Goal: Information Seeking & Learning: Compare options

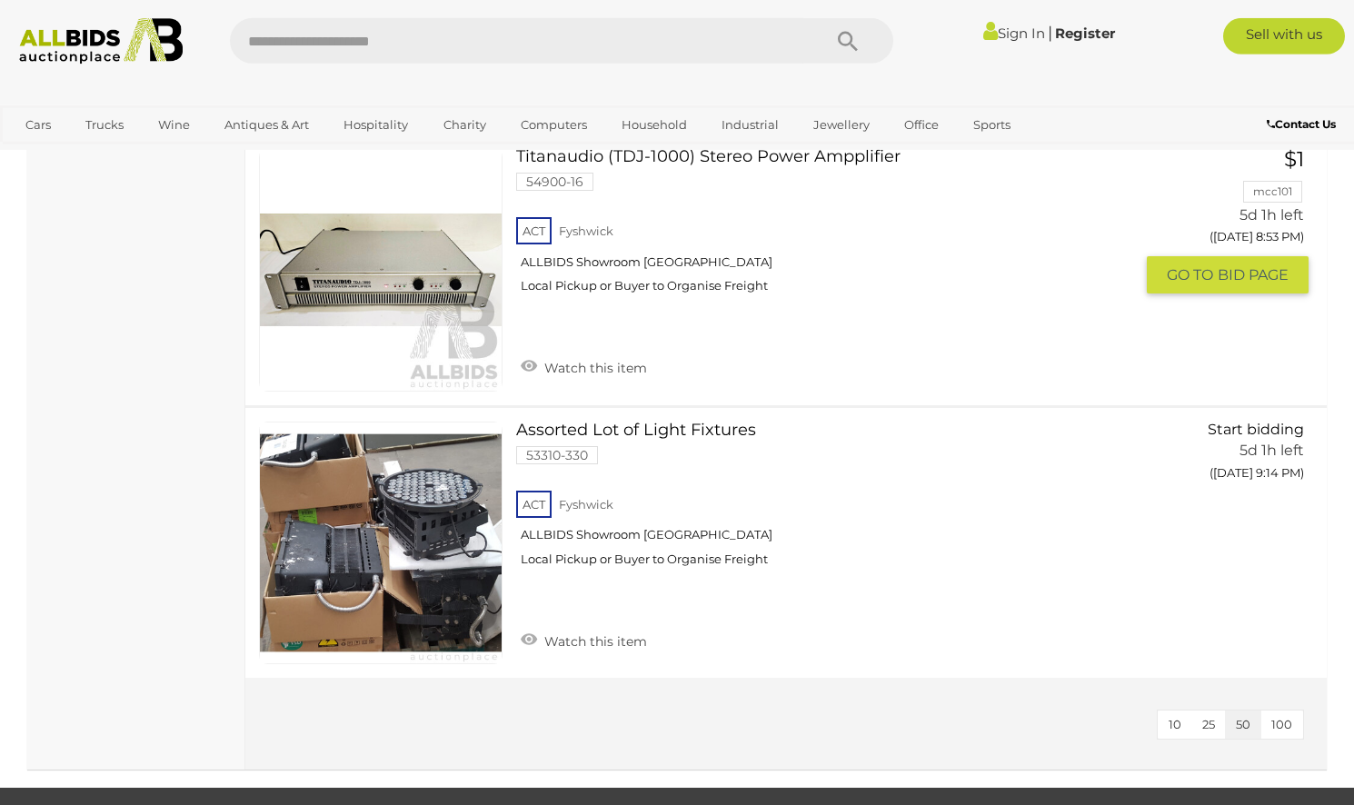
scroll to position [1391, 0]
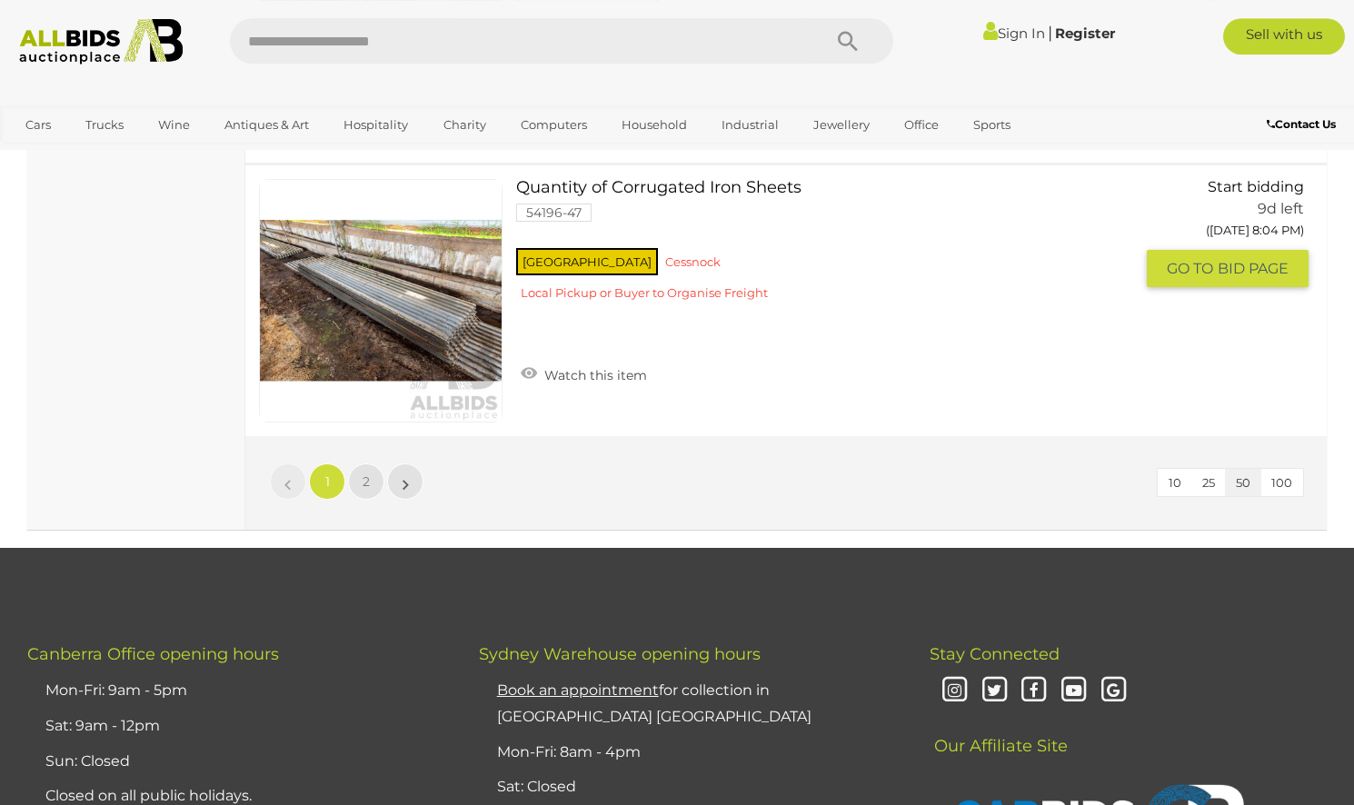
scroll to position [13815, 0]
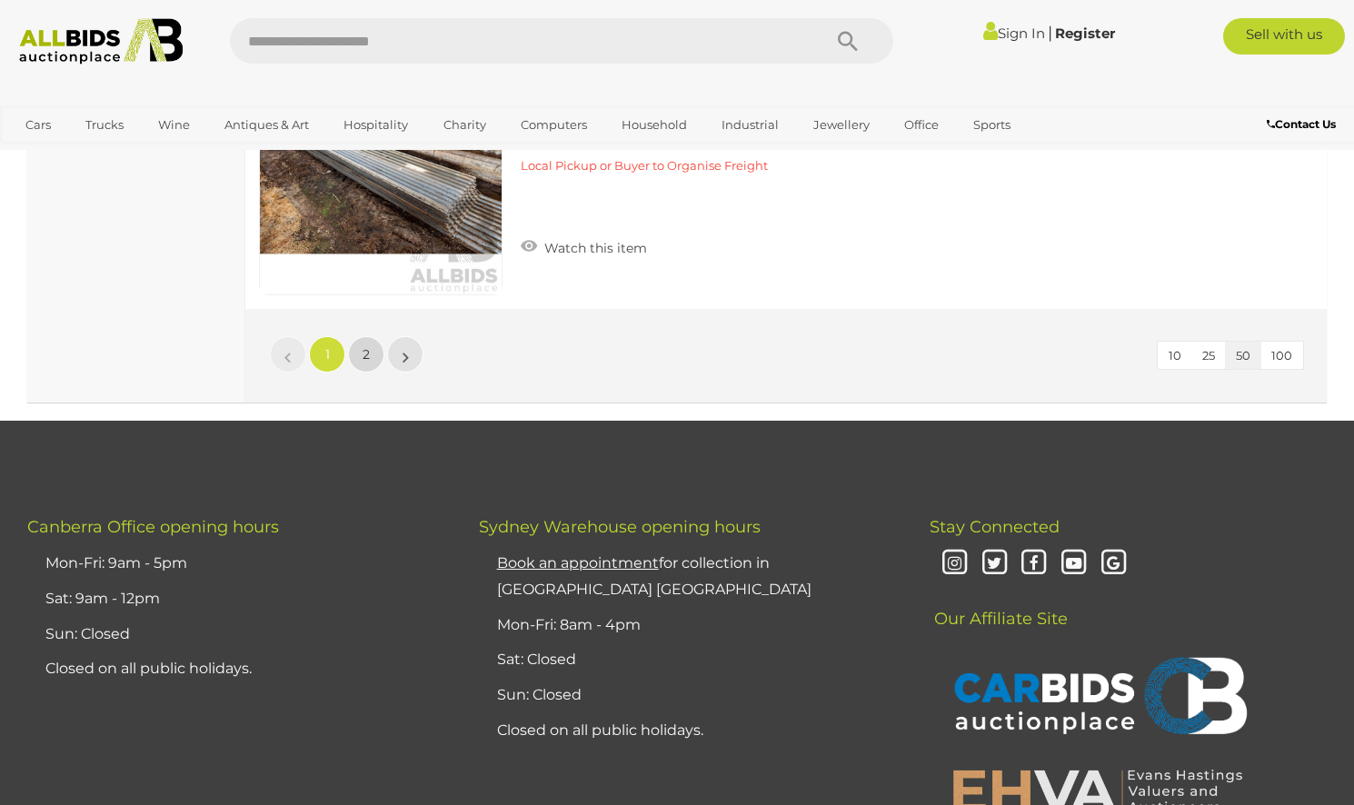
click at [363, 354] on link "2" at bounding box center [366, 354] width 36 height 36
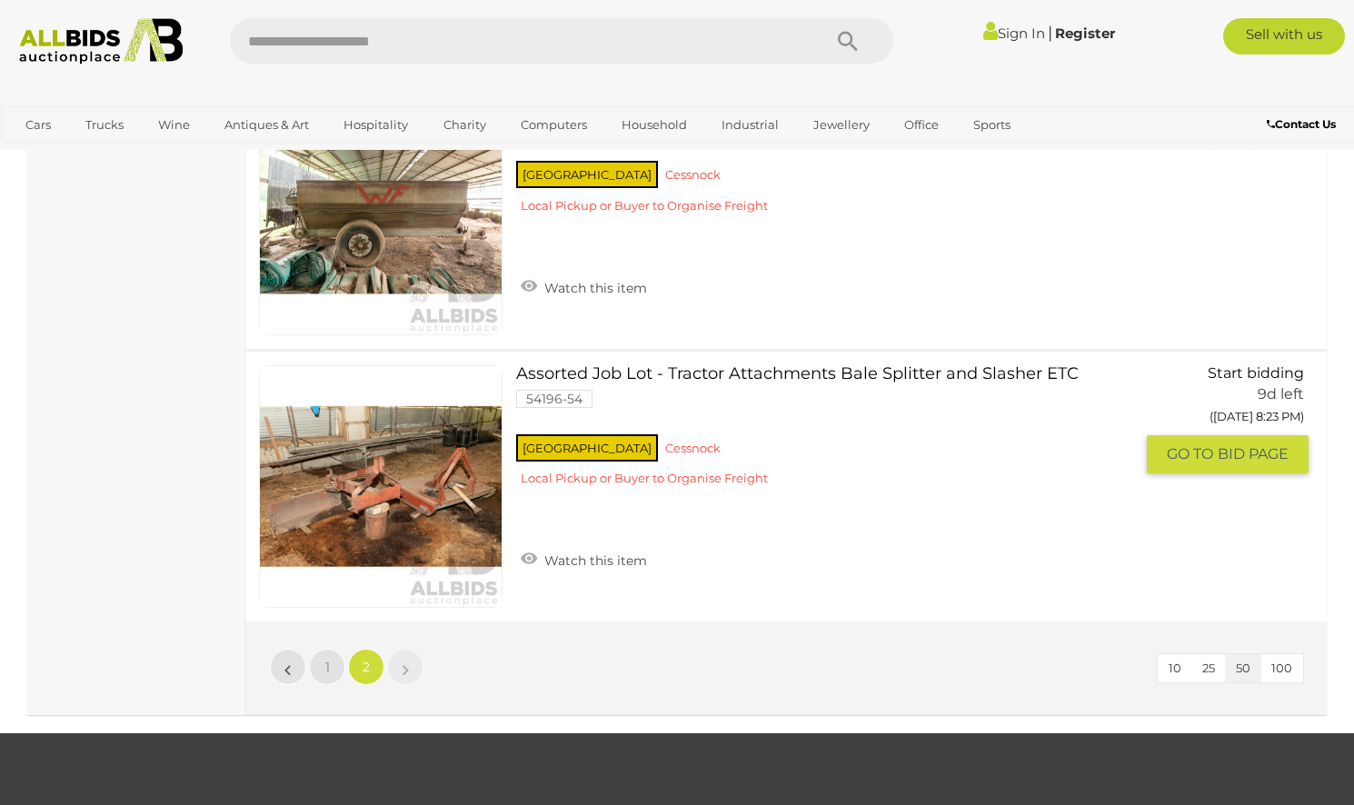
scroll to position [3436, 0]
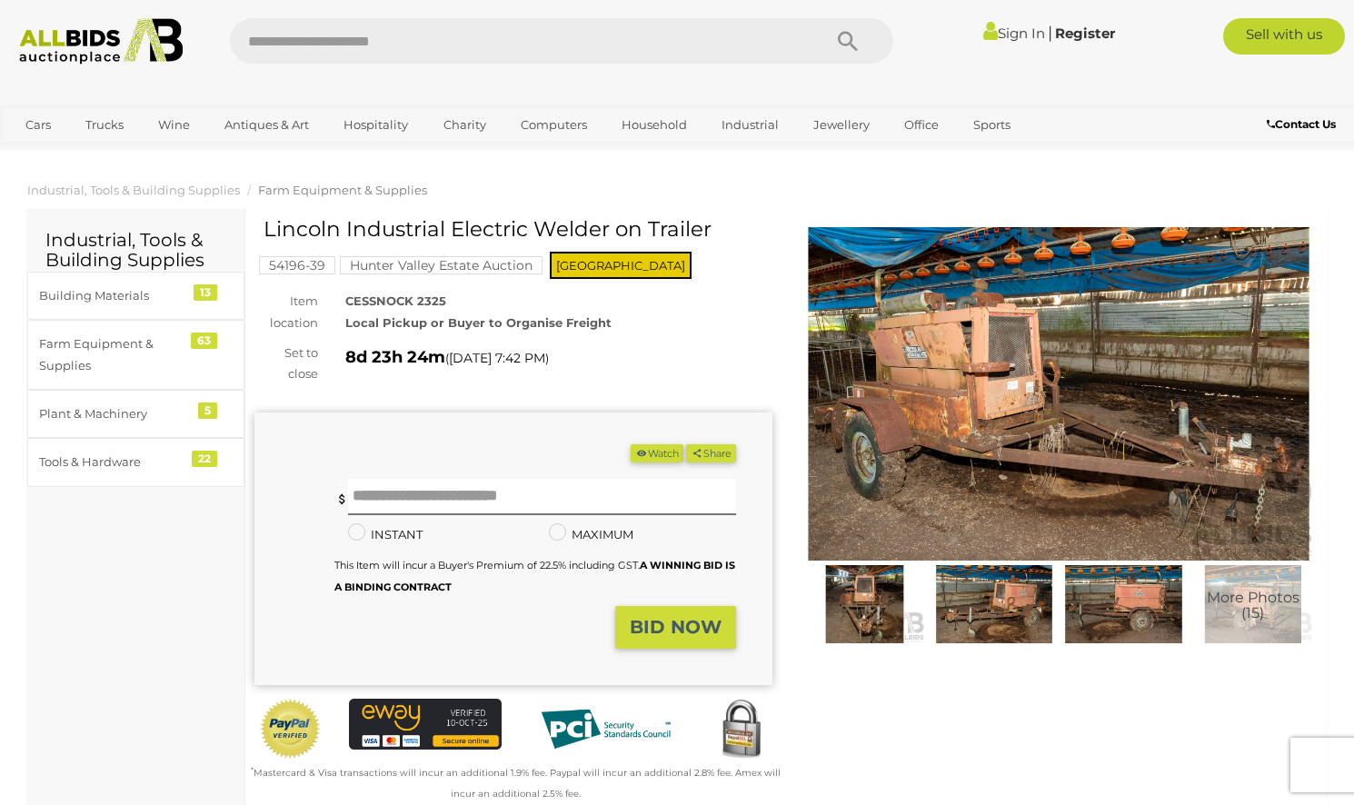
click at [994, 367] on img at bounding box center [1059, 394] width 518 height 334
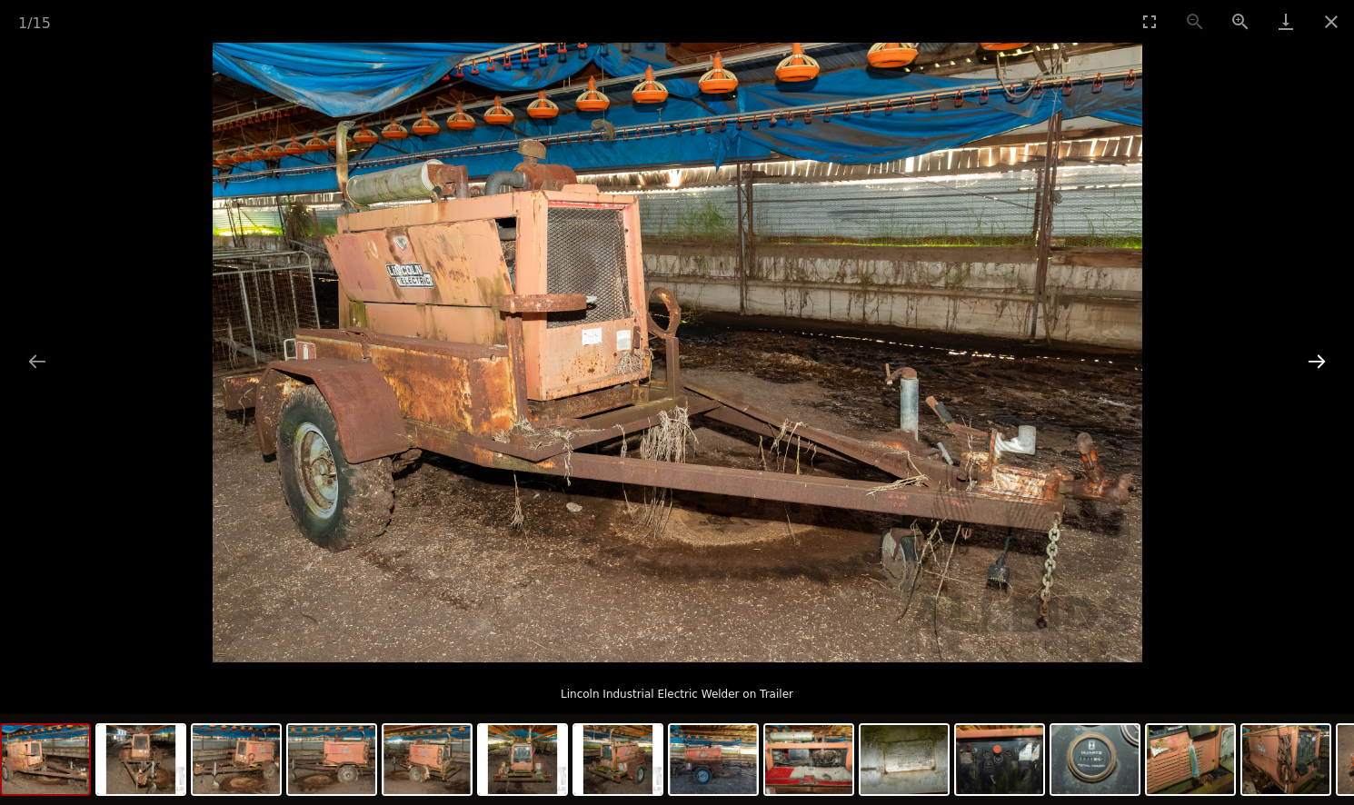
click at [1307, 361] on button "Next slide" at bounding box center [1317, 361] width 38 height 35
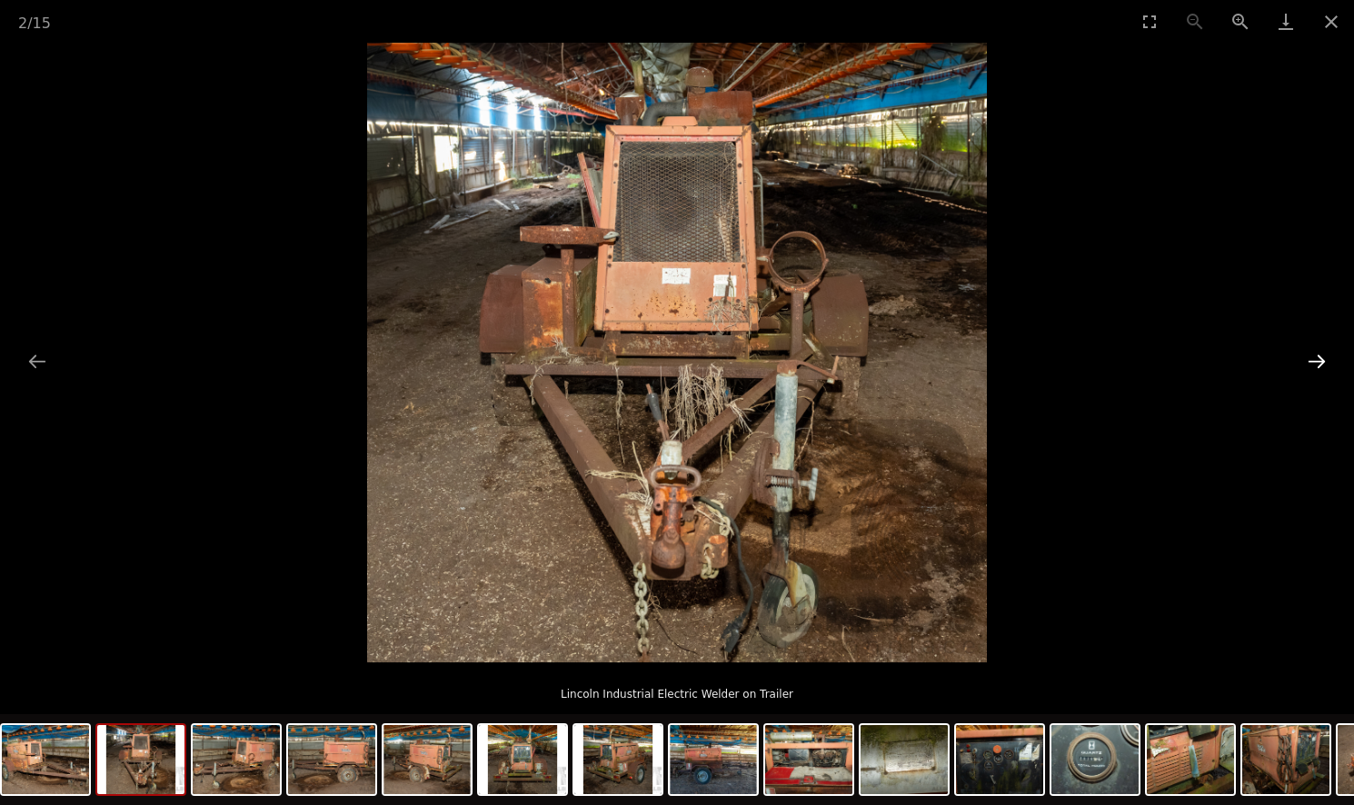
click at [1307, 361] on button "Next slide" at bounding box center [1317, 361] width 38 height 35
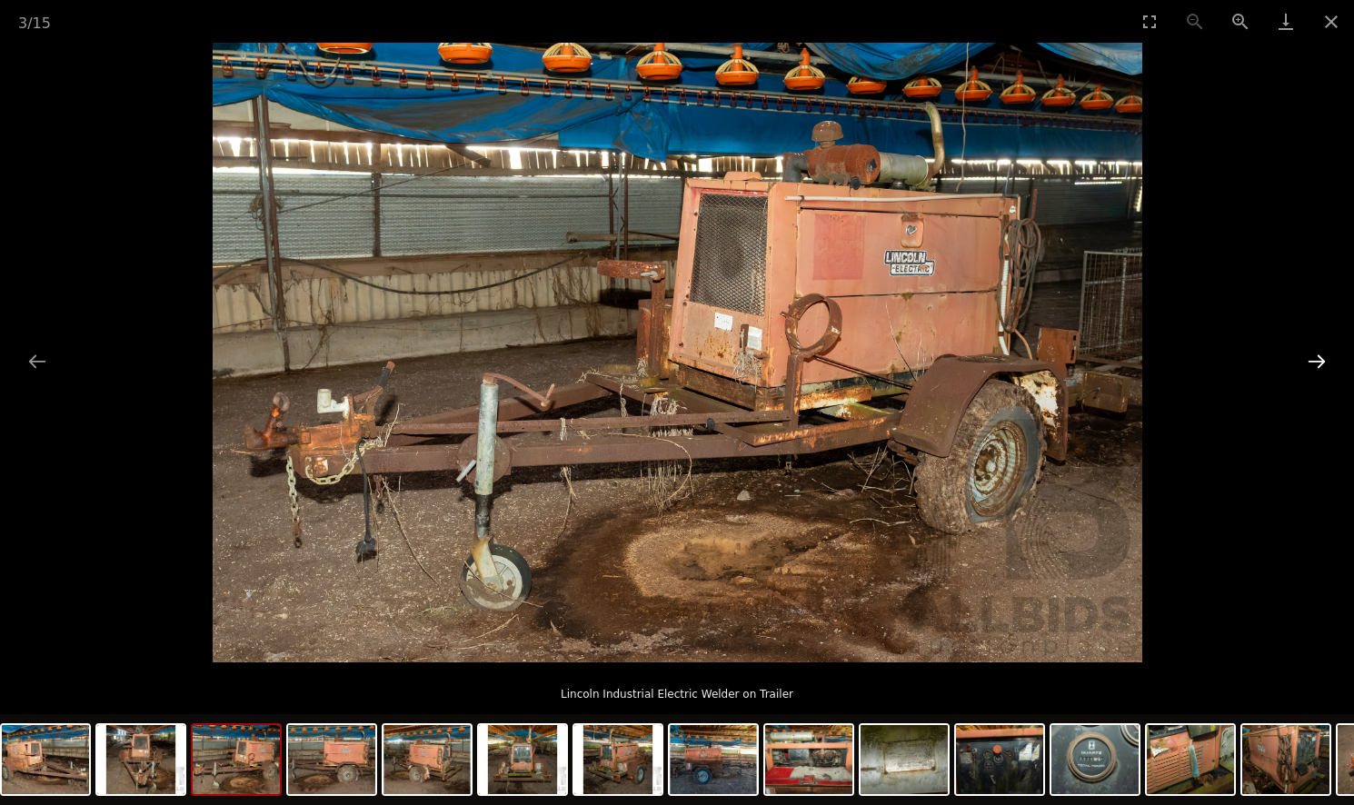
click at [1307, 361] on button "Next slide" at bounding box center [1317, 361] width 38 height 35
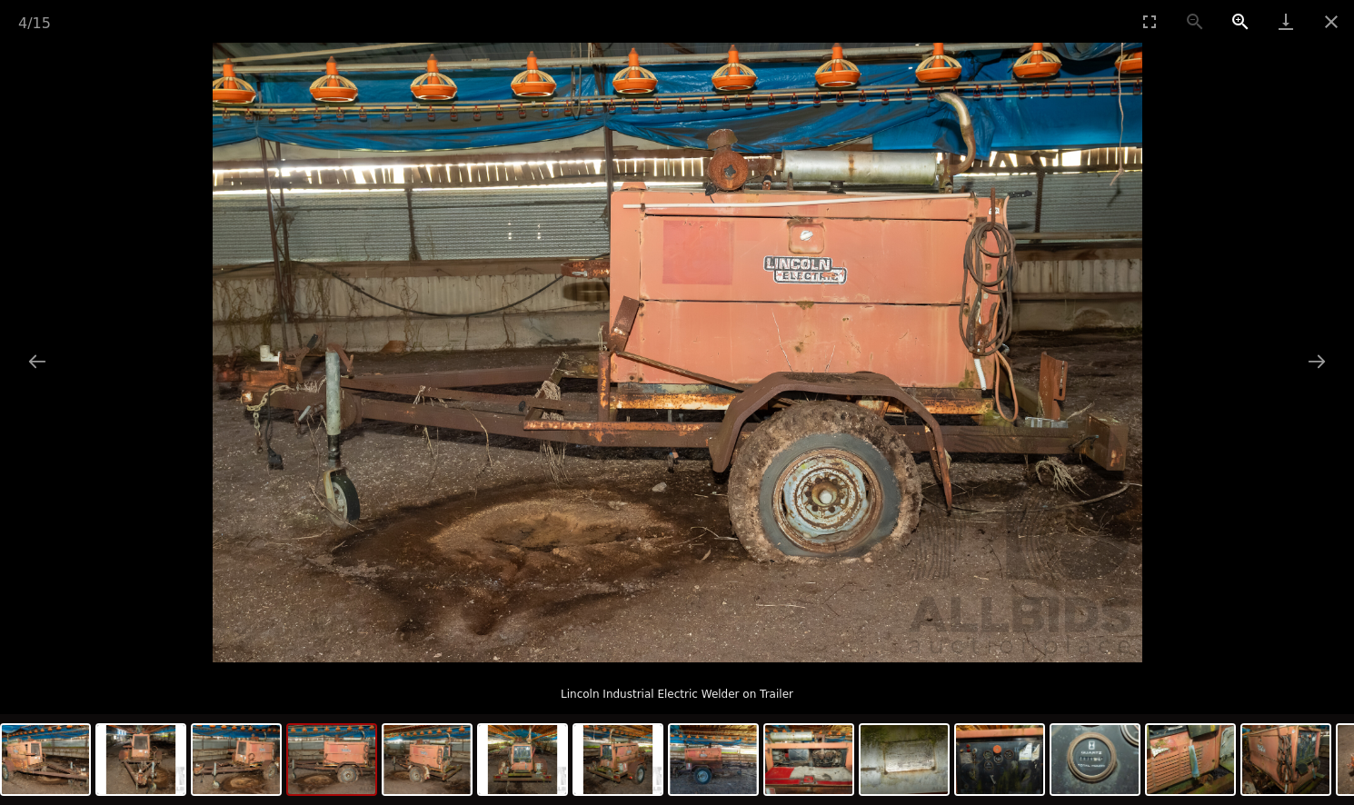
click at [1240, 19] on button "Zoom in" at bounding box center [1240, 21] width 45 height 43
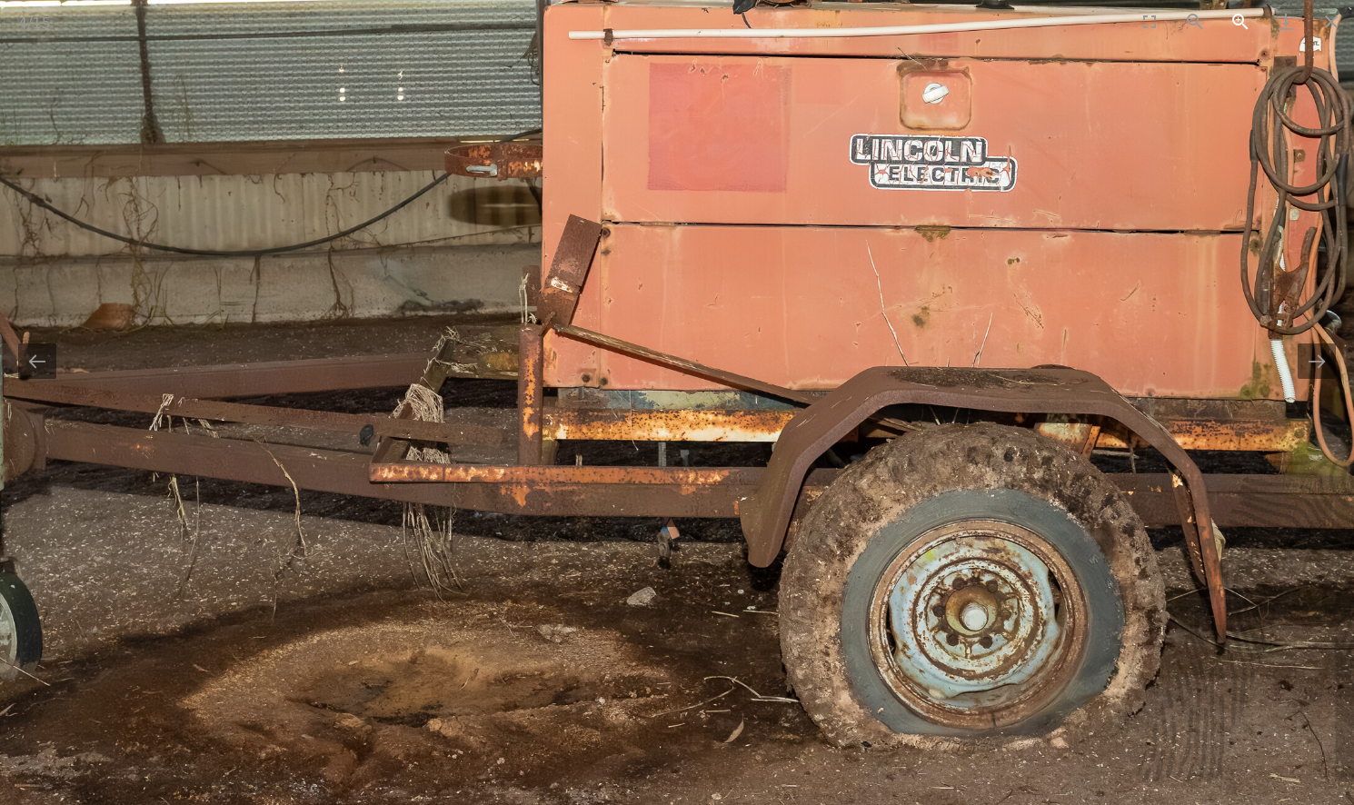
click at [1240, 20] on button "Zoom in" at bounding box center [1240, 21] width 45 height 43
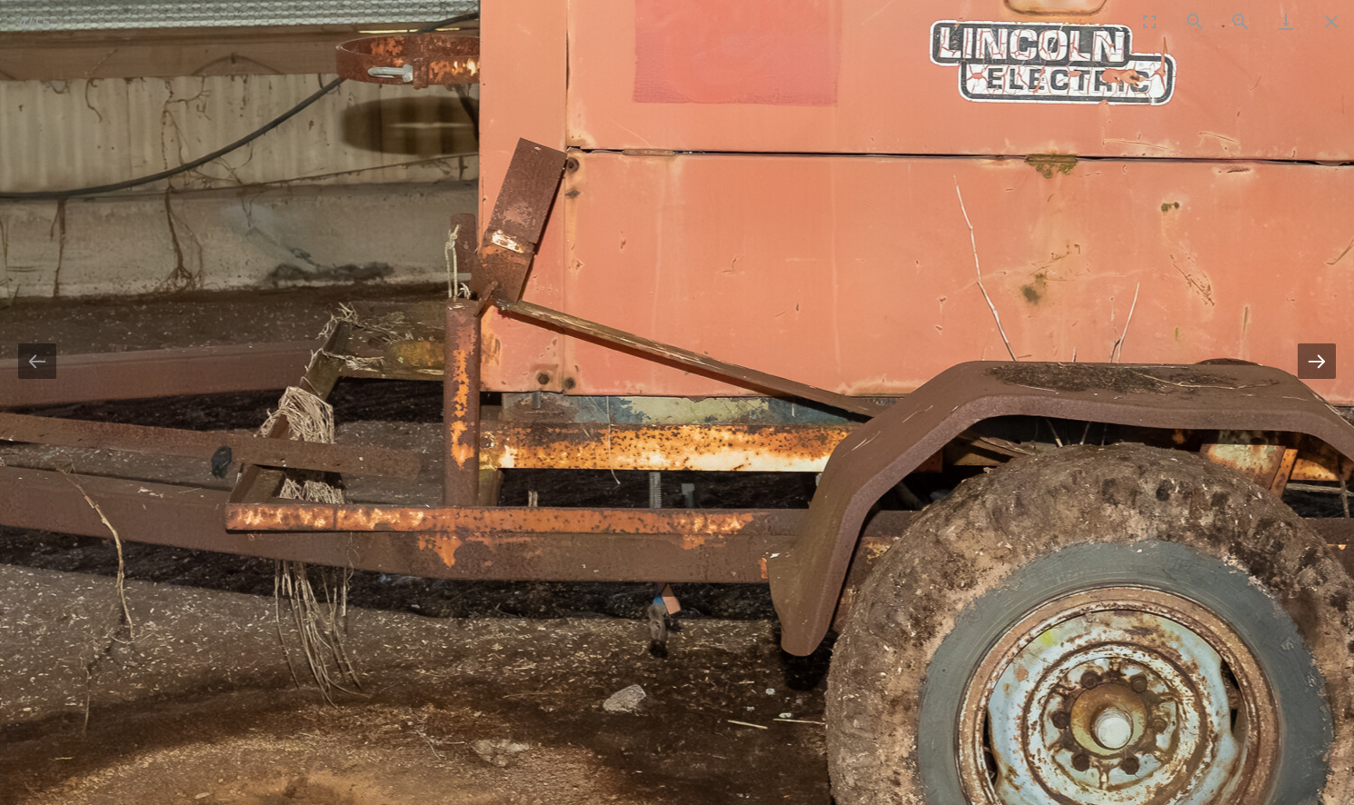
click at [1314, 378] on button "Next slide" at bounding box center [1317, 361] width 38 height 35
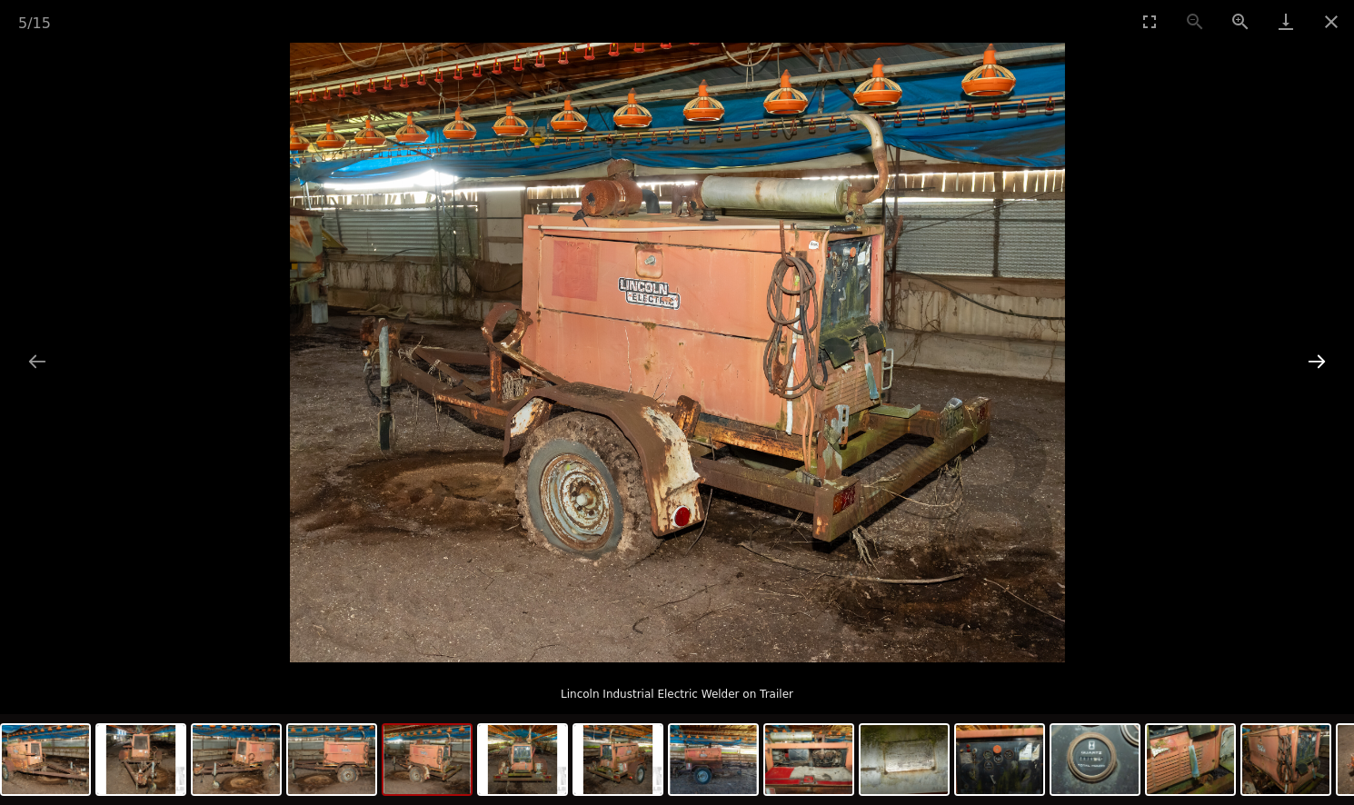
click at [1314, 378] on button "Next slide" at bounding box center [1317, 361] width 38 height 35
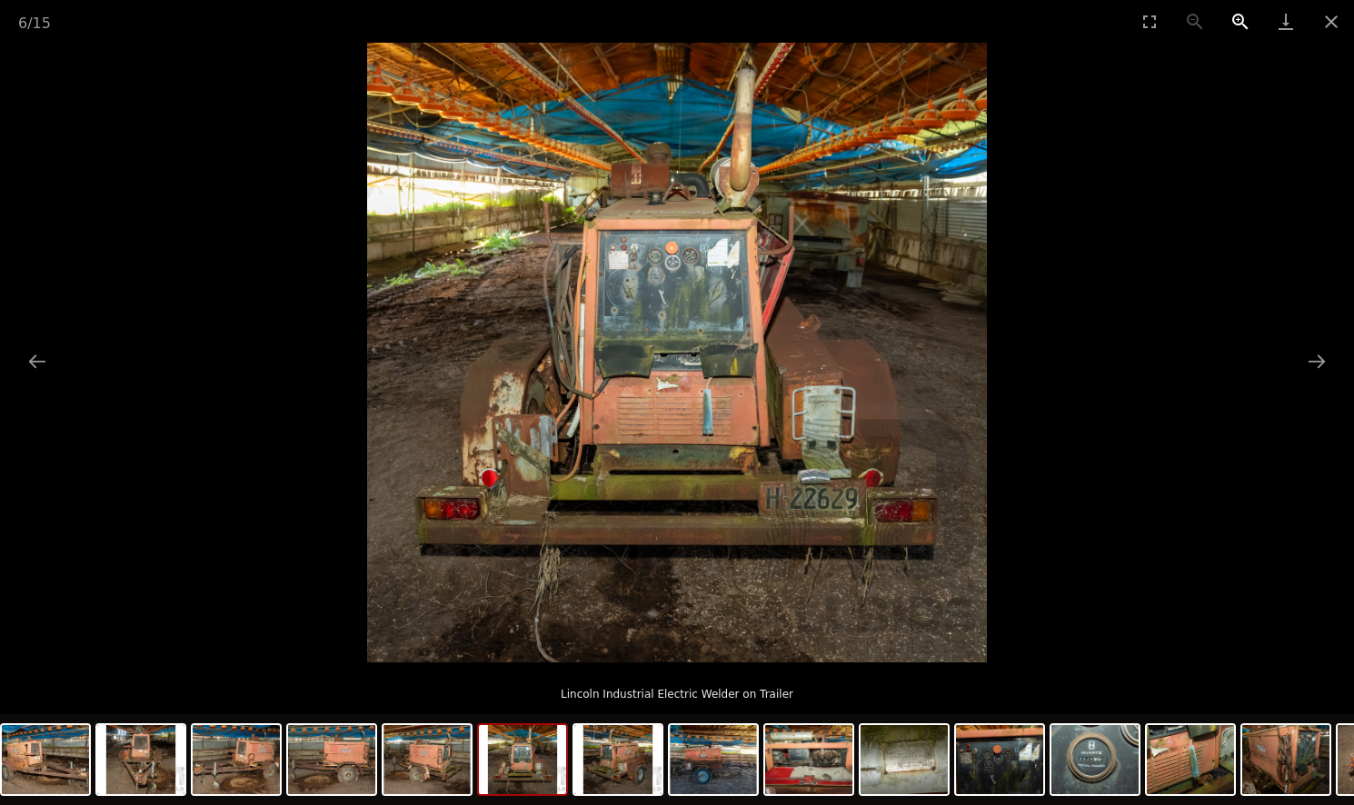
click at [1233, 24] on button "Zoom in" at bounding box center [1240, 21] width 45 height 43
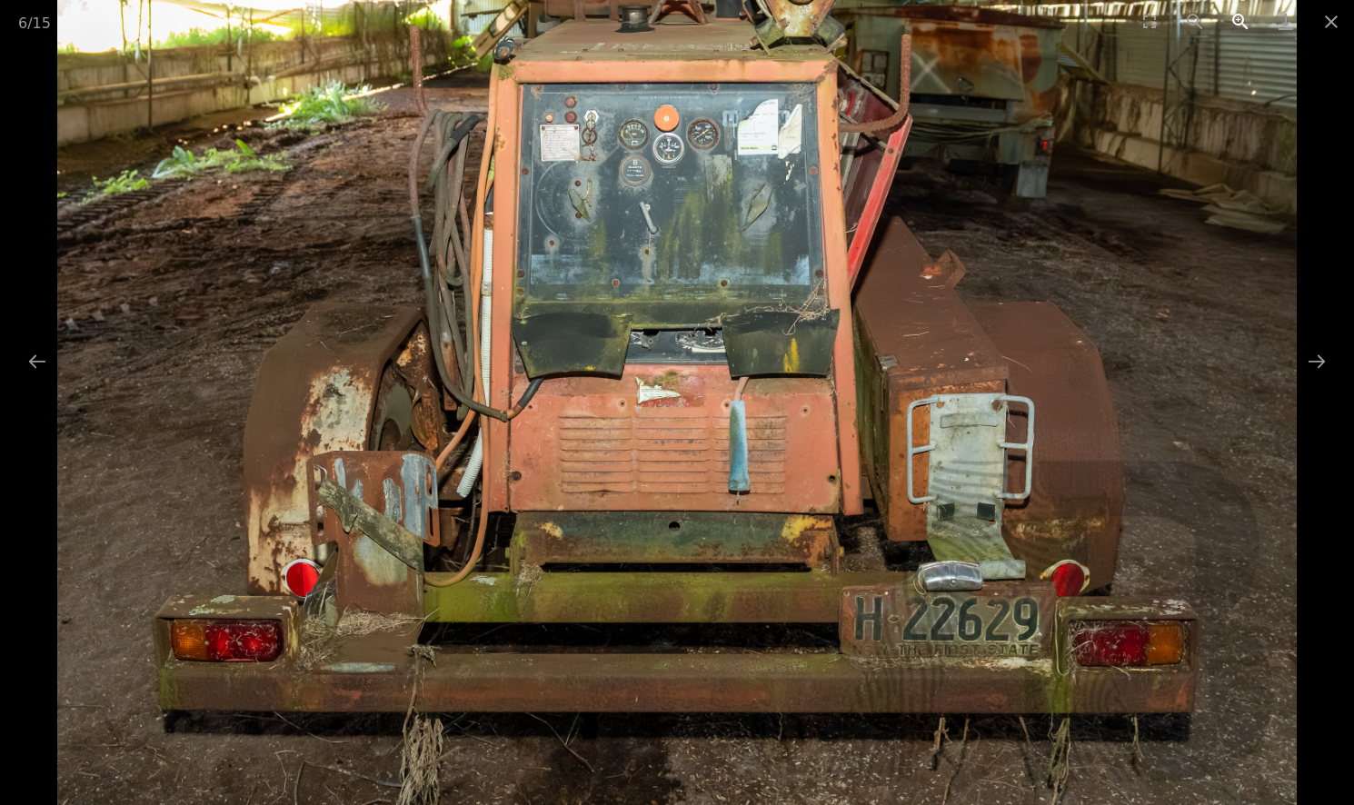
click at [1233, 24] on button "Zoom in" at bounding box center [1240, 21] width 45 height 43
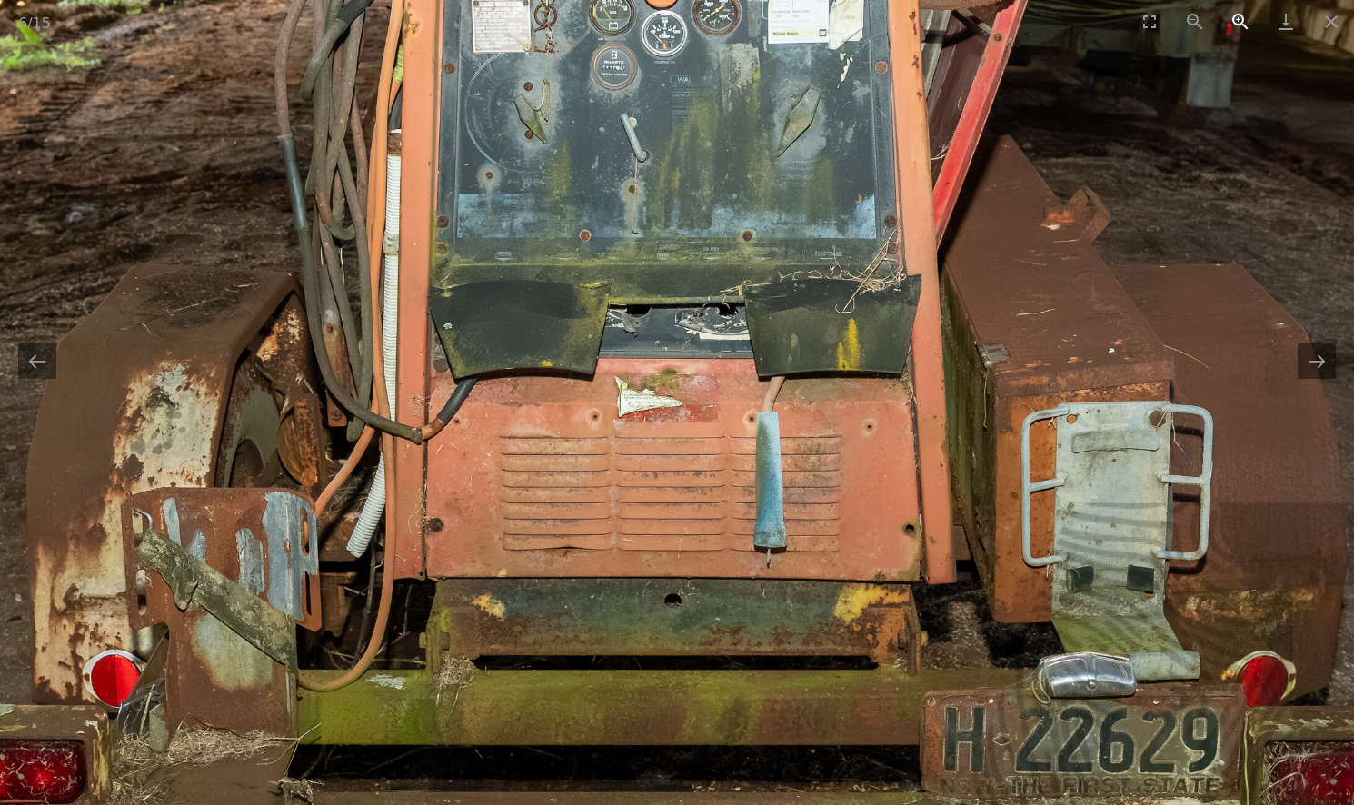
click at [1233, 24] on button "Zoom in" at bounding box center [1240, 21] width 45 height 43
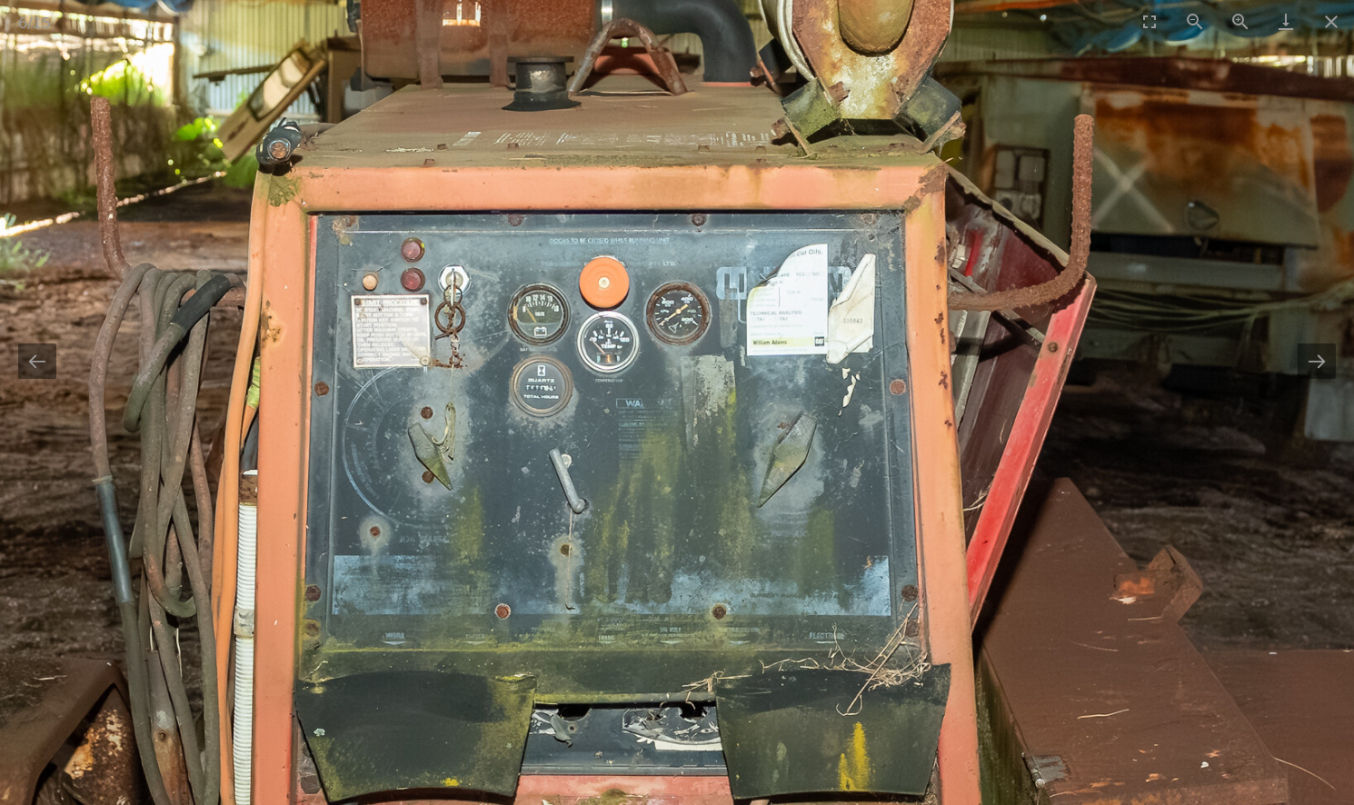
drag, startPoint x: 710, startPoint y: 185, endPoint x: 768, endPoint y: 494, distance: 314.5
click at [662, 621] on img at bounding box center [626, 702] width 2480 height 2480
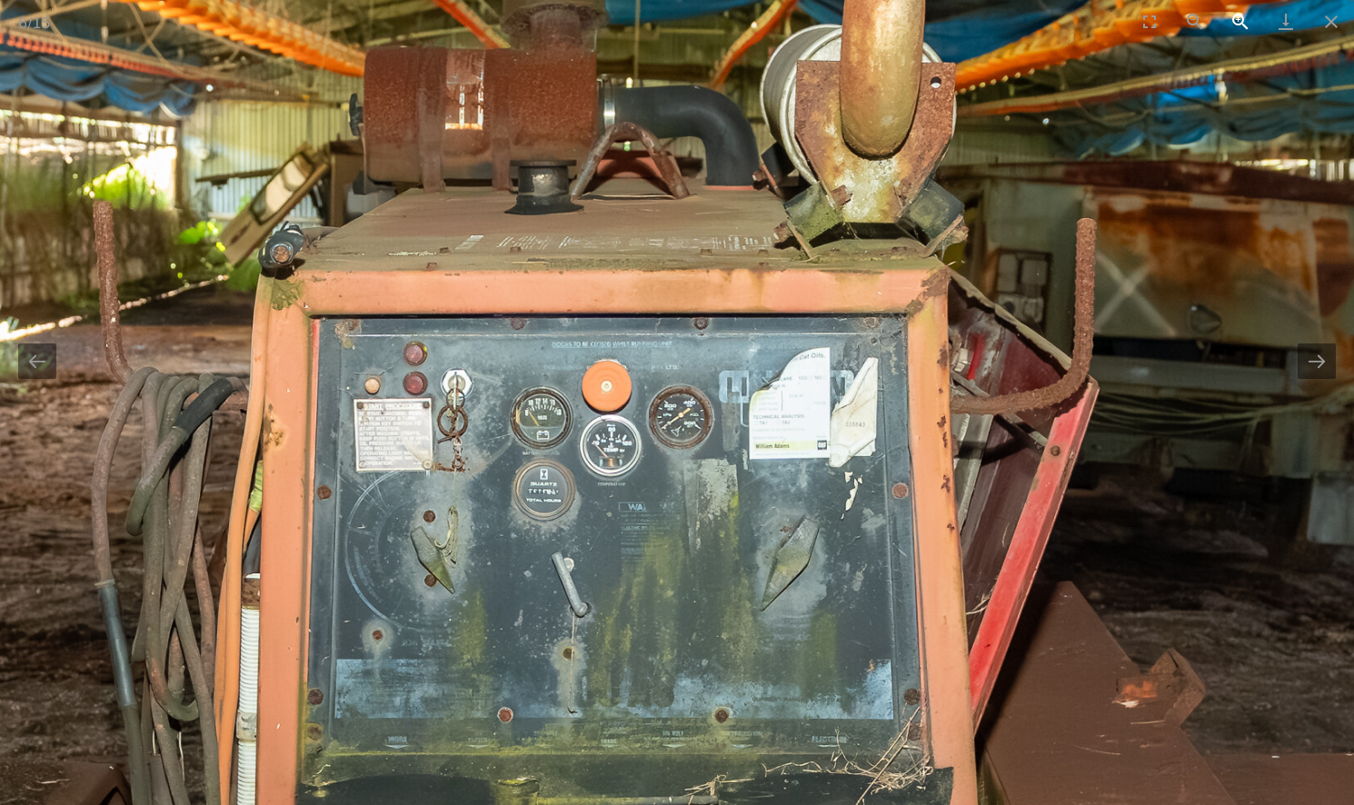
click at [1232, 15] on button "Zoom in" at bounding box center [1240, 21] width 45 height 43
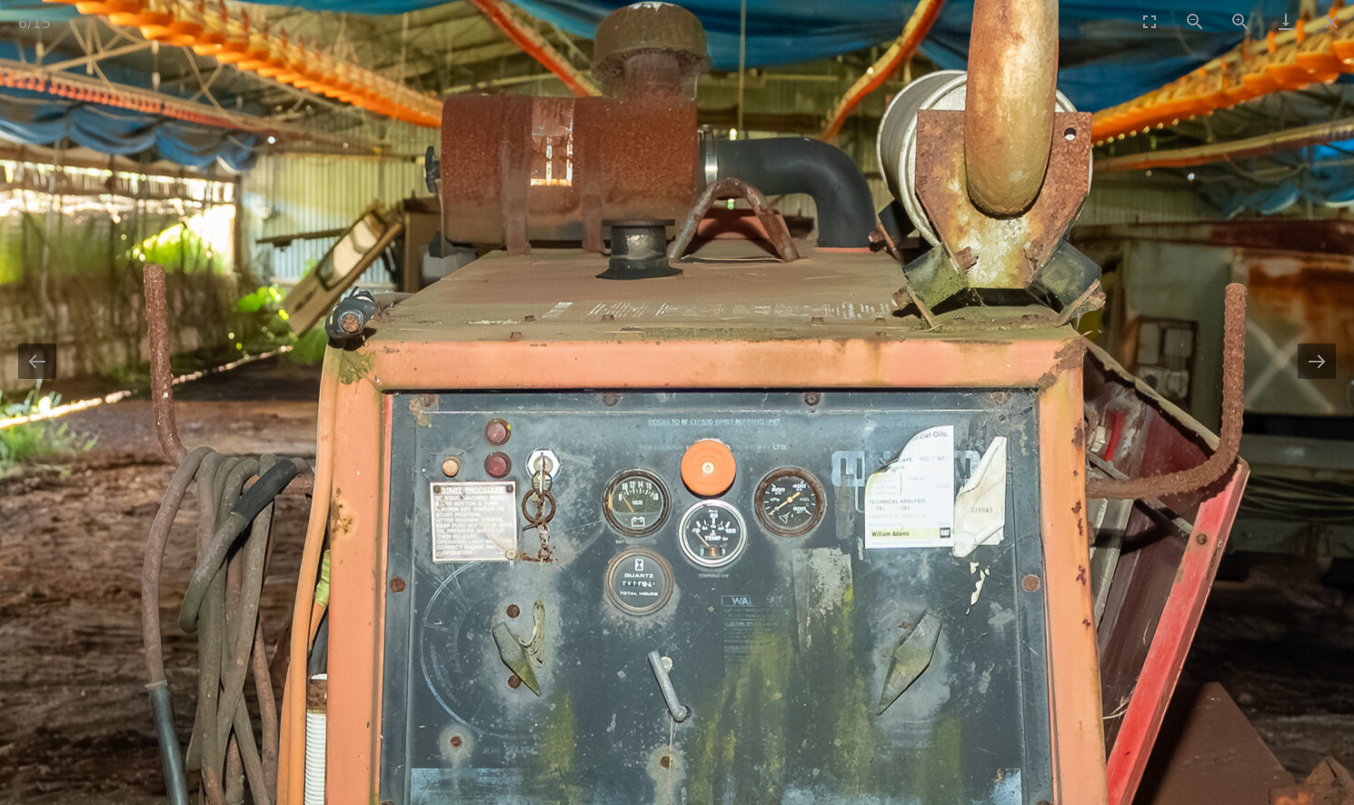
drag, startPoint x: 881, startPoint y: 470, endPoint x: 861, endPoint y: 470, distance: 20.0
click at [1319, 370] on button "Next slide" at bounding box center [1317, 361] width 38 height 35
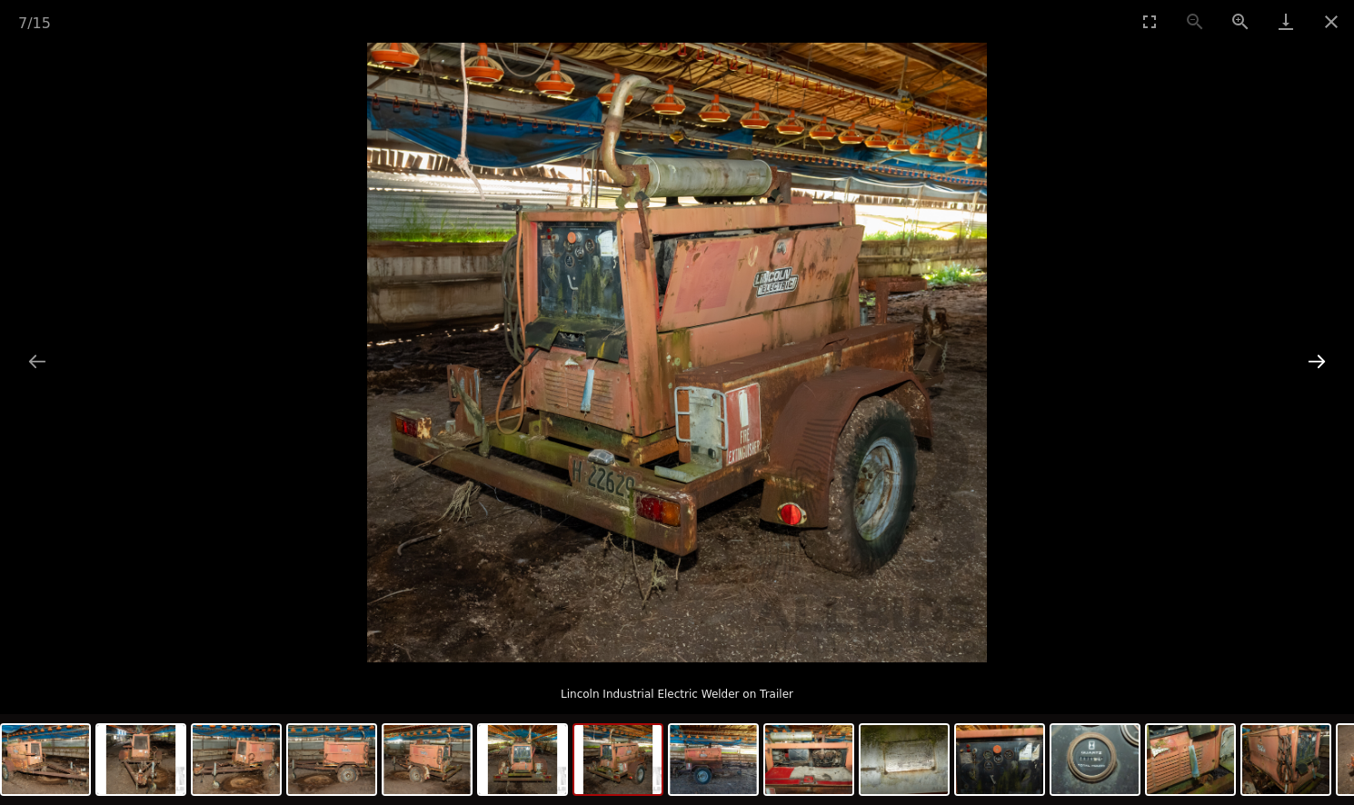
click at [1319, 370] on button "Next slide" at bounding box center [1317, 361] width 38 height 35
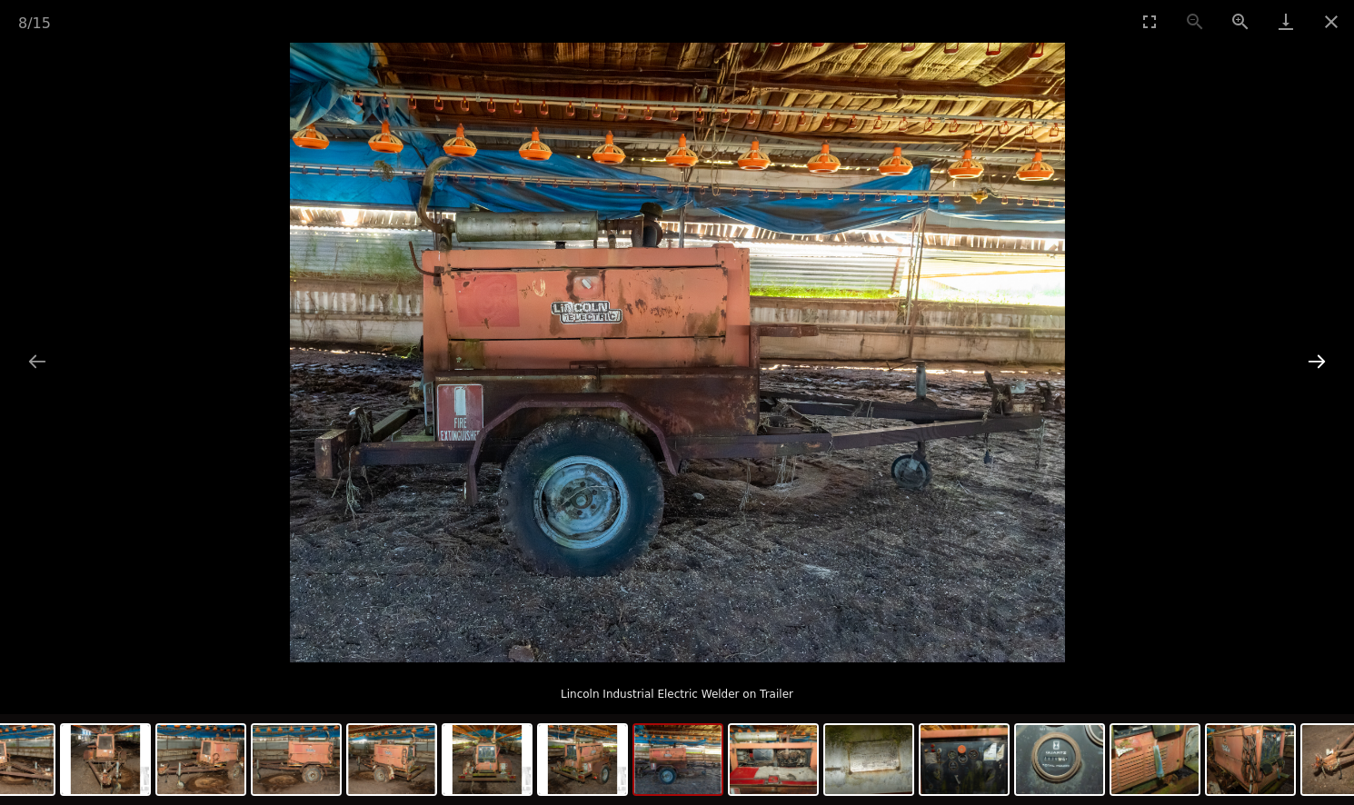
click at [1319, 370] on button "Next slide" at bounding box center [1317, 361] width 38 height 35
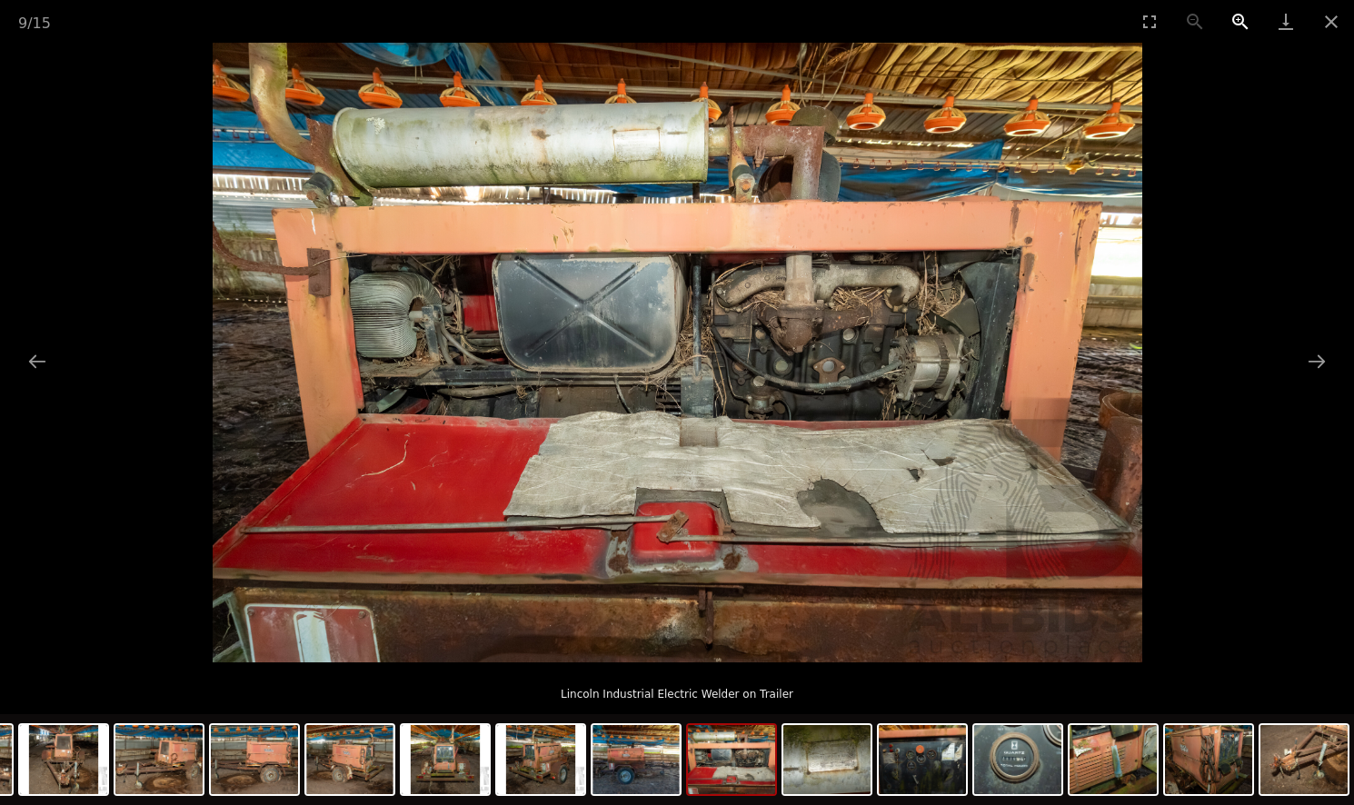
click at [1243, 24] on button "Zoom in" at bounding box center [1240, 21] width 45 height 43
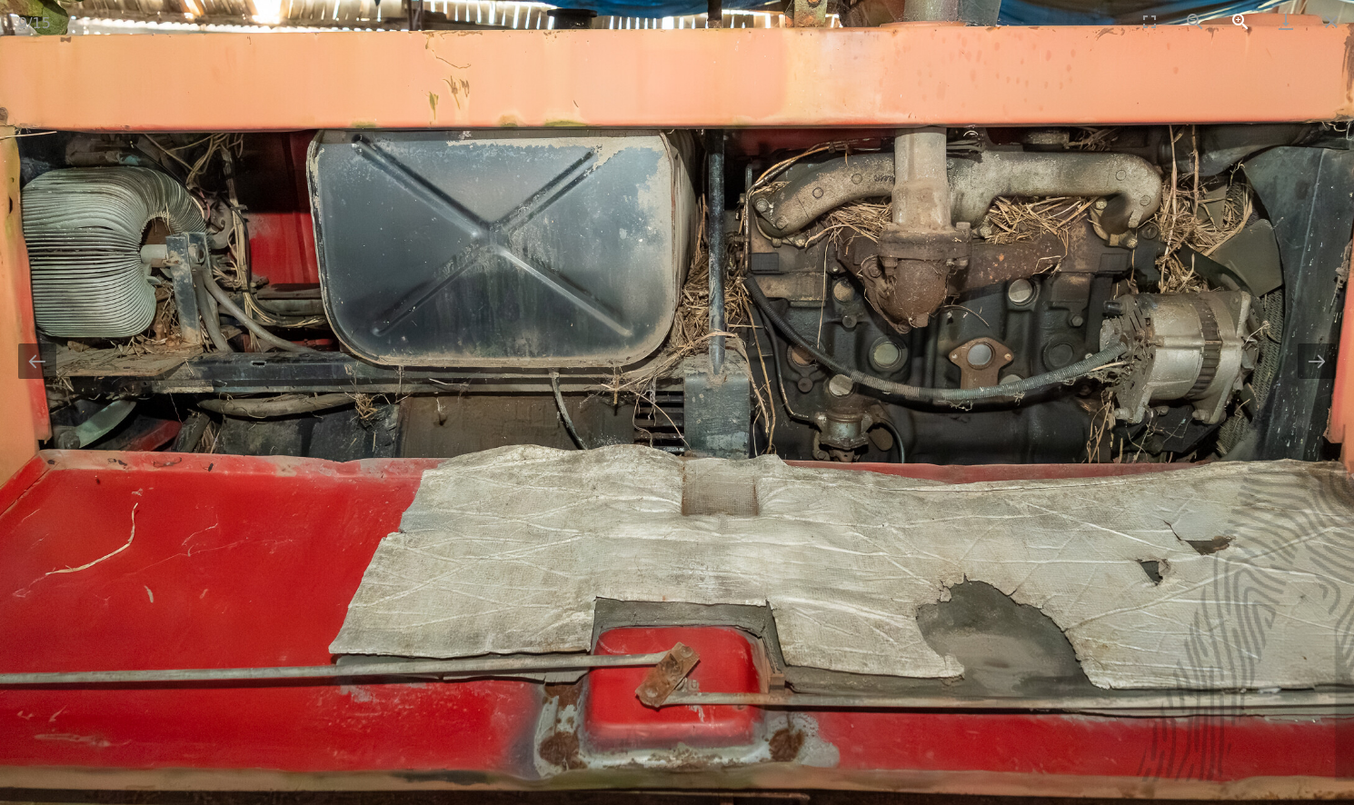
click at [1243, 24] on button "Zoom in" at bounding box center [1240, 21] width 45 height 43
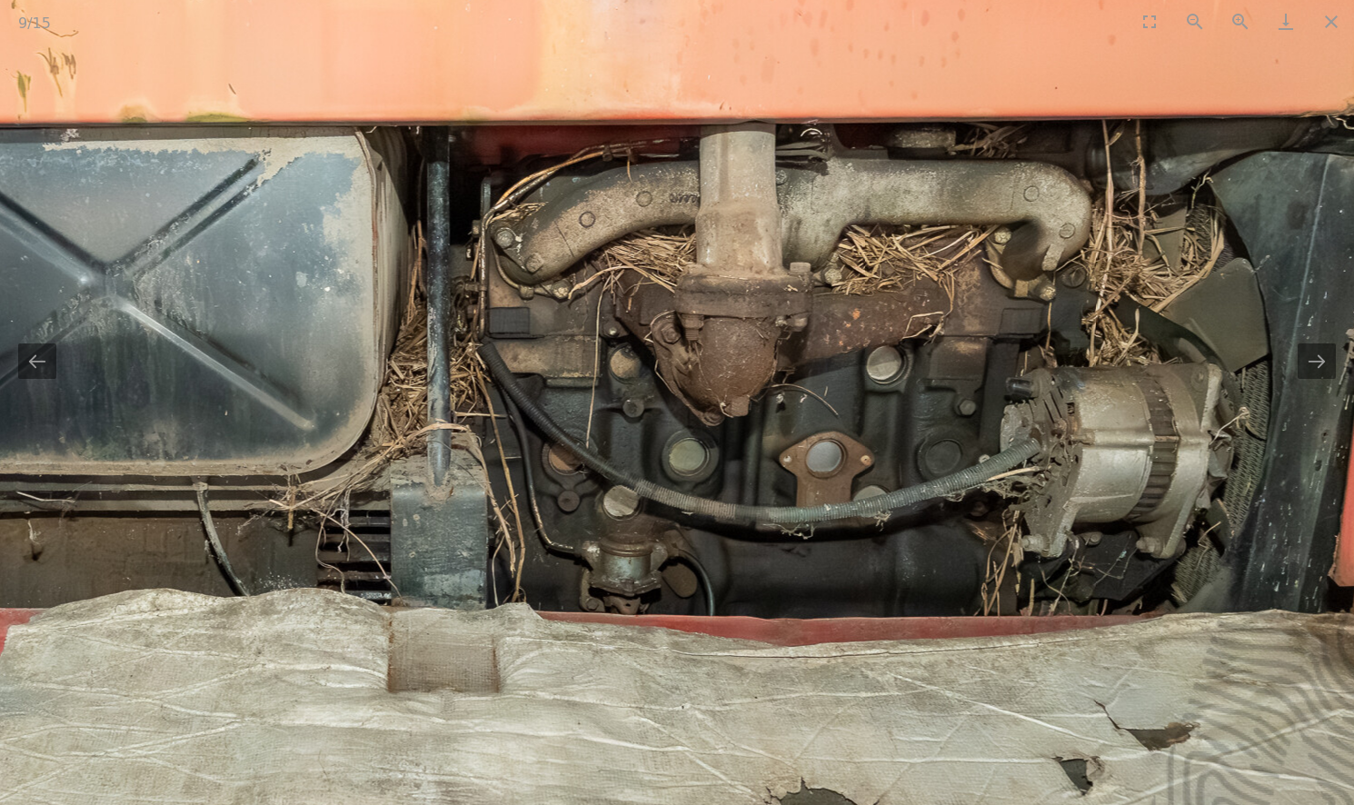
drag, startPoint x: 1104, startPoint y: 149, endPoint x: 812, endPoint y: 260, distance: 313.0
click at [812, 260] on img at bounding box center [380, 417] width 2727 height 1818
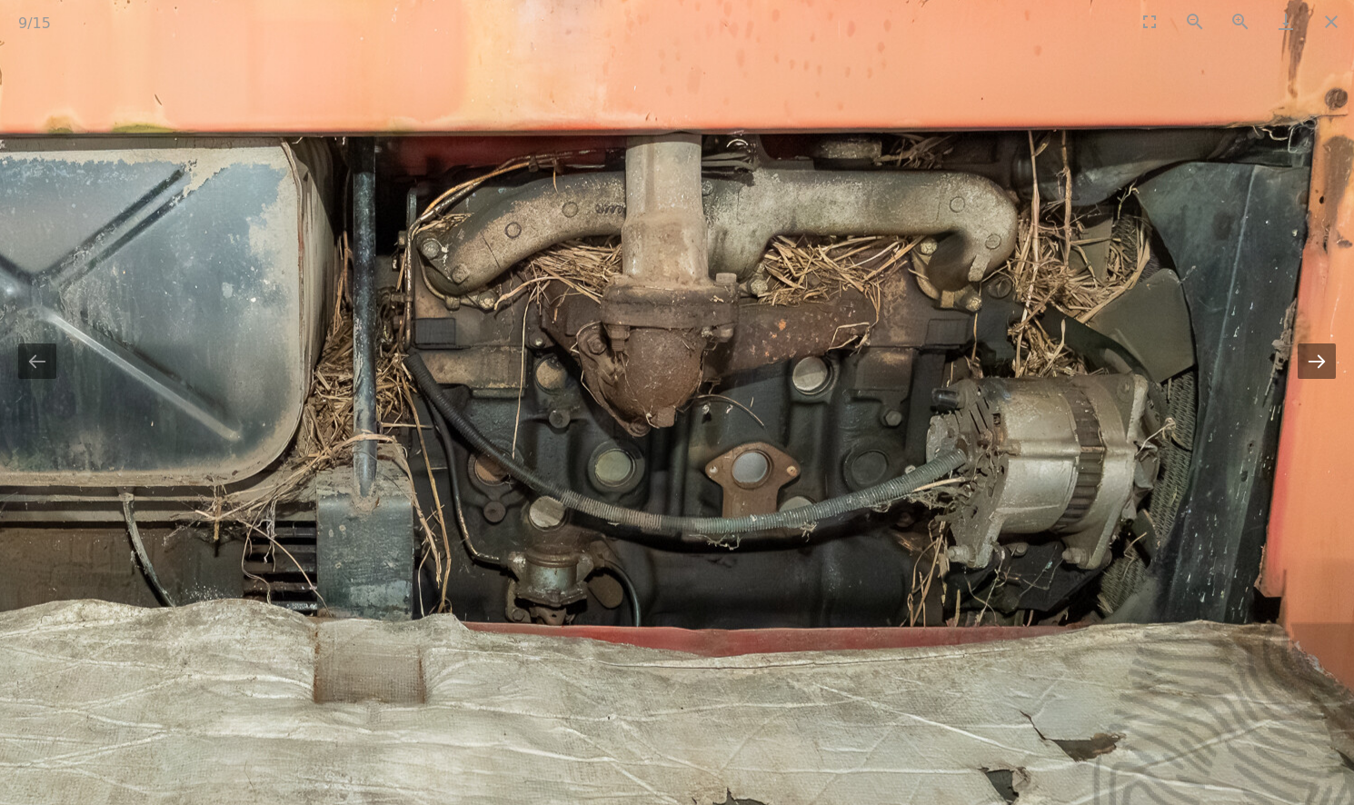
click at [1330, 360] on button "Next slide" at bounding box center [1317, 361] width 38 height 35
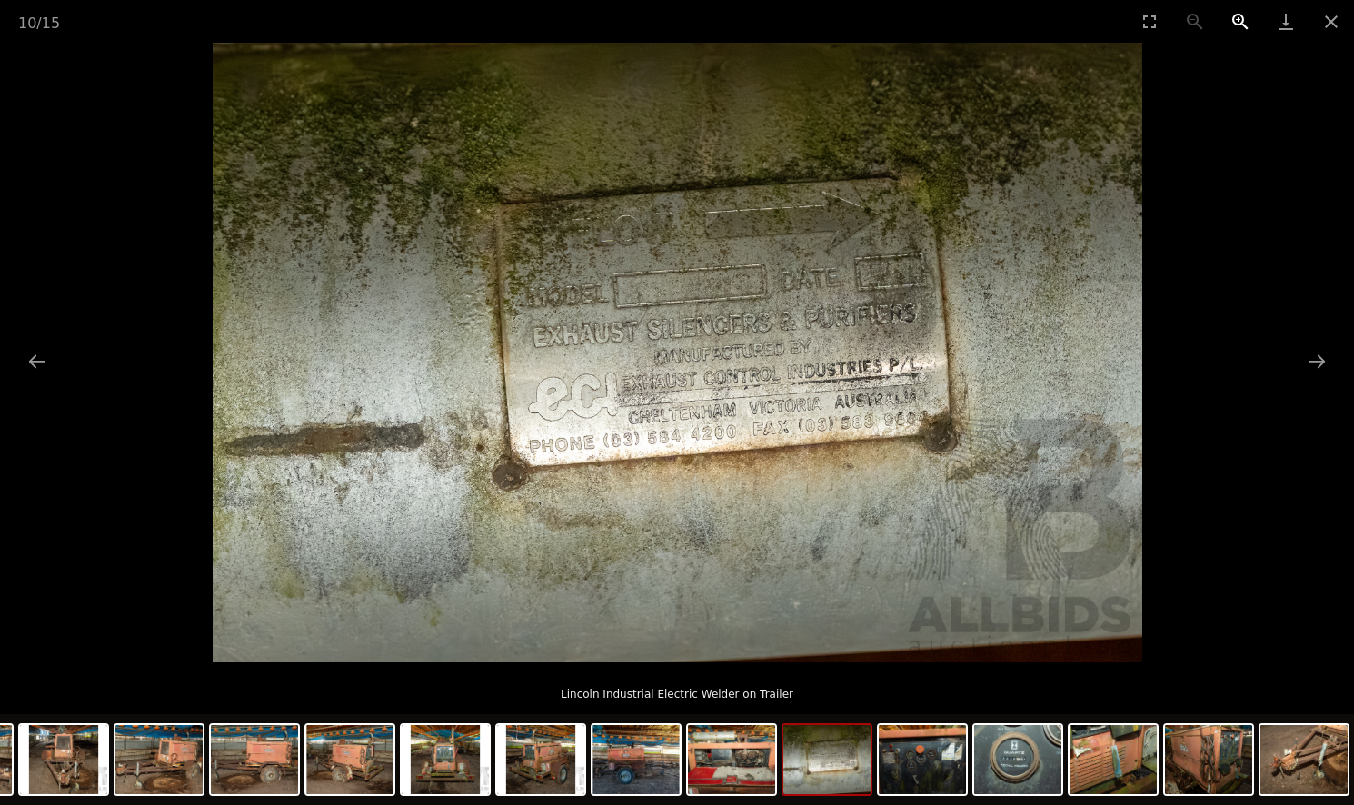
click at [1239, 24] on button "Zoom in" at bounding box center [1240, 21] width 45 height 43
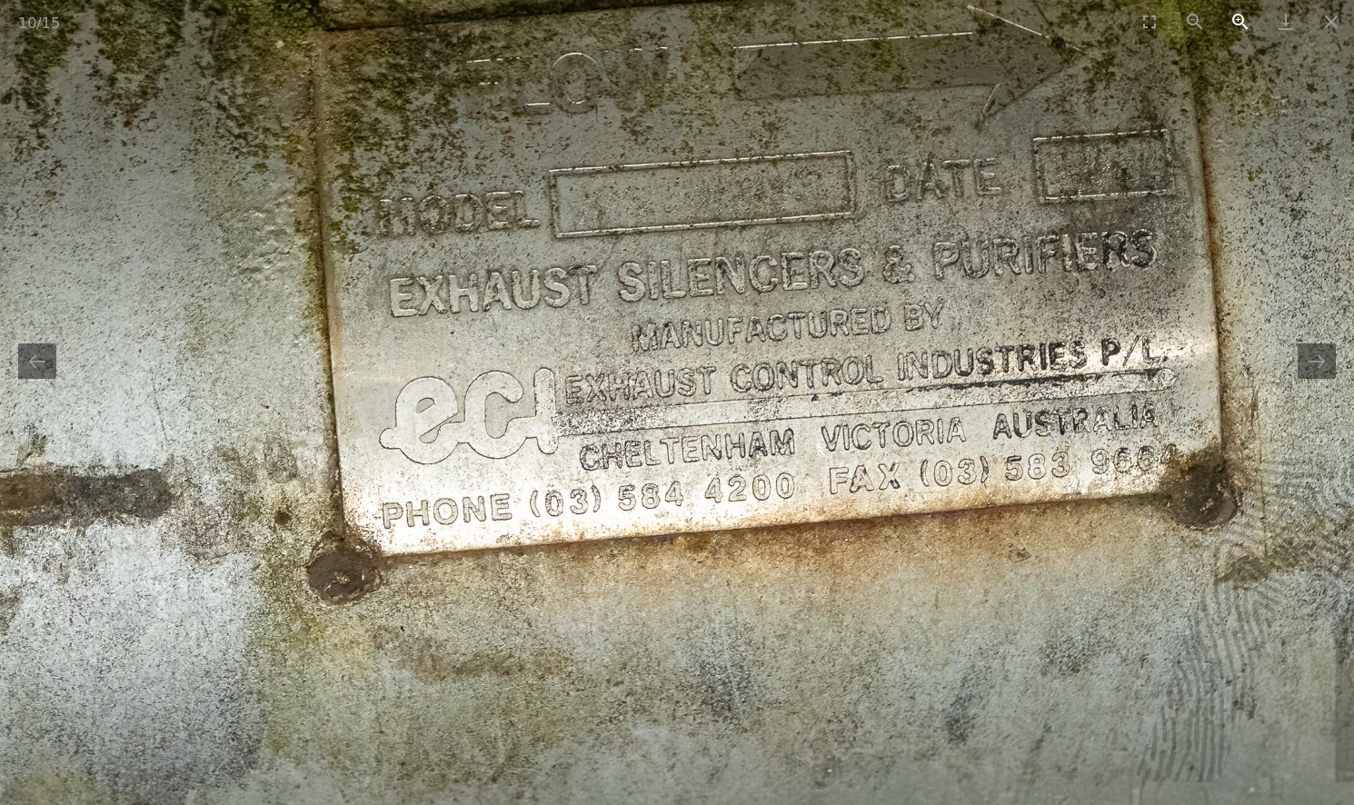
click at [1239, 24] on button "Zoom in" at bounding box center [1240, 21] width 45 height 43
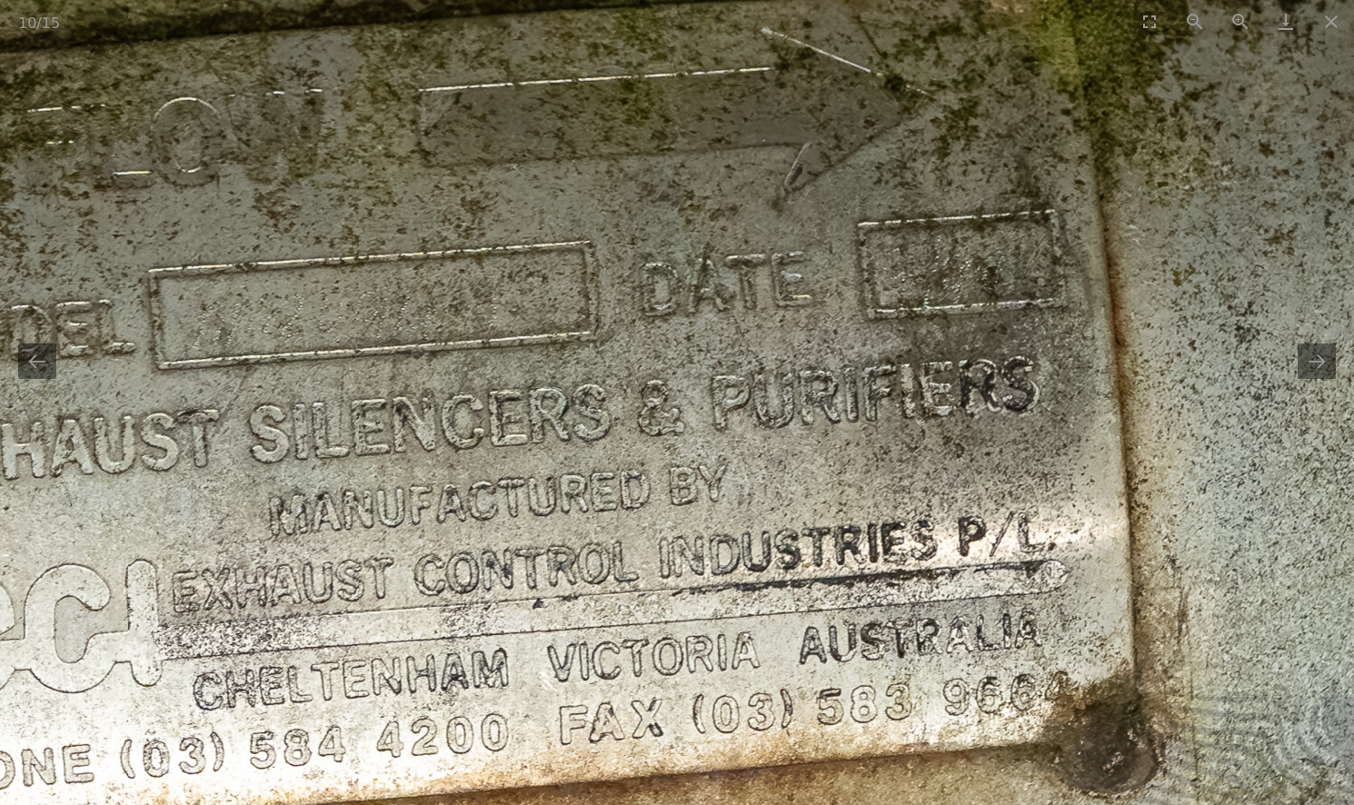
drag, startPoint x: 1046, startPoint y: 145, endPoint x: 707, endPoint y: 339, distance: 390.9
click at [707, 339] on img at bounding box center [336, 501] width 2727 height 1818
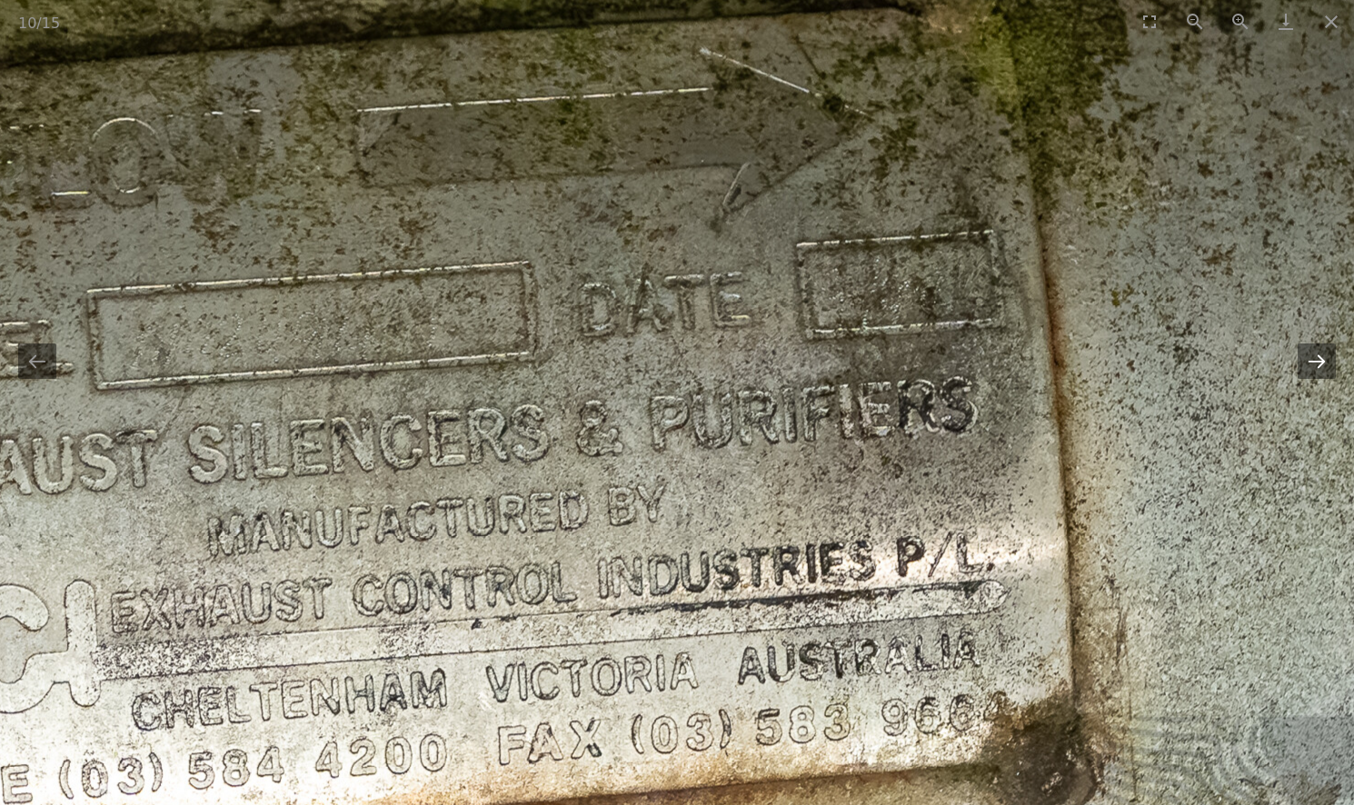
click at [1317, 350] on button "Next slide" at bounding box center [1317, 361] width 38 height 35
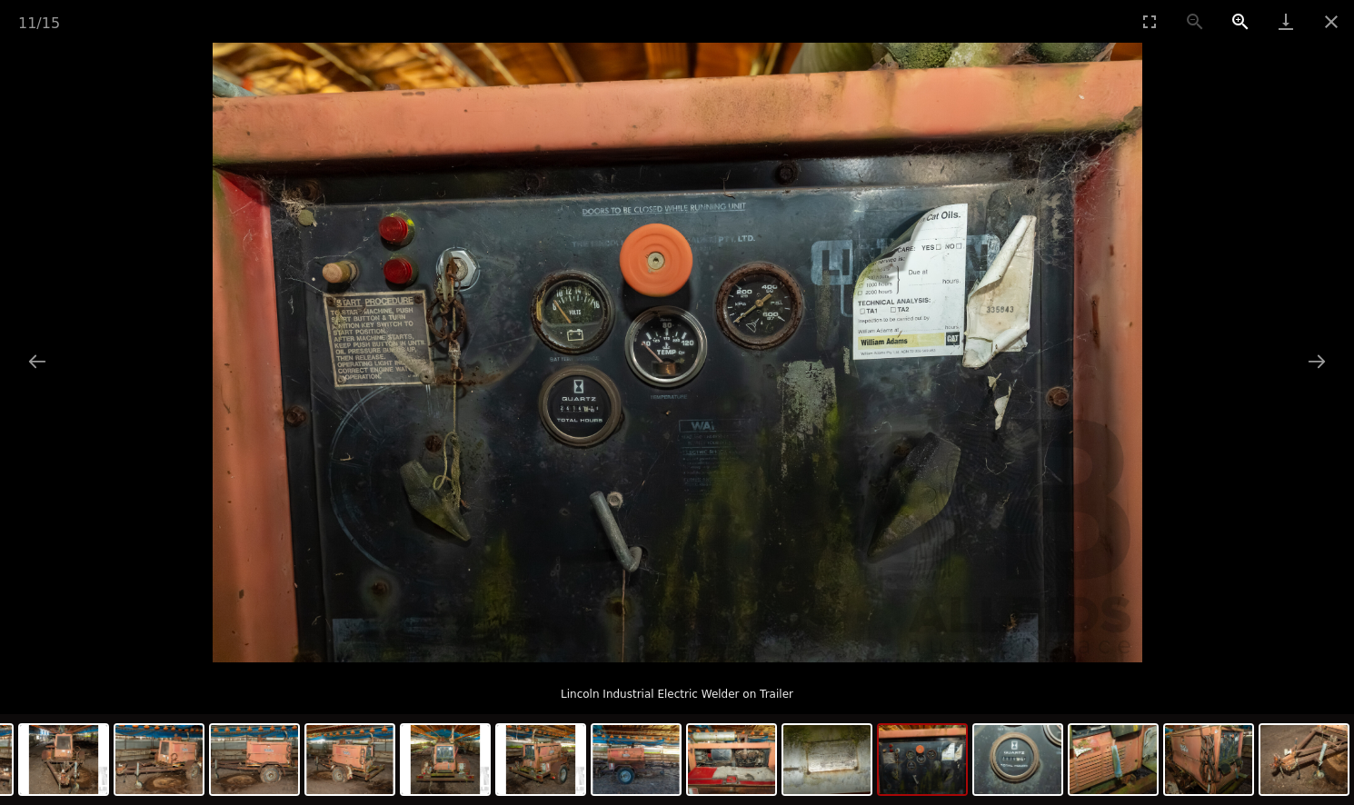
click at [1231, 16] on button "Zoom in" at bounding box center [1240, 21] width 45 height 43
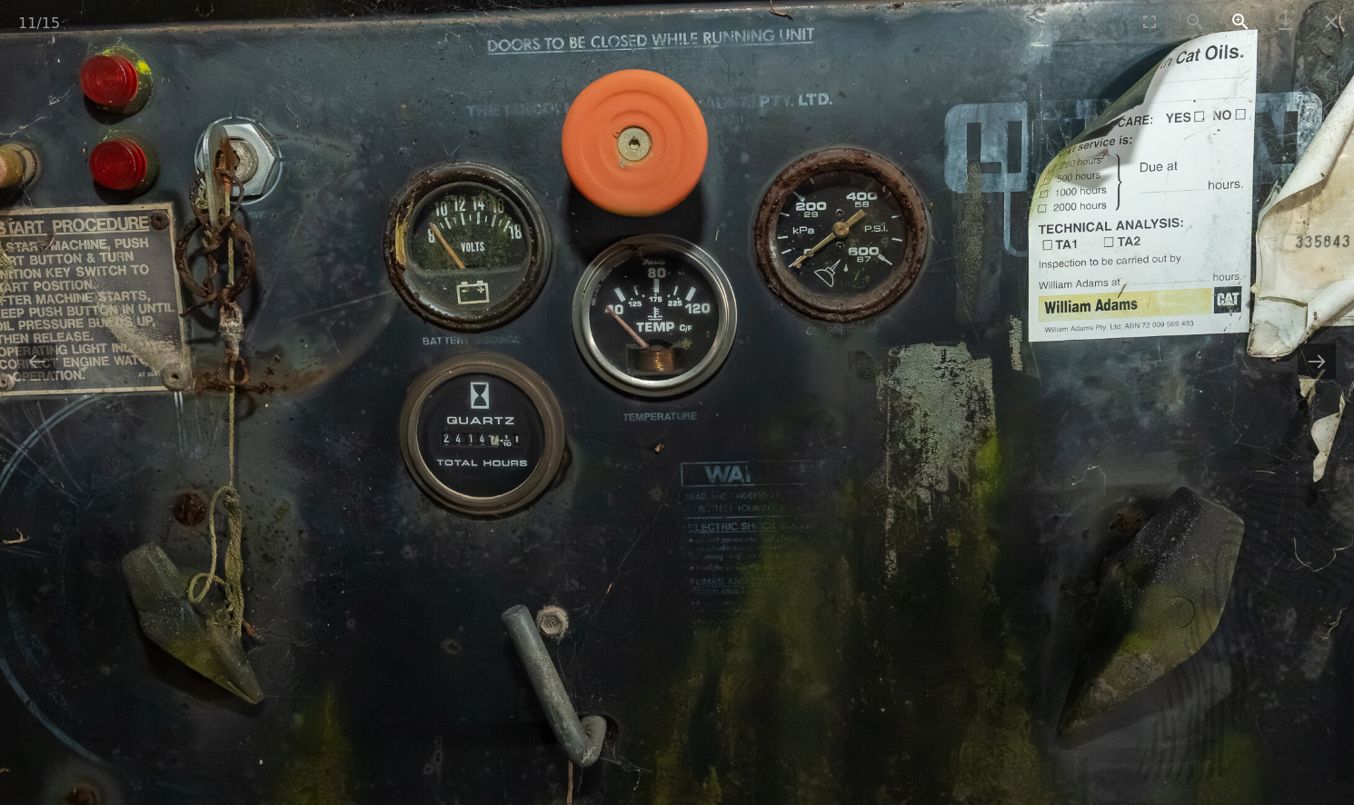
click at [1231, 16] on button "Zoom in" at bounding box center [1240, 21] width 45 height 43
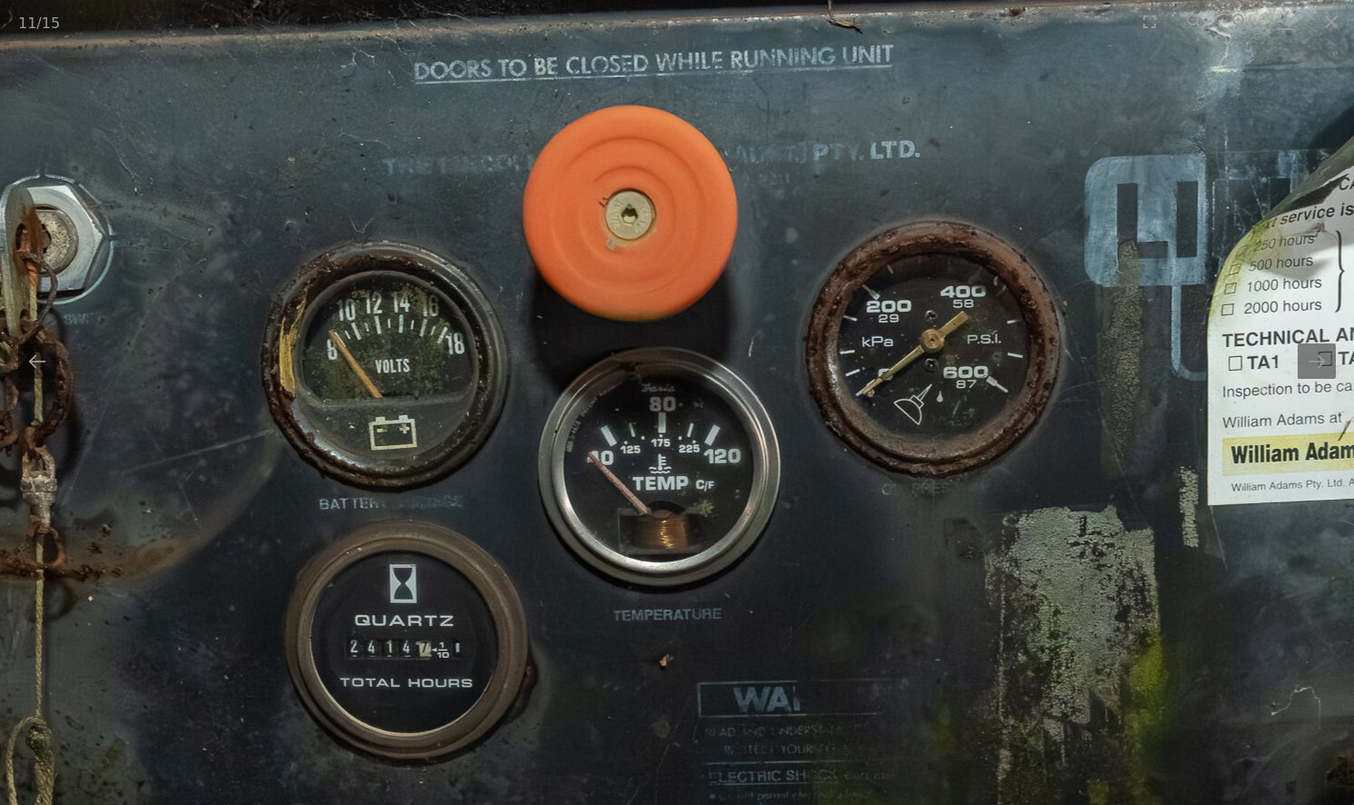
drag, startPoint x: 492, startPoint y: 341, endPoint x: 511, endPoint y: 512, distance: 172.0
click at [511, 512] on img at bounding box center [692, 485] width 2727 height 1818
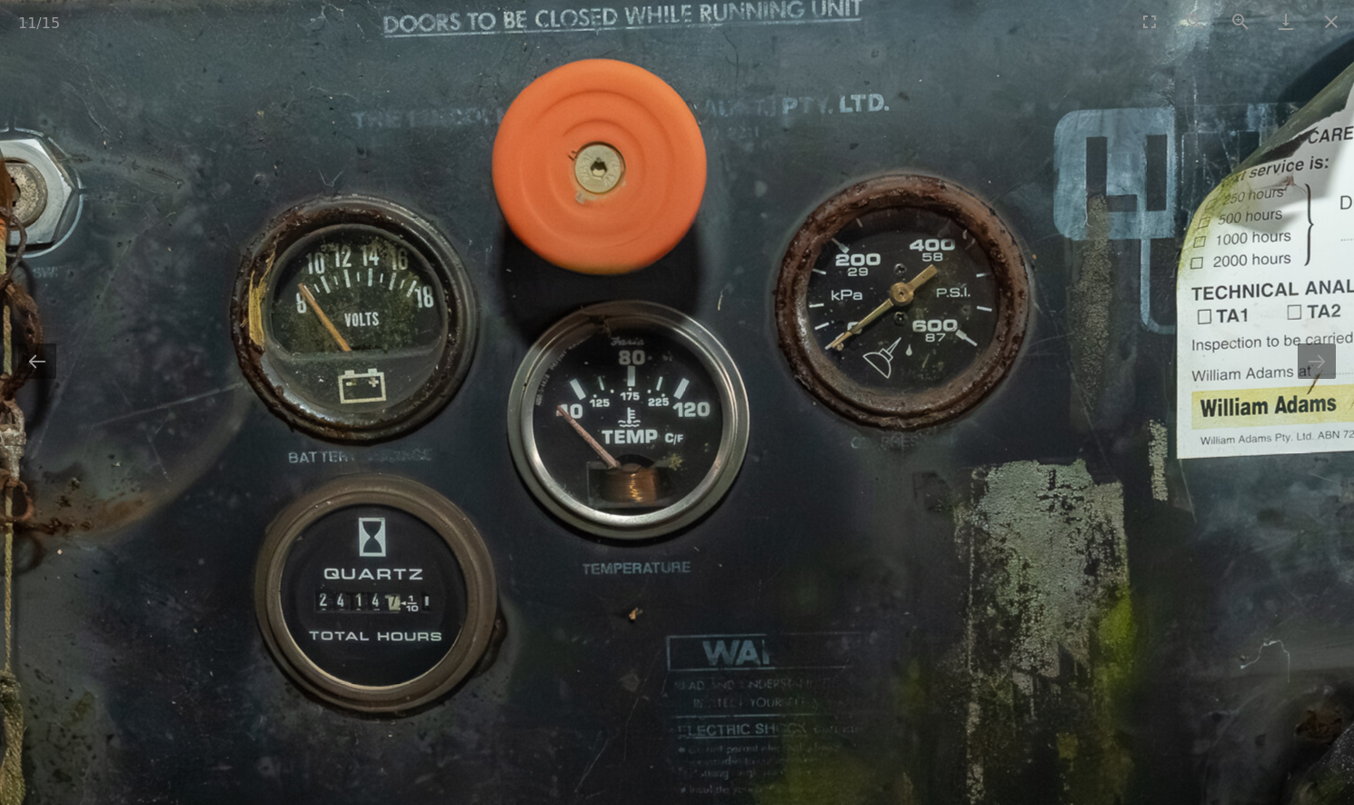
drag, startPoint x: 421, startPoint y: 514, endPoint x: 390, endPoint y: 464, distance: 59.6
click at [390, 464] on img at bounding box center [661, 438] width 2727 height 1818
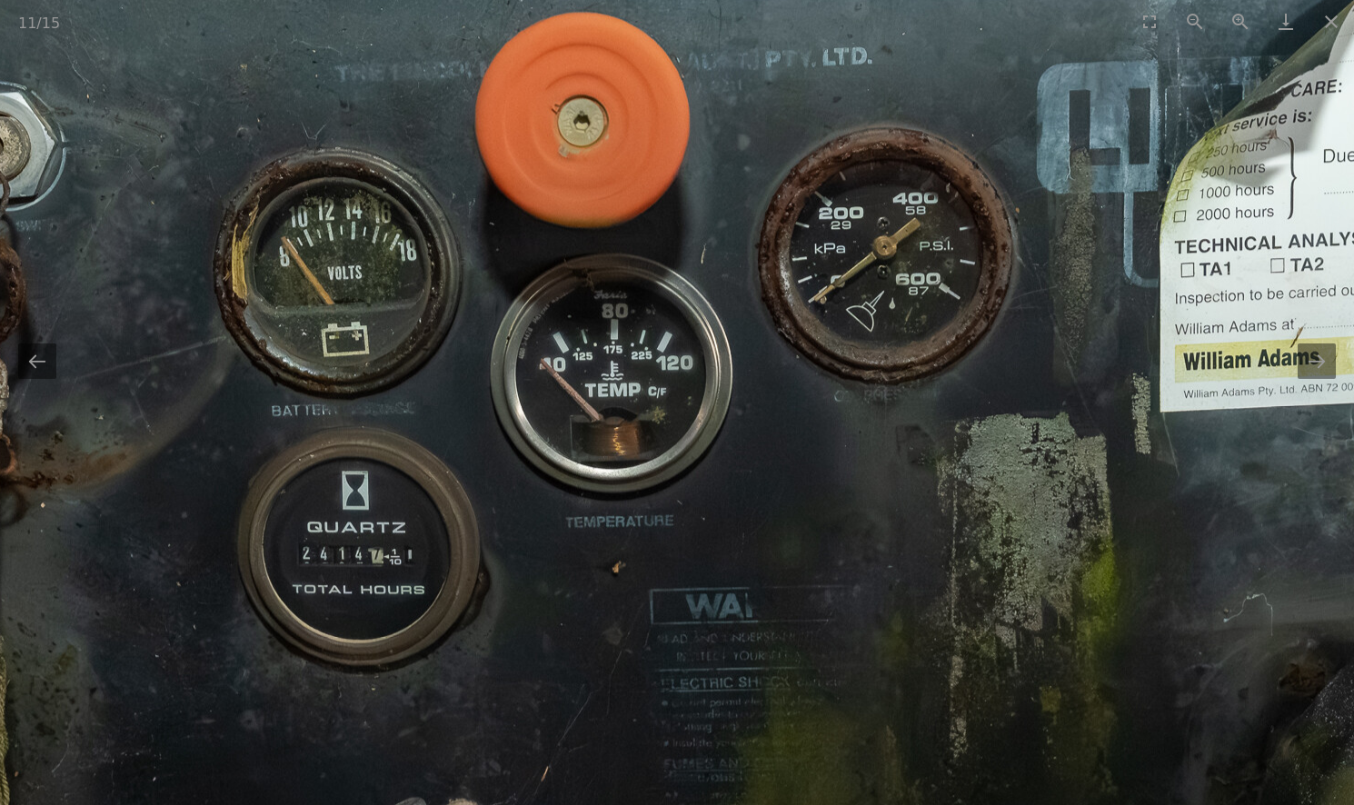
drag, startPoint x: 606, startPoint y: 464, endPoint x: 591, endPoint y: 421, distance: 45.4
click at [591, 421] on img at bounding box center [644, 391] width 2727 height 1818
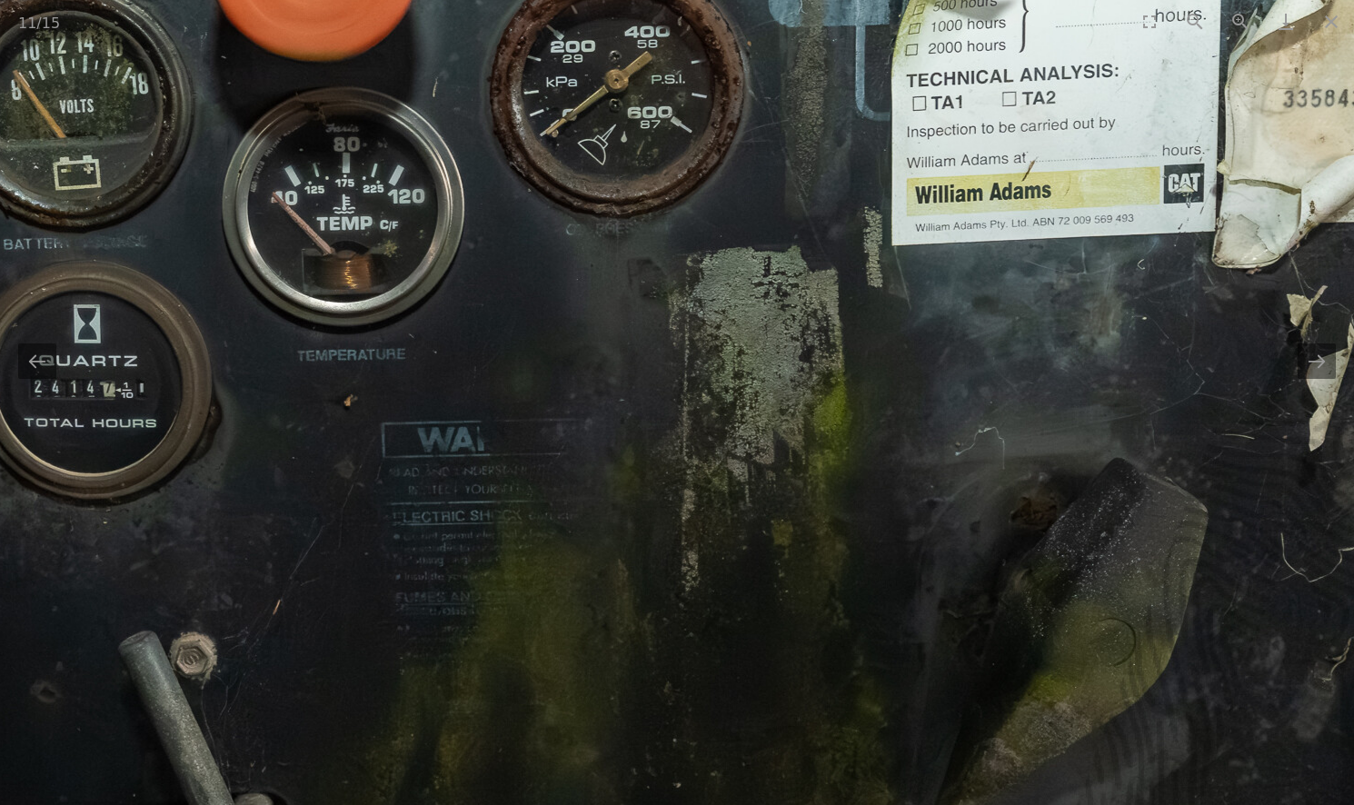
drag, startPoint x: 1110, startPoint y: 397, endPoint x: 904, endPoint y: 137, distance: 331.9
click at [904, 137] on img at bounding box center [376, 225] width 2727 height 1818
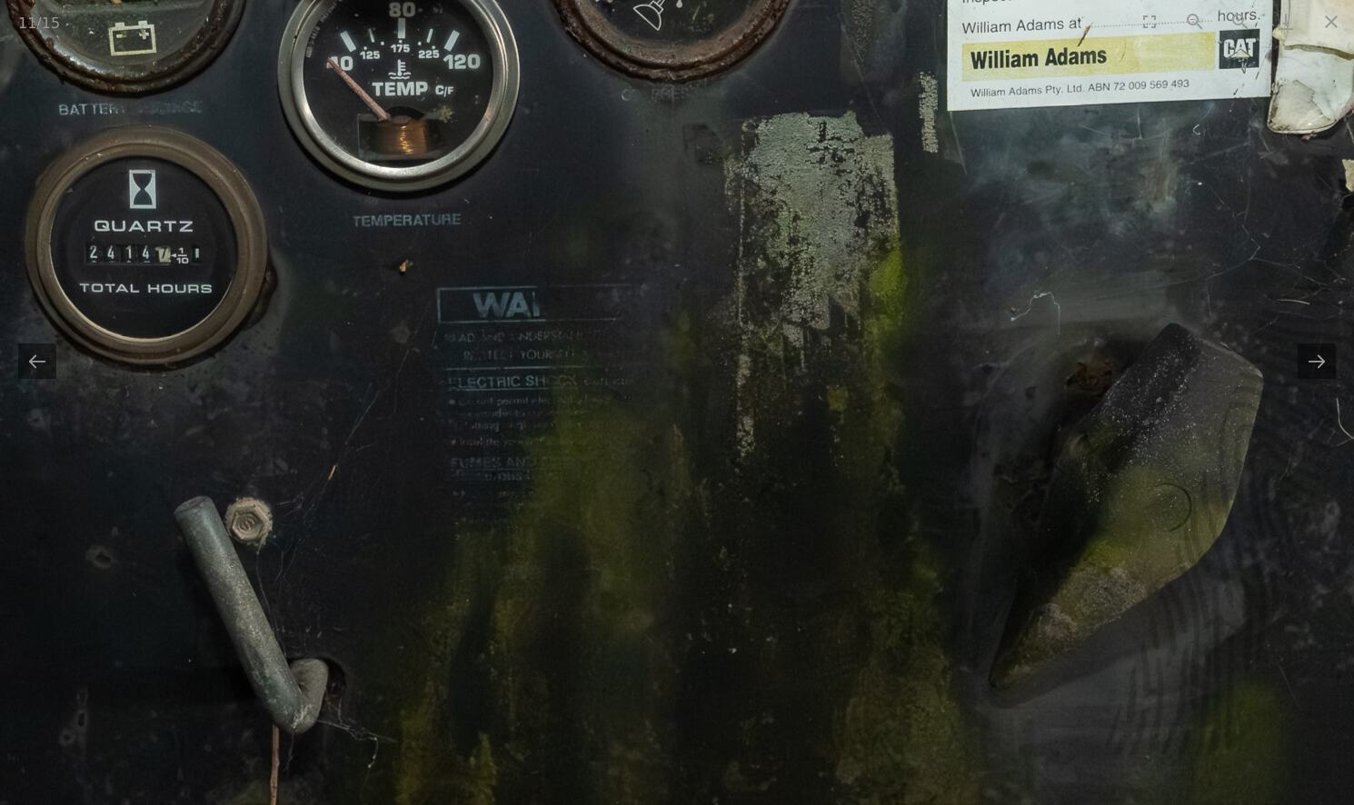
drag, startPoint x: 659, startPoint y: 491, endPoint x: 869, endPoint y: 240, distance: 327.2
click at [869, 240] on img at bounding box center [431, 90] width 2727 height 1818
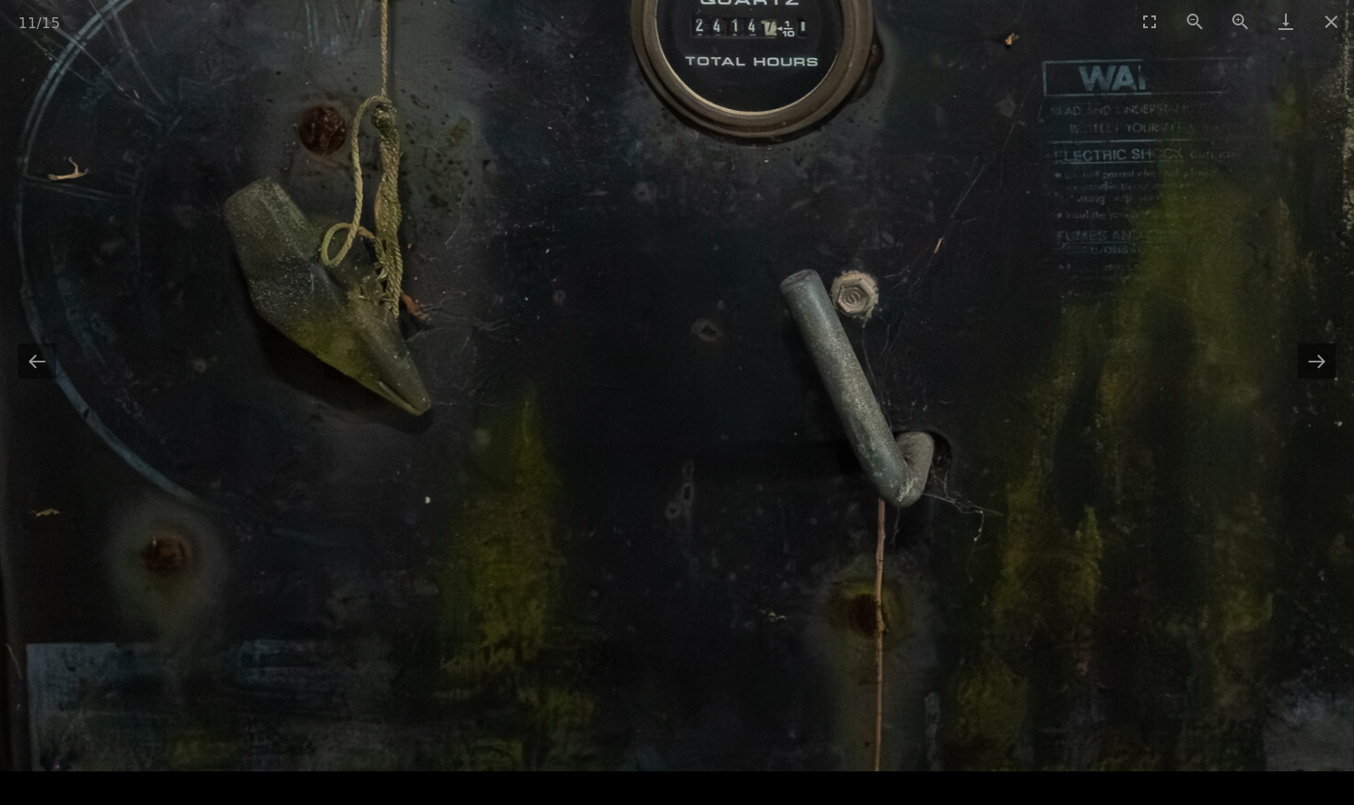
drag, startPoint x: 613, startPoint y: 566, endPoint x: 828, endPoint y: 366, distance: 293.9
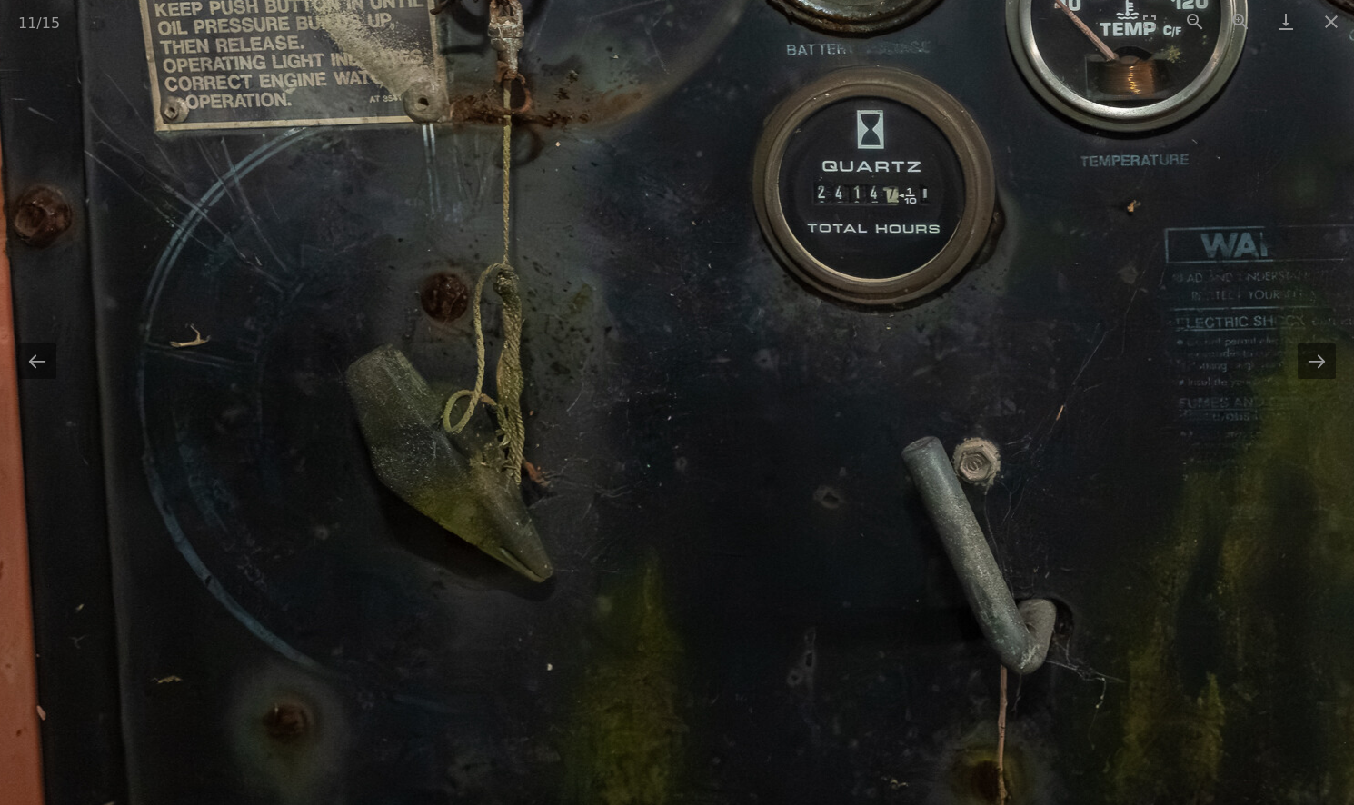
drag, startPoint x: 638, startPoint y: 441, endPoint x: 729, endPoint y: 534, distance: 130.5
click at [729, 534] on img at bounding box center [1159, 30] width 2727 height 1818
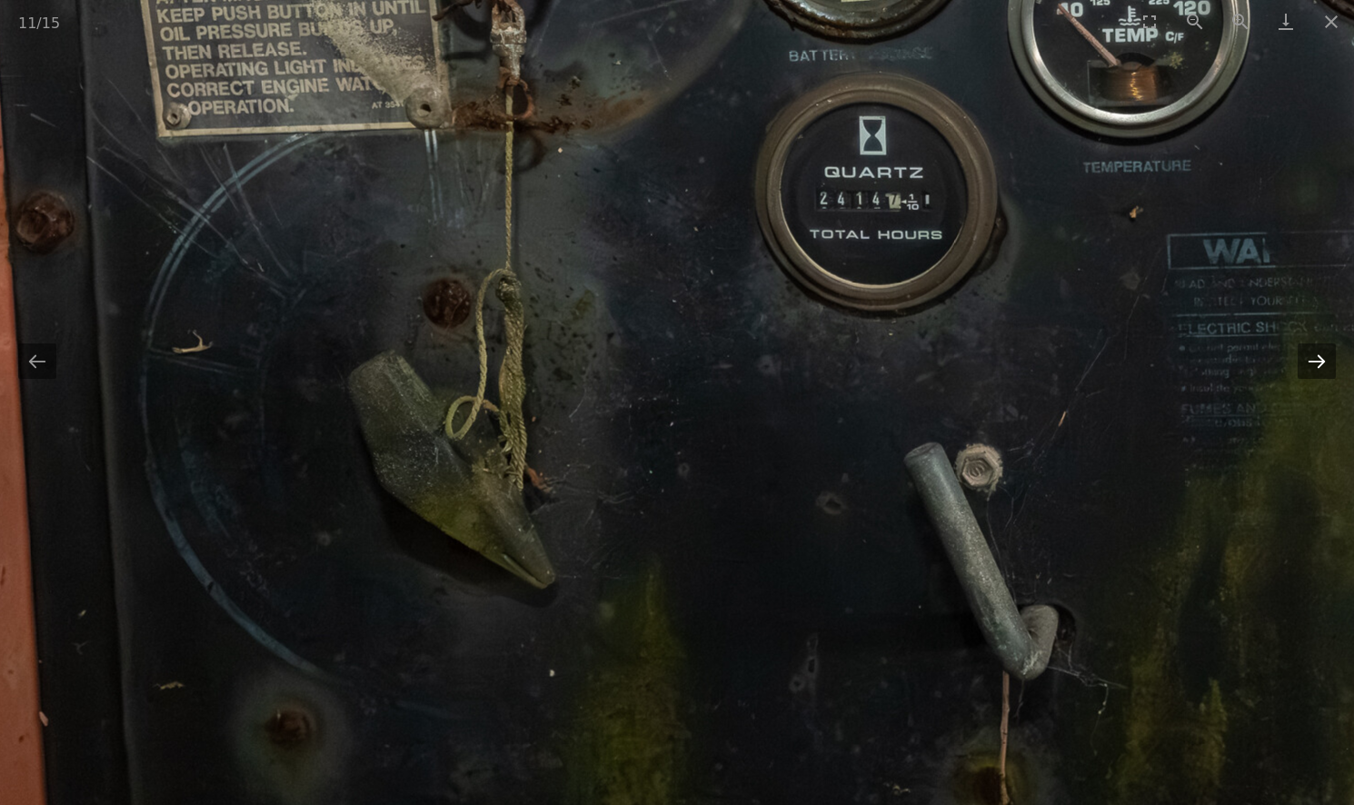
click at [1323, 371] on button "Next slide" at bounding box center [1317, 361] width 38 height 35
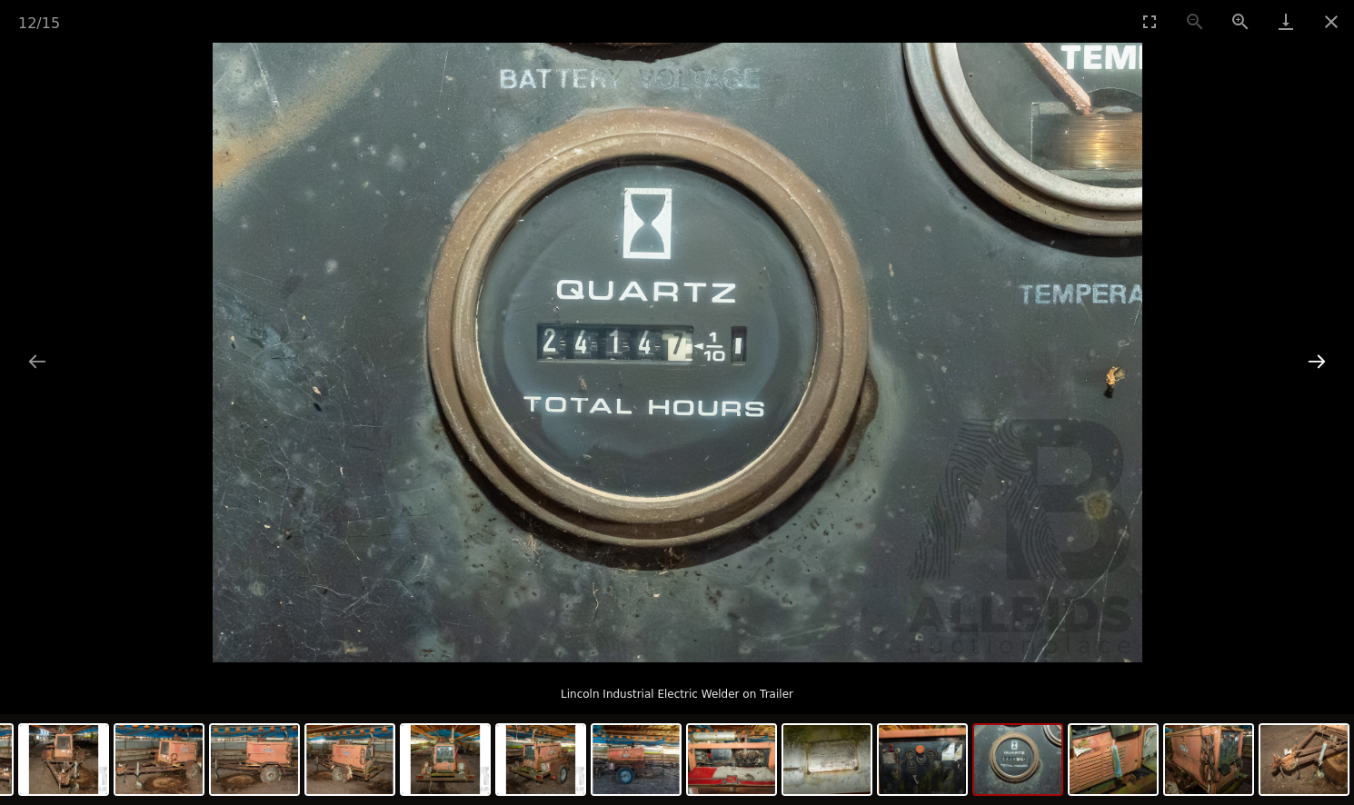
click at [1303, 365] on button "Next slide" at bounding box center [1317, 361] width 38 height 35
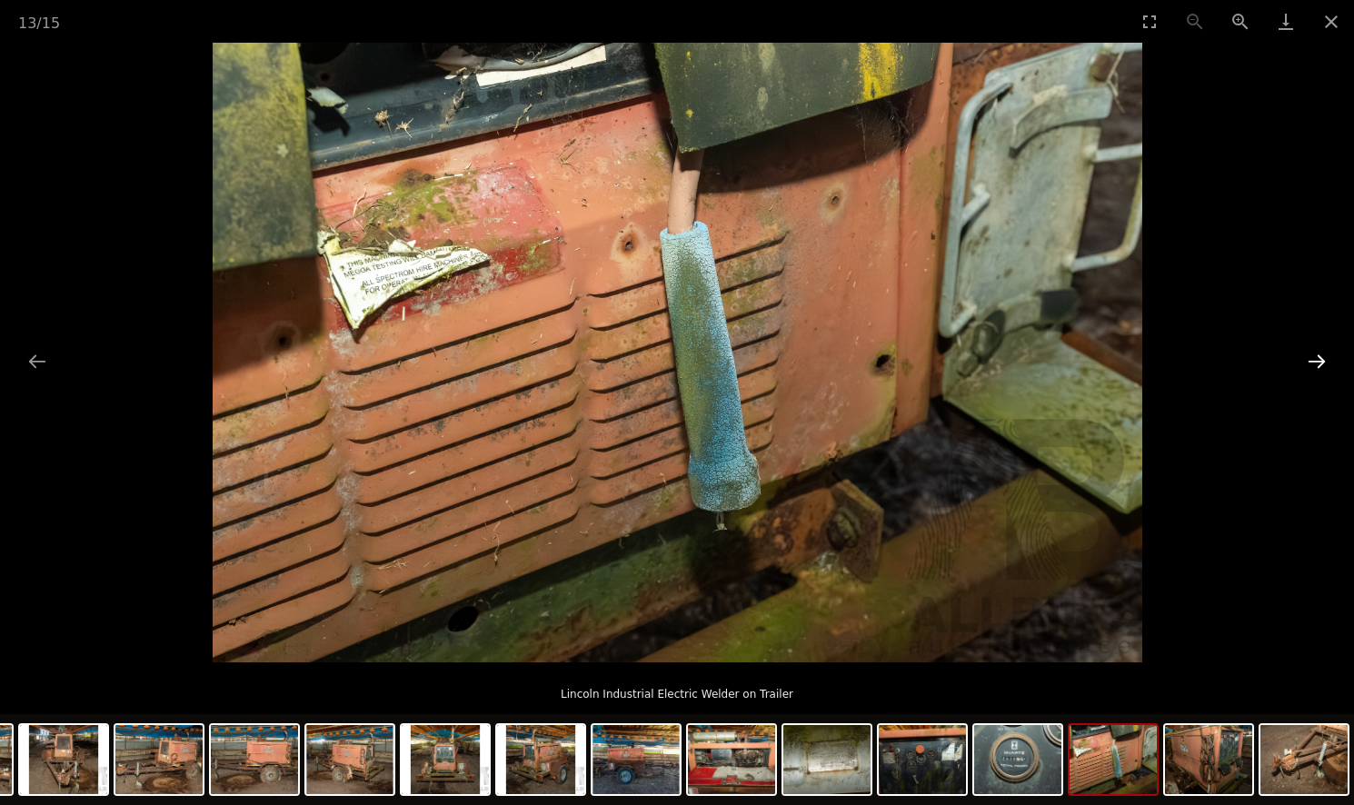
click at [1308, 364] on button "Next slide" at bounding box center [1317, 361] width 38 height 35
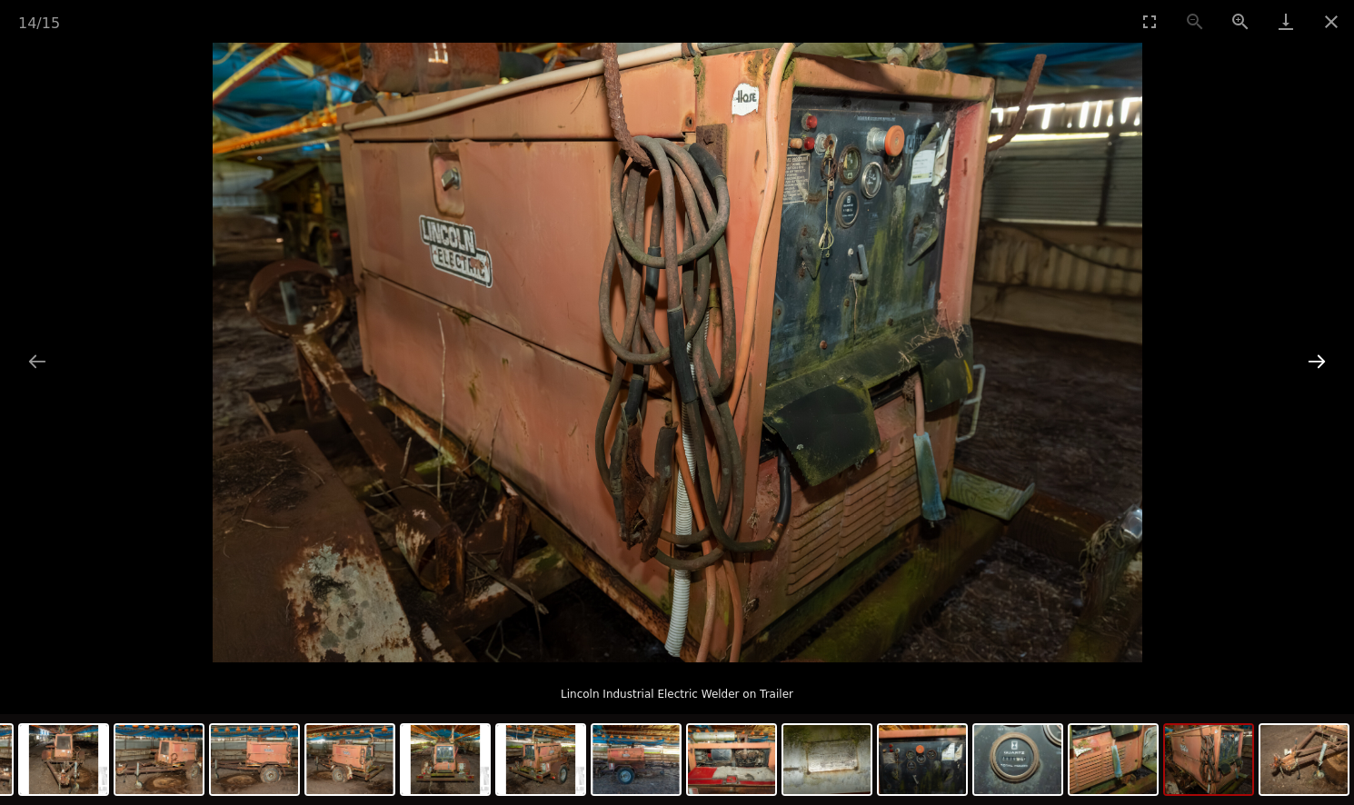
click at [1318, 355] on button "Next slide" at bounding box center [1317, 361] width 38 height 35
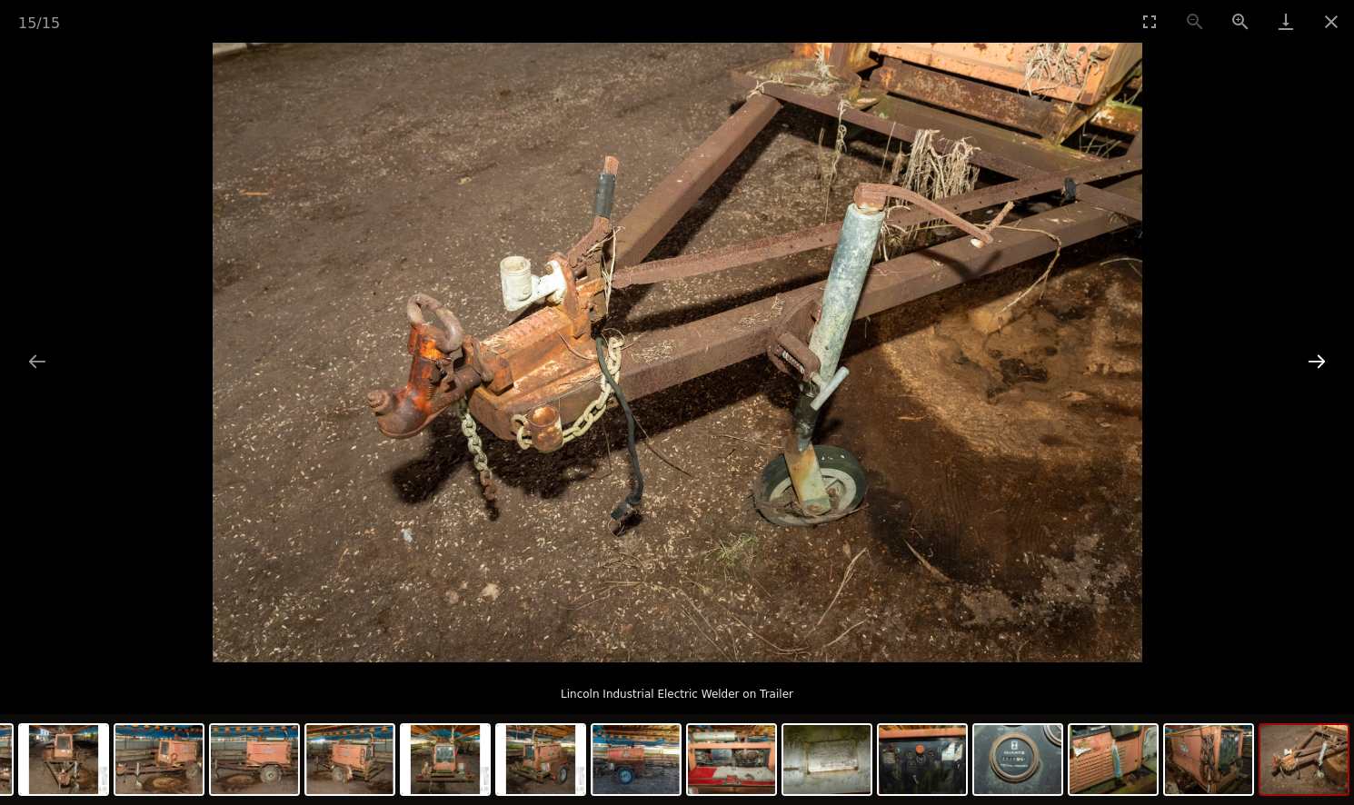
click at [1318, 356] on button "Next slide" at bounding box center [1317, 361] width 38 height 35
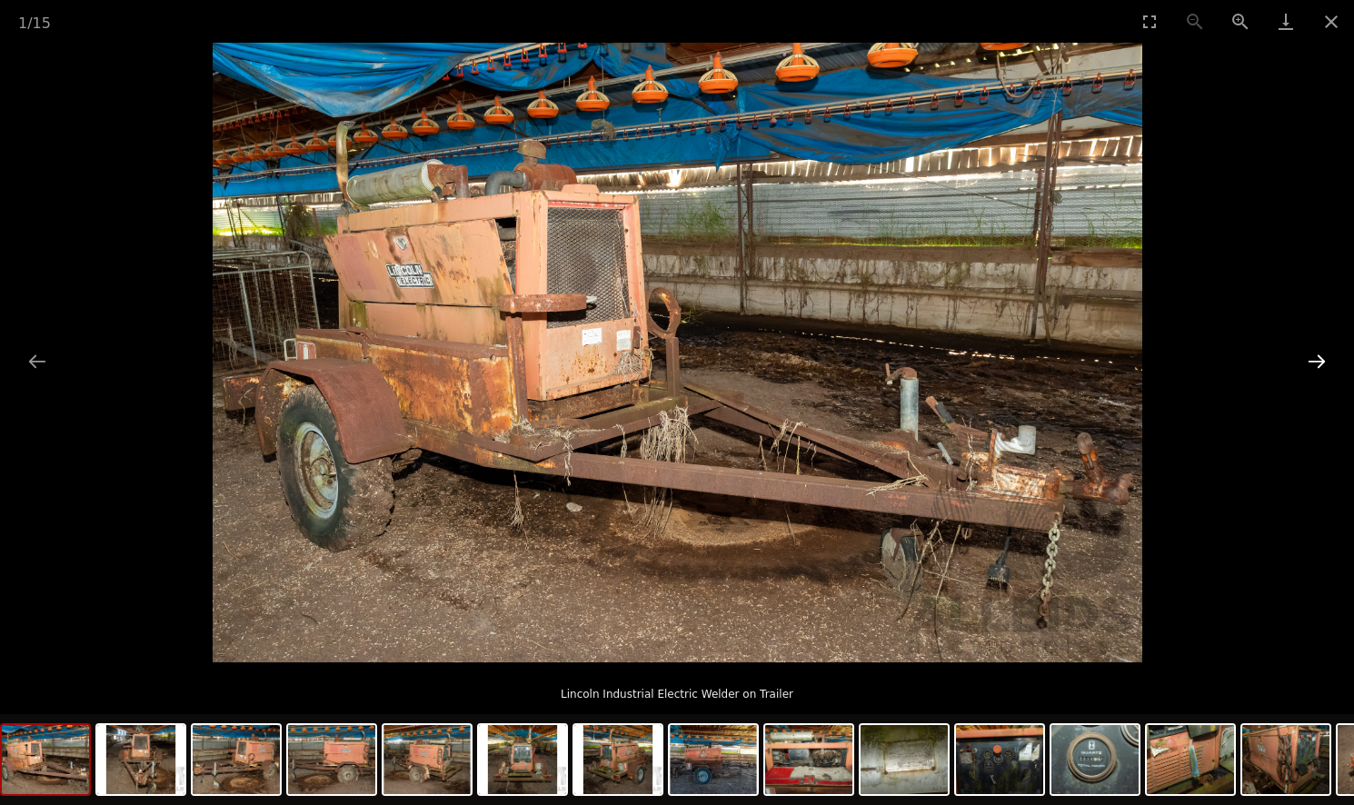
click at [1318, 356] on button "Next slide" at bounding box center [1317, 361] width 38 height 35
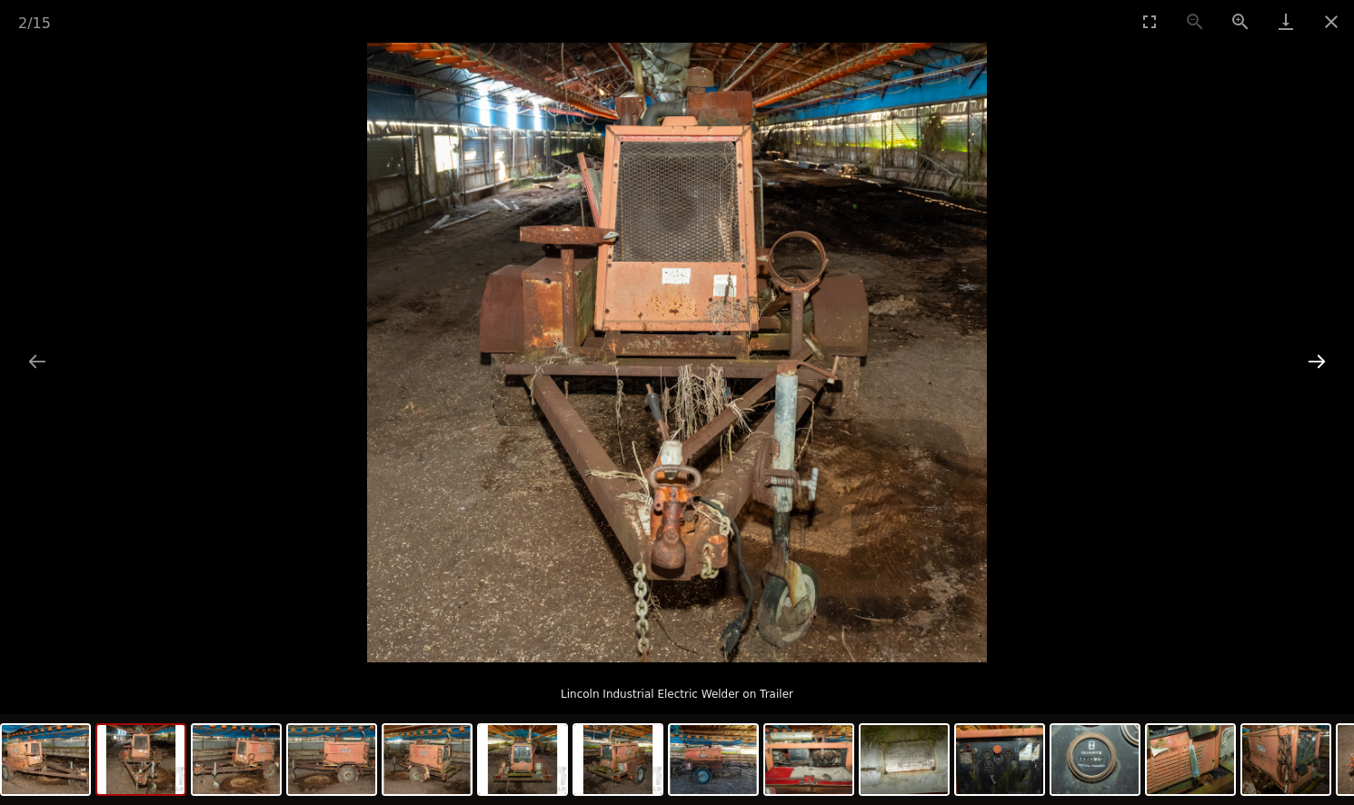
click at [1318, 356] on button "Next slide" at bounding box center [1317, 361] width 38 height 35
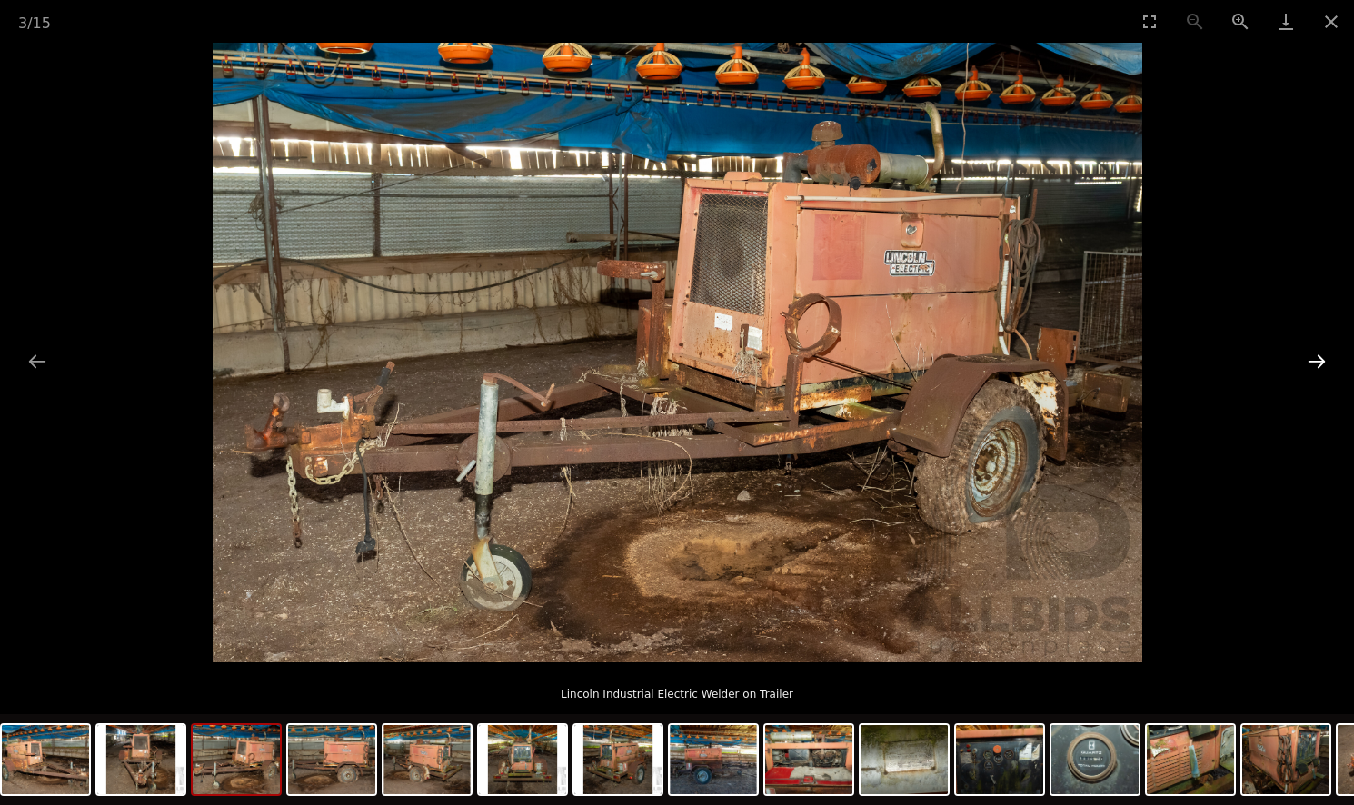
click at [1318, 356] on button "Next slide" at bounding box center [1317, 361] width 38 height 35
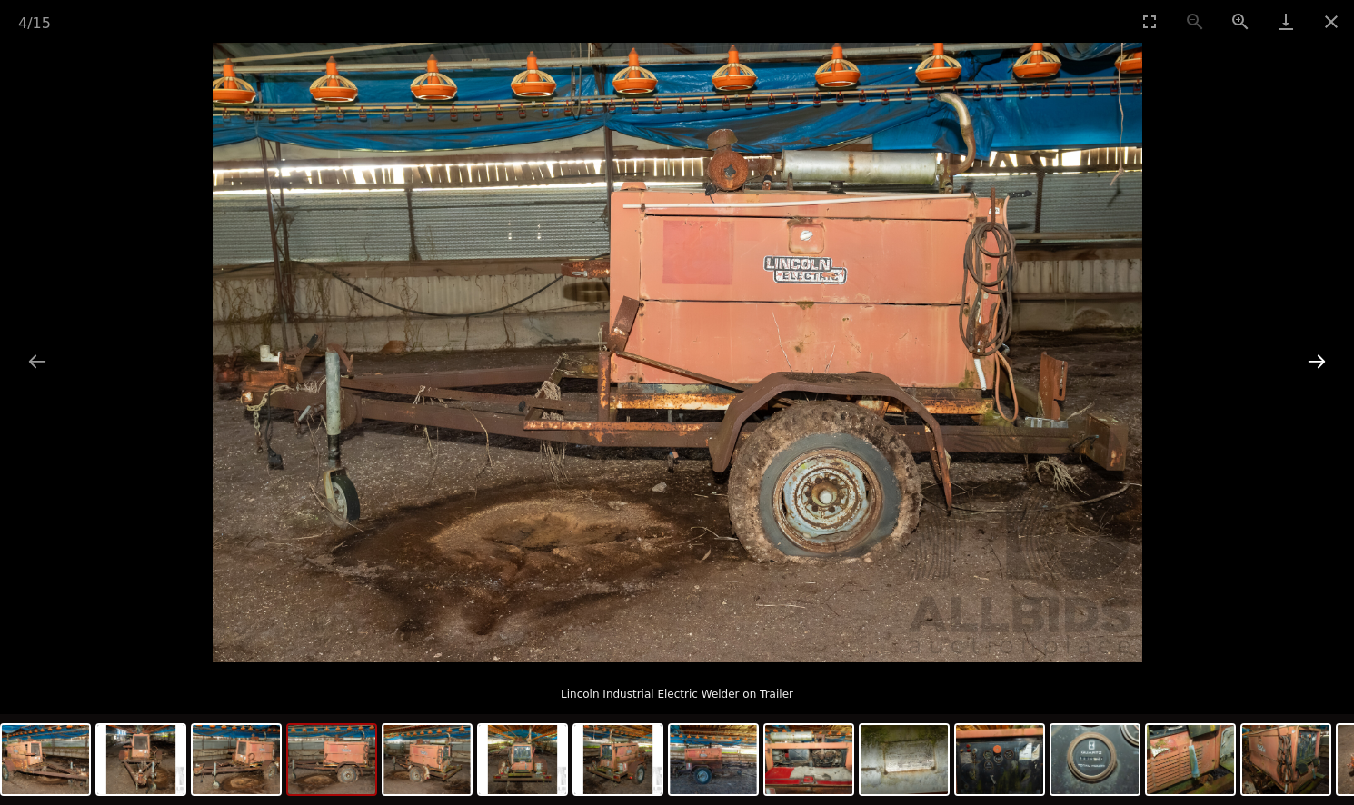
click at [1318, 356] on button "Next slide" at bounding box center [1317, 361] width 38 height 35
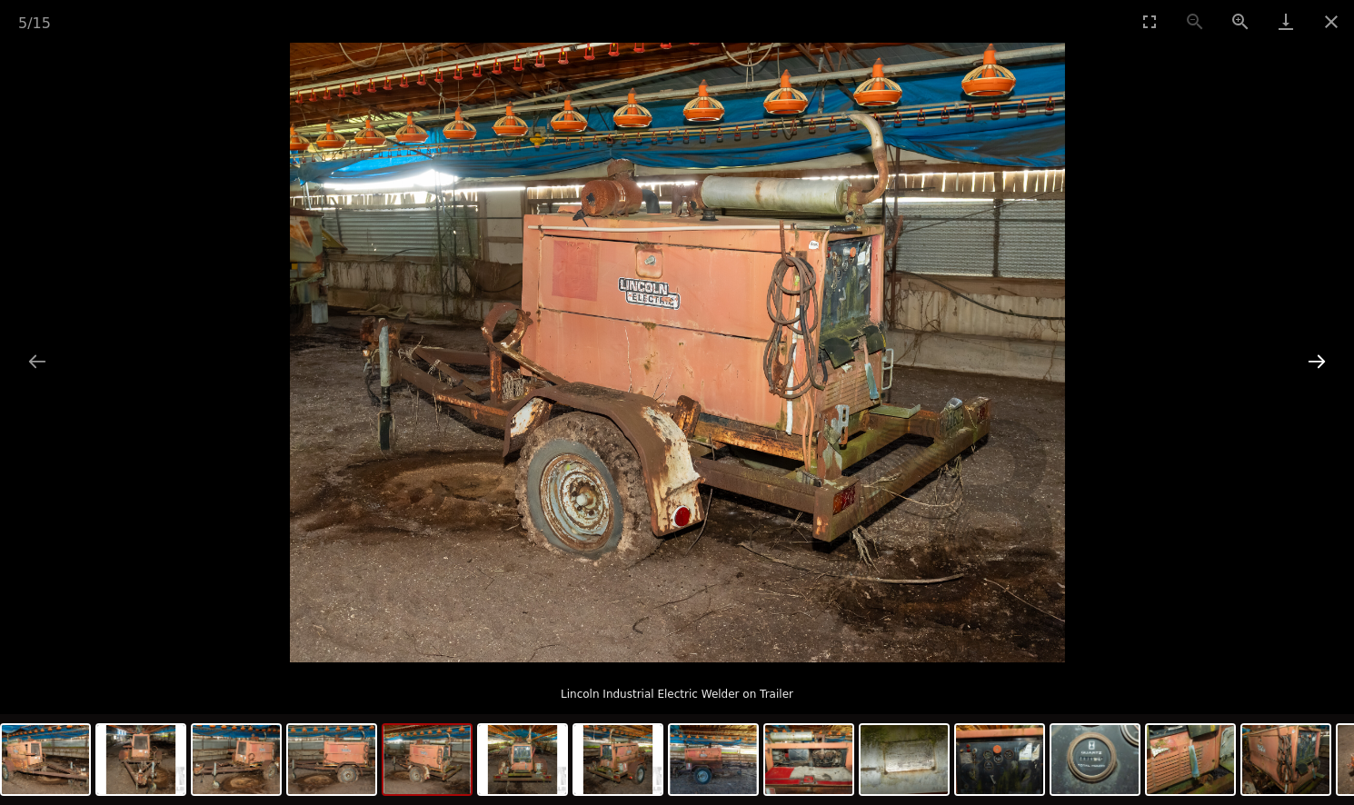
click at [1318, 356] on button "Next slide" at bounding box center [1317, 361] width 38 height 35
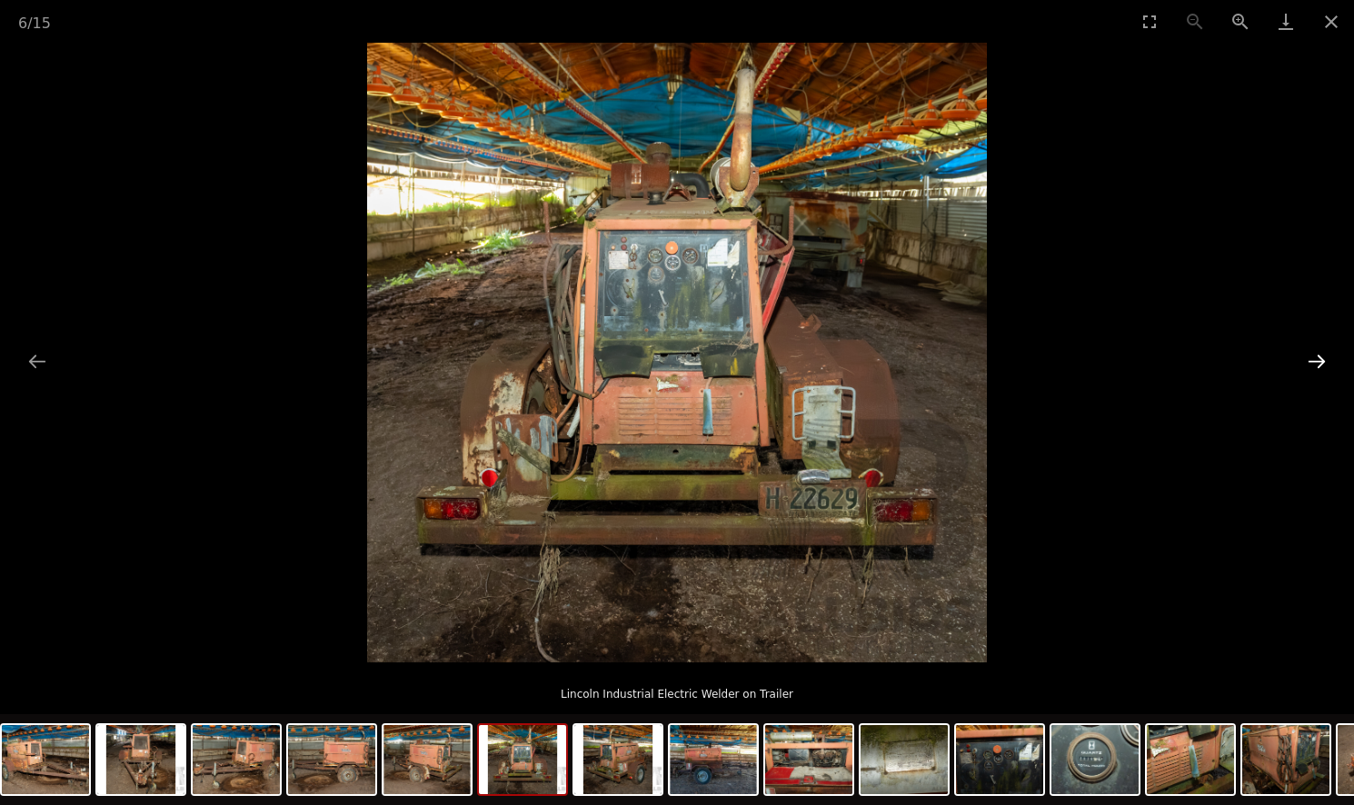
click at [1318, 356] on button "Next slide" at bounding box center [1317, 361] width 38 height 35
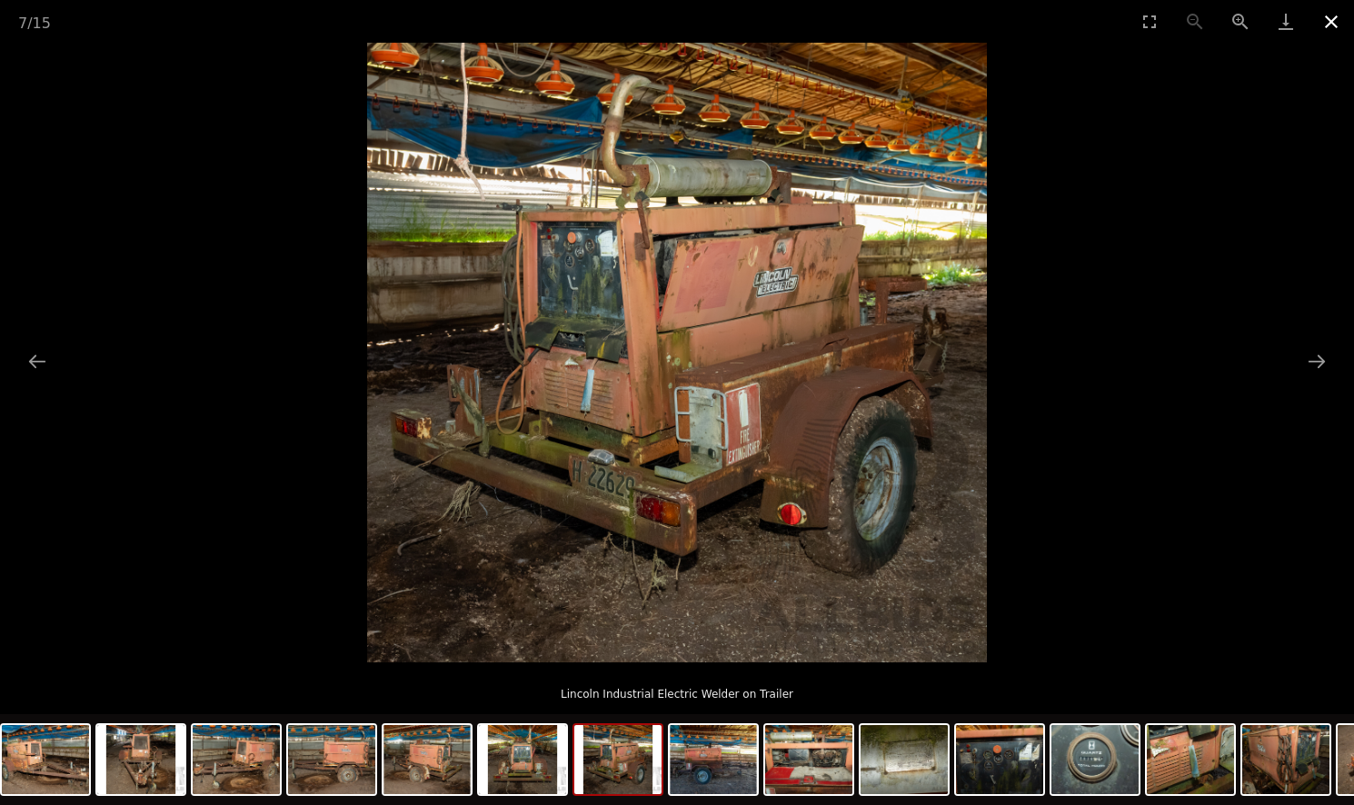
click at [1325, 24] on button "Close gallery" at bounding box center [1331, 21] width 45 height 43
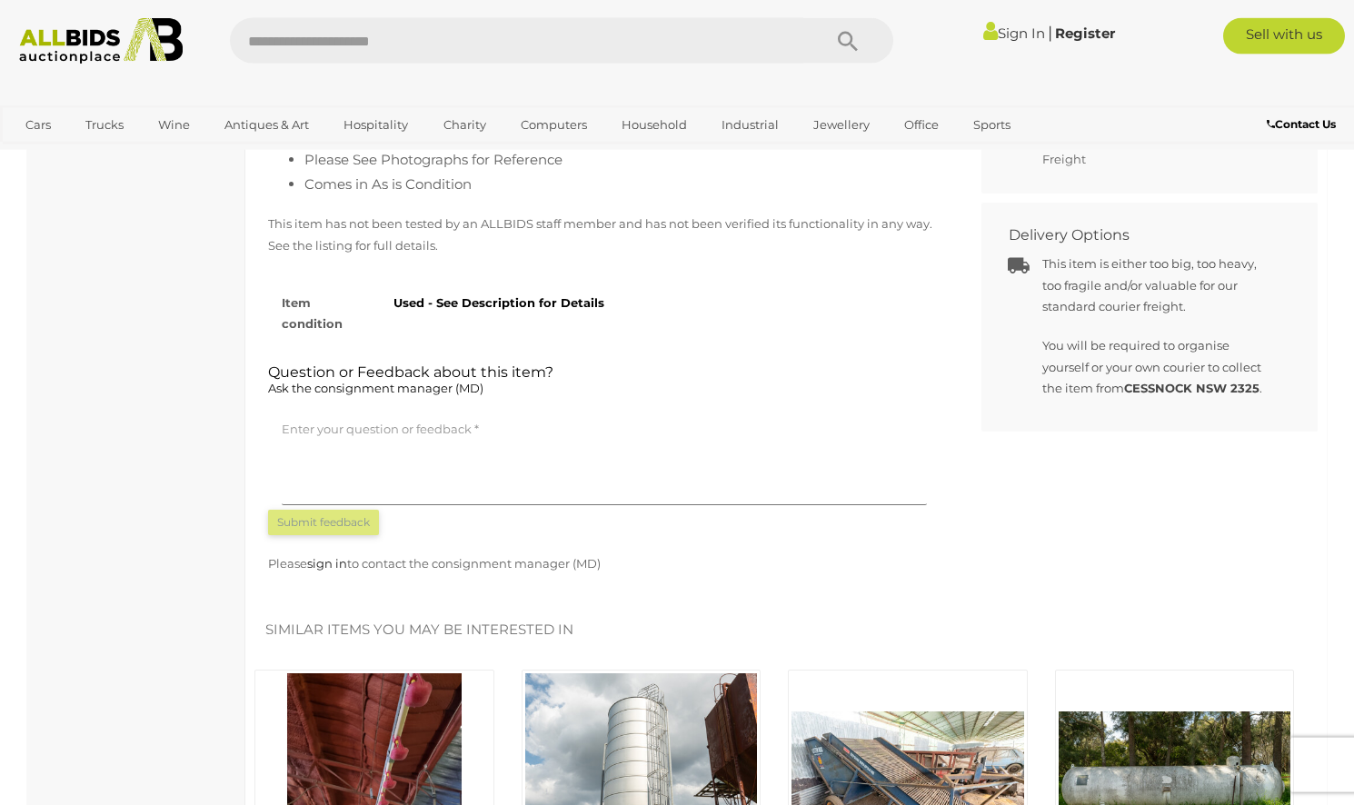
scroll to position [927, 0]
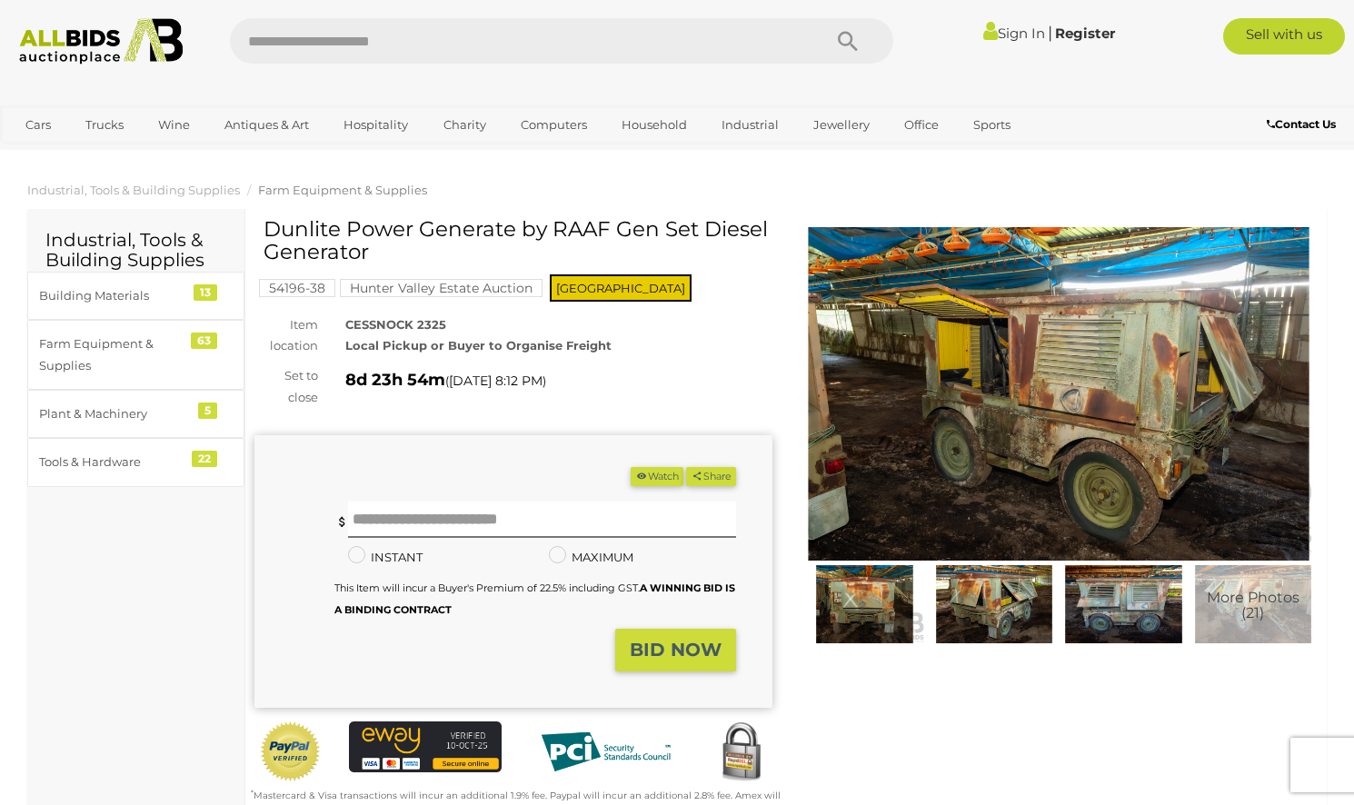
click at [1049, 405] on img at bounding box center [1059, 394] width 518 height 334
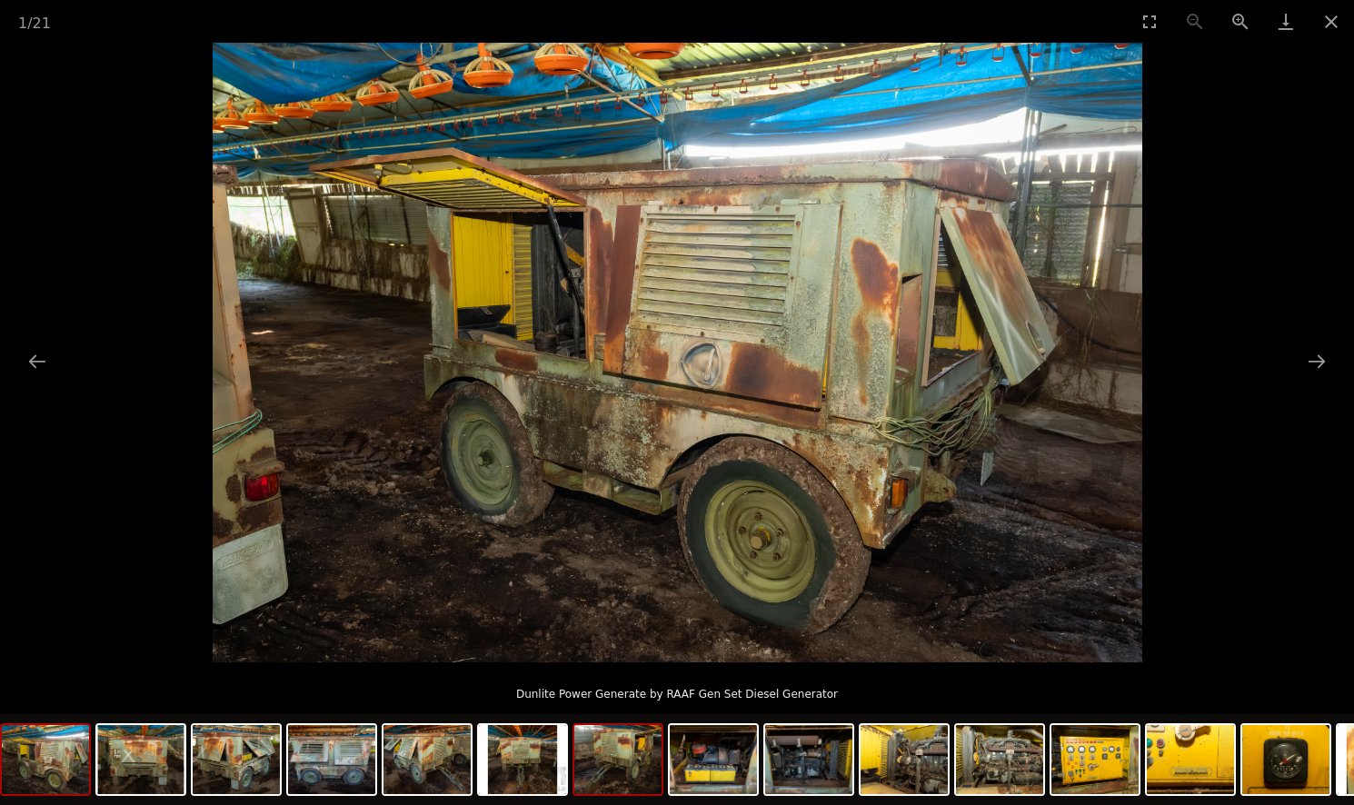
click at [646, 772] on img at bounding box center [617, 759] width 87 height 69
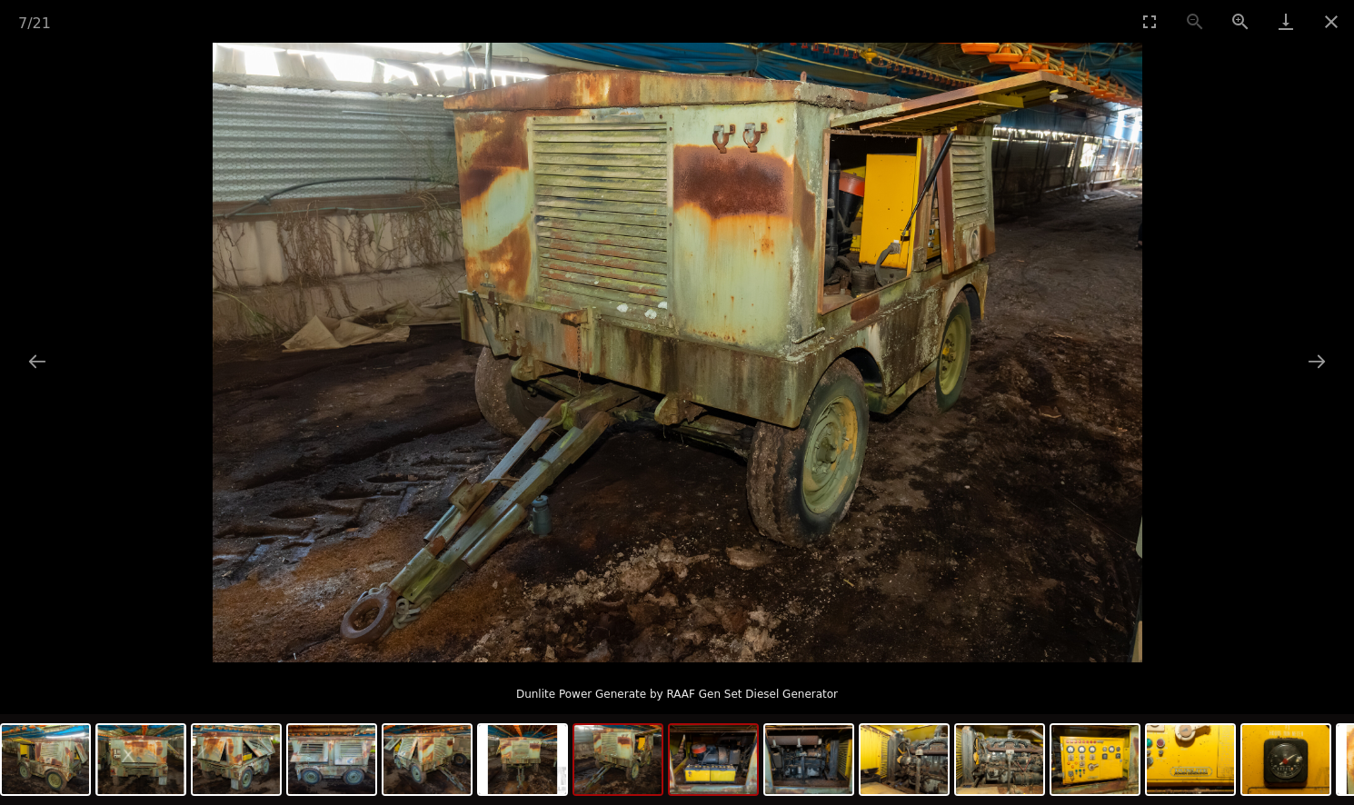
click at [722, 772] on img at bounding box center [713, 759] width 87 height 69
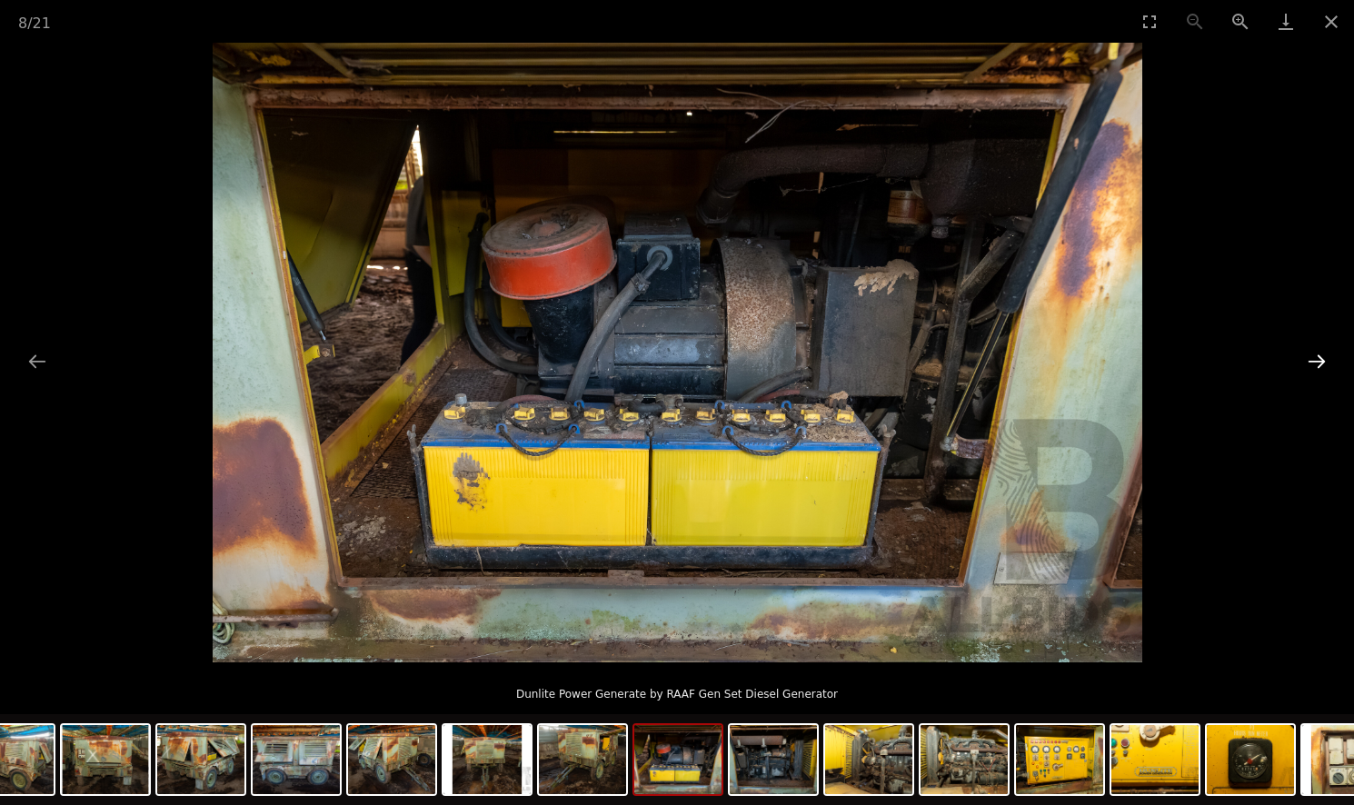
click at [1313, 362] on button "Next slide" at bounding box center [1317, 361] width 38 height 35
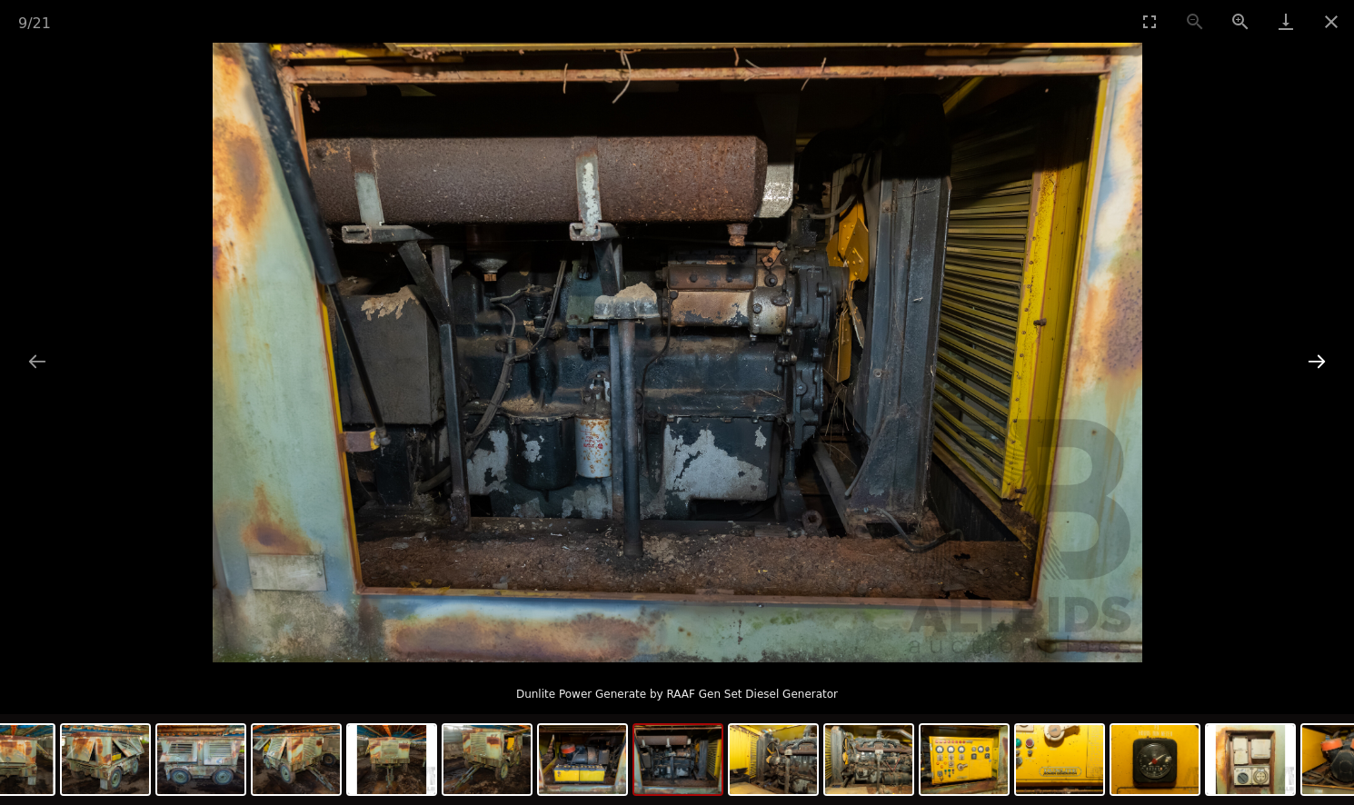
click at [1313, 362] on button "Next slide" at bounding box center [1317, 361] width 38 height 35
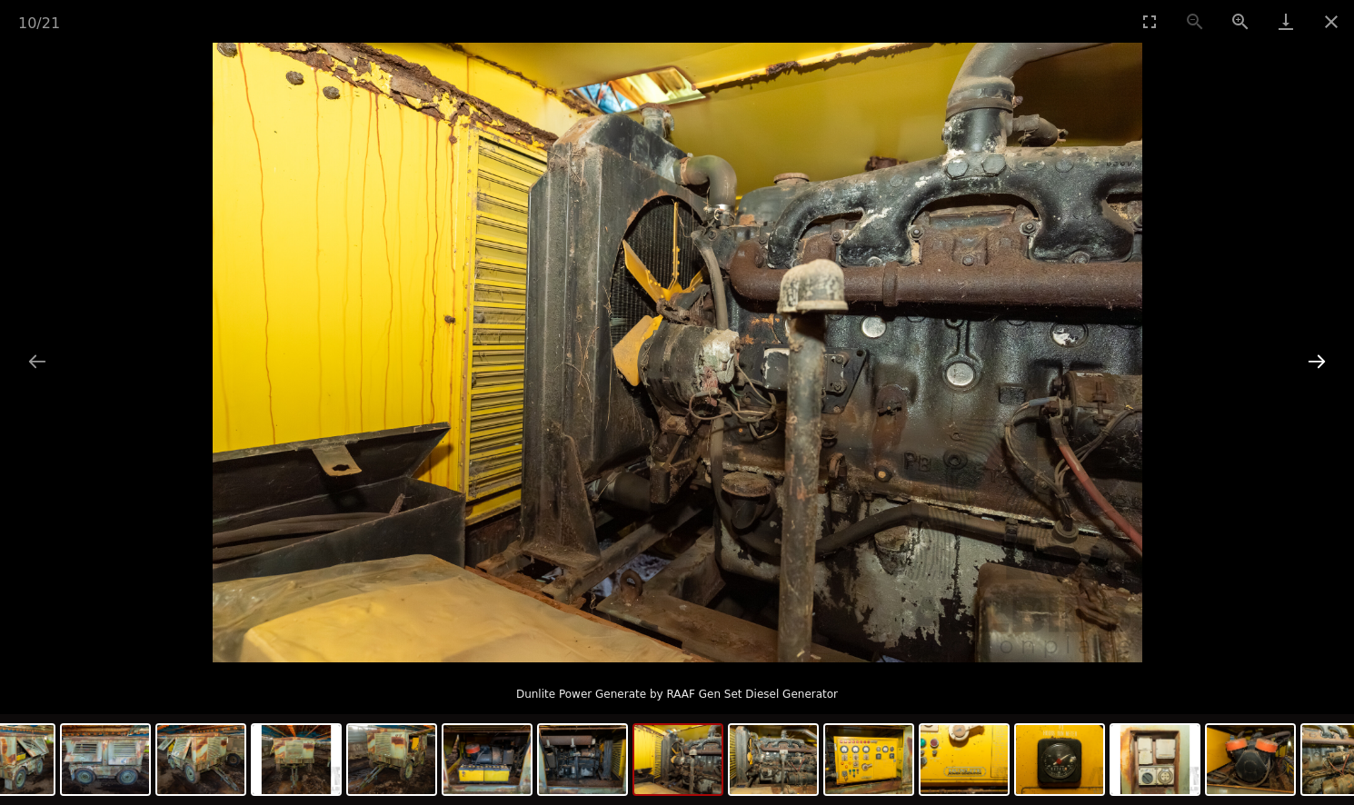
click at [1312, 362] on button "Next slide" at bounding box center [1317, 361] width 38 height 35
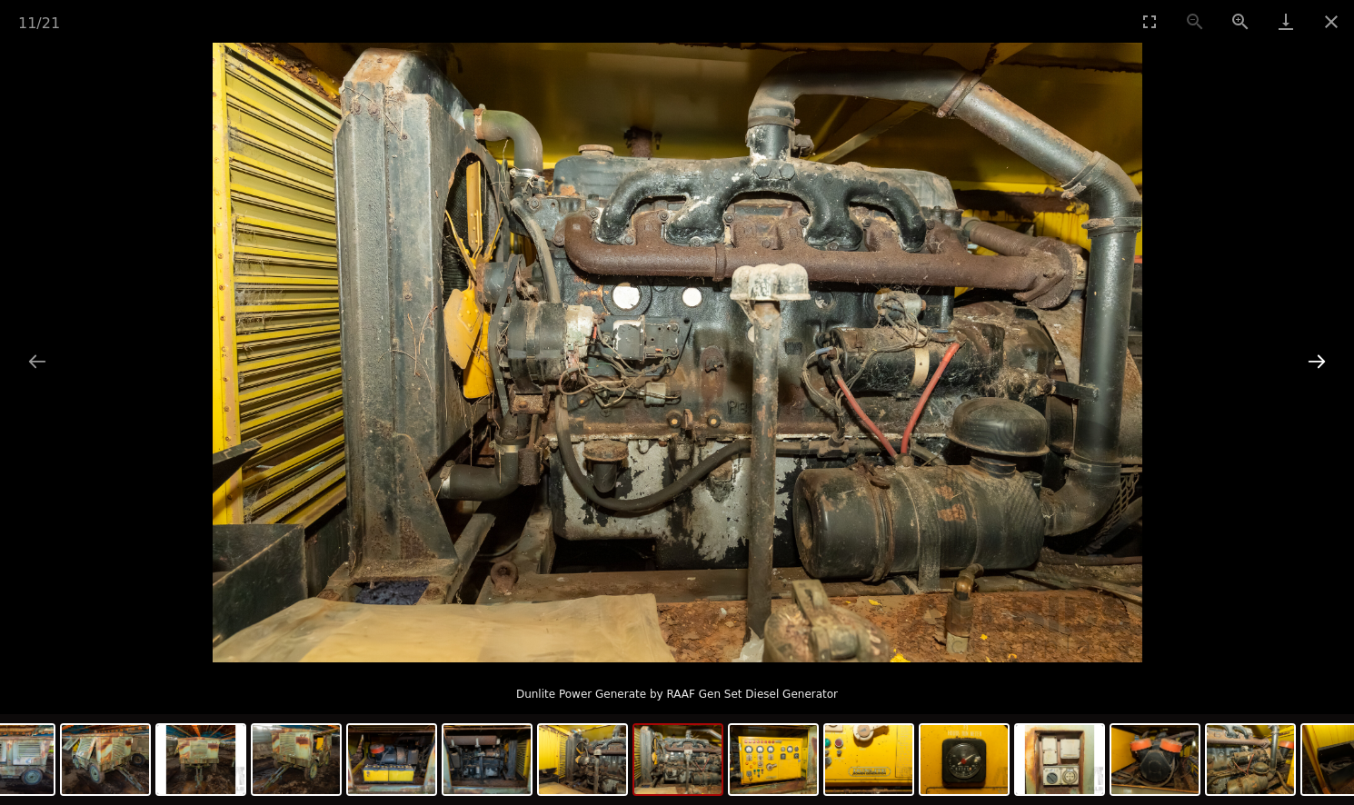
click at [1312, 362] on button "Next slide" at bounding box center [1317, 361] width 38 height 35
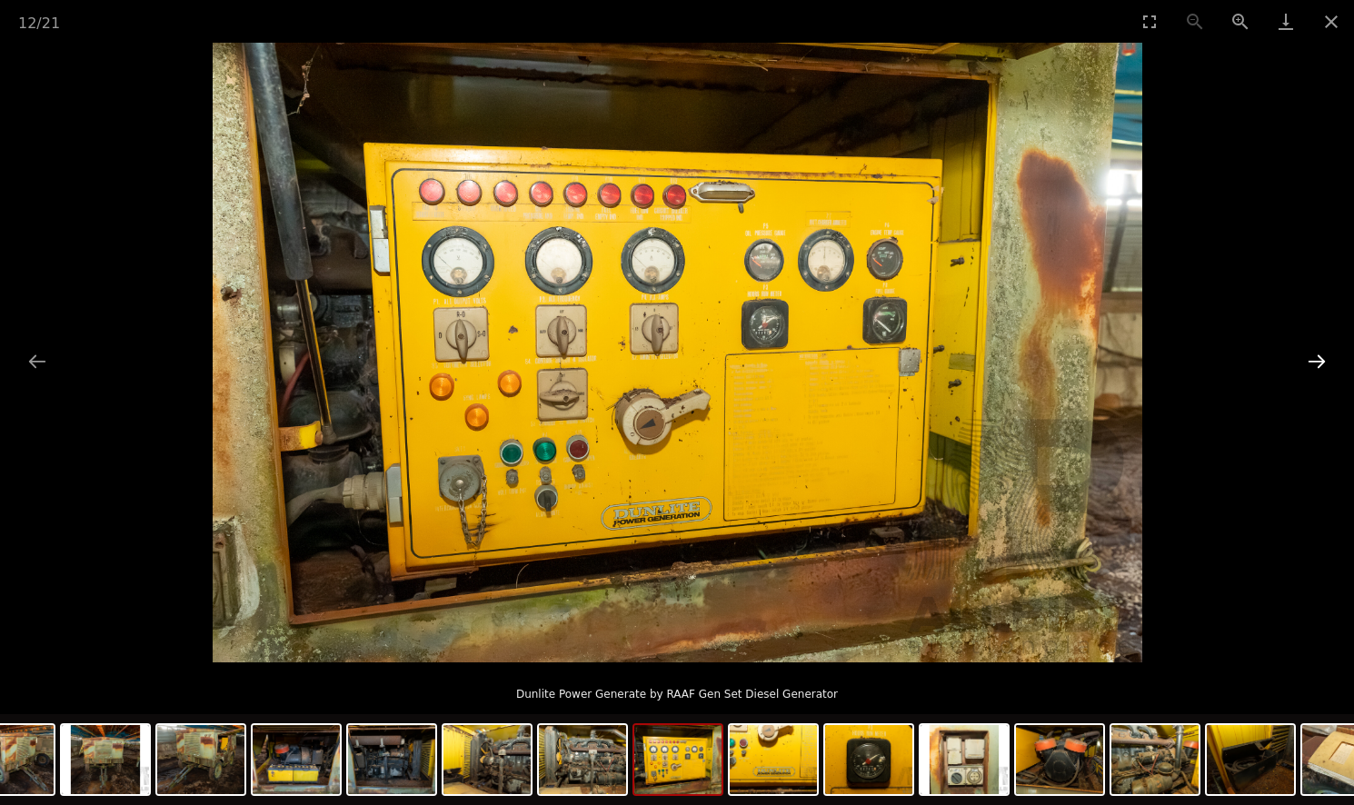
click at [1312, 362] on button "Next slide" at bounding box center [1317, 361] width 38 height 35
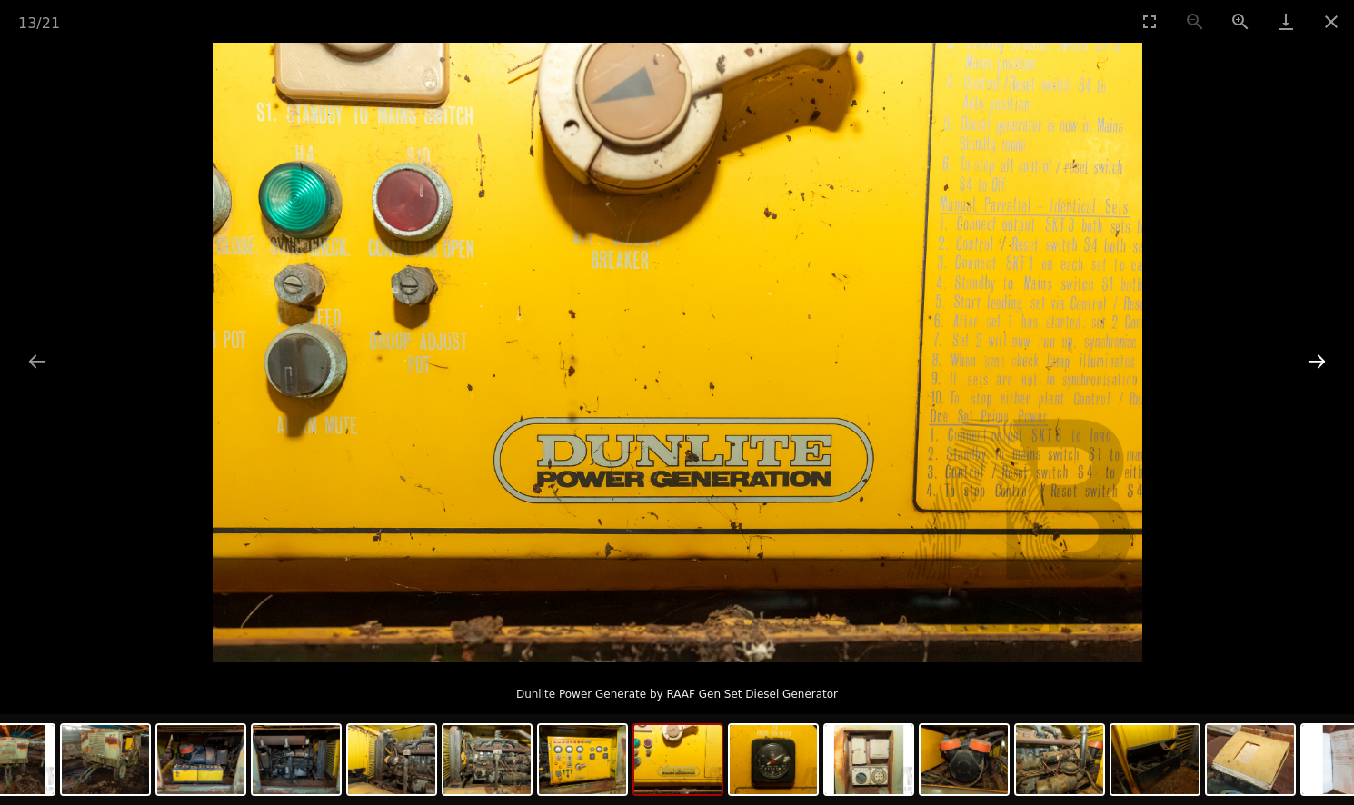
click at [1312, 362] on button "Next slide" at bounding box center [1317, 361] width 38 height 35
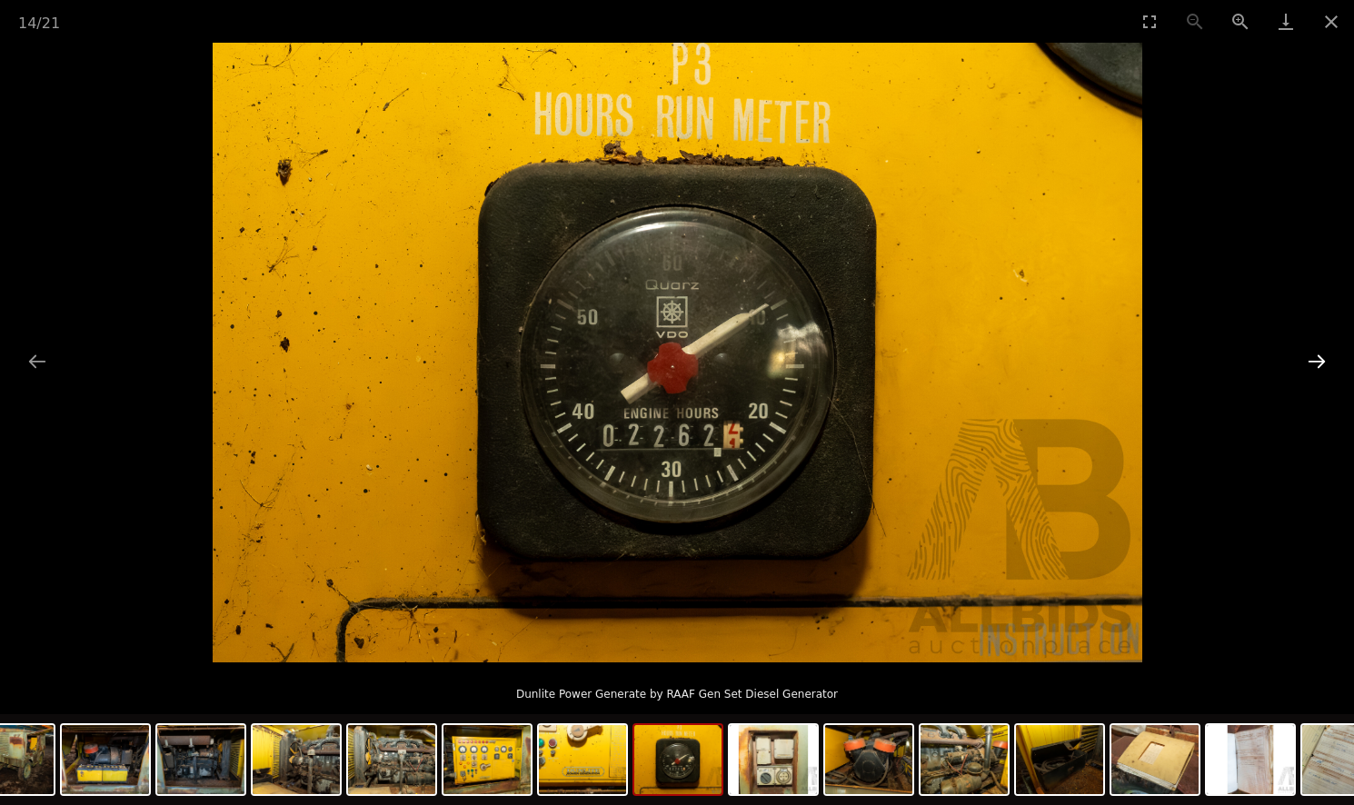
click at [1312, 362] on button "Next slide" at bounding box center [1317, 361] width 38 height 35
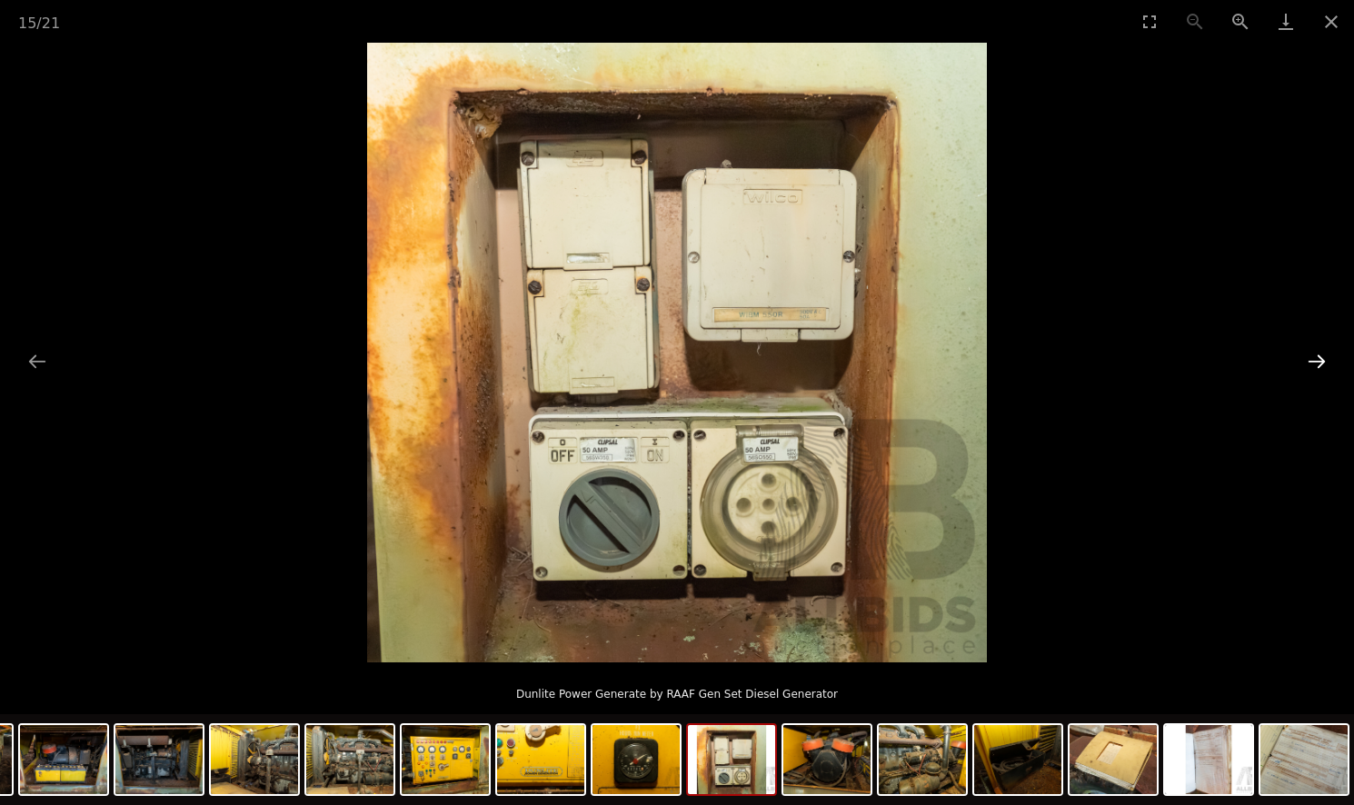
click at [1312, 362] on button "Next slide" at bounding box center [1317, 361] width 38 height 35
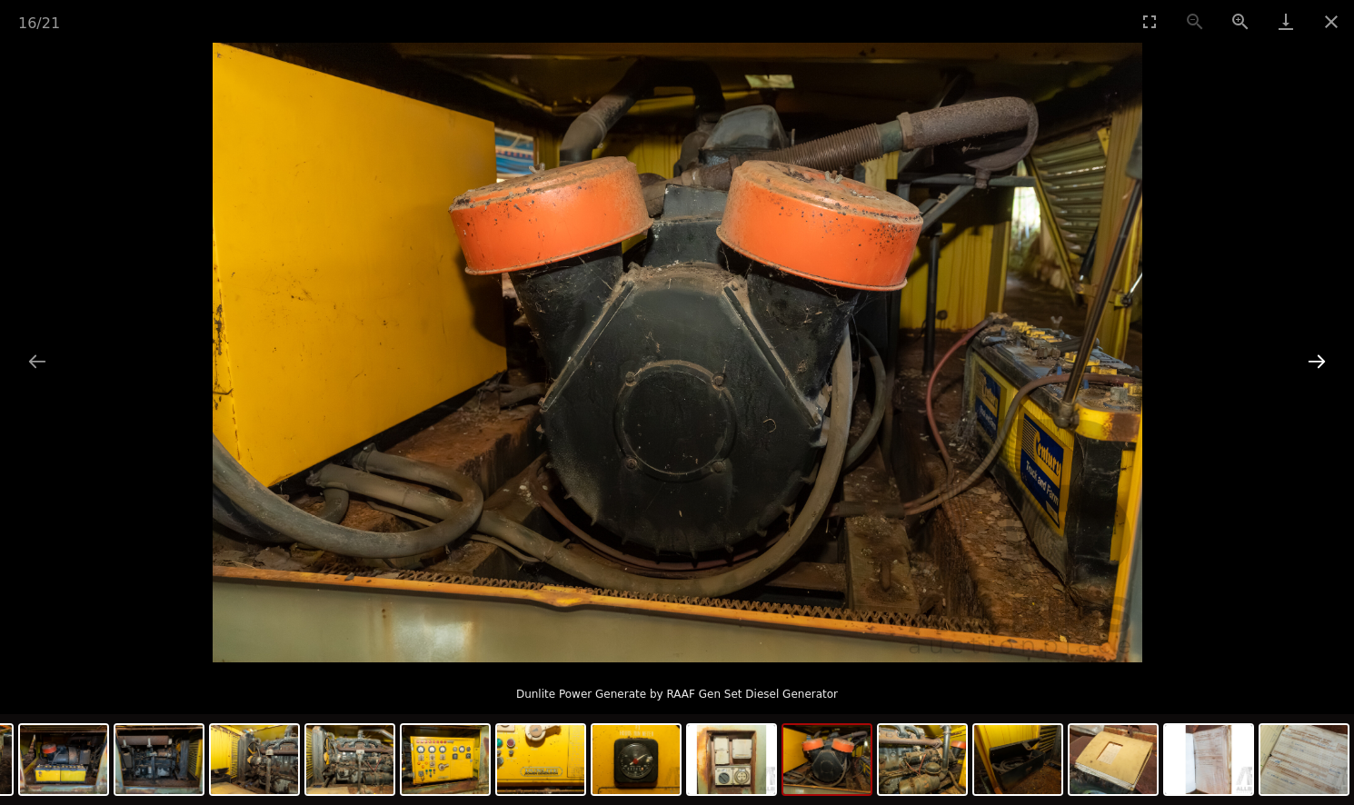
click at [1312, 362] on button "Next slide" at bounding box center [1317, 361] width 38 height 35
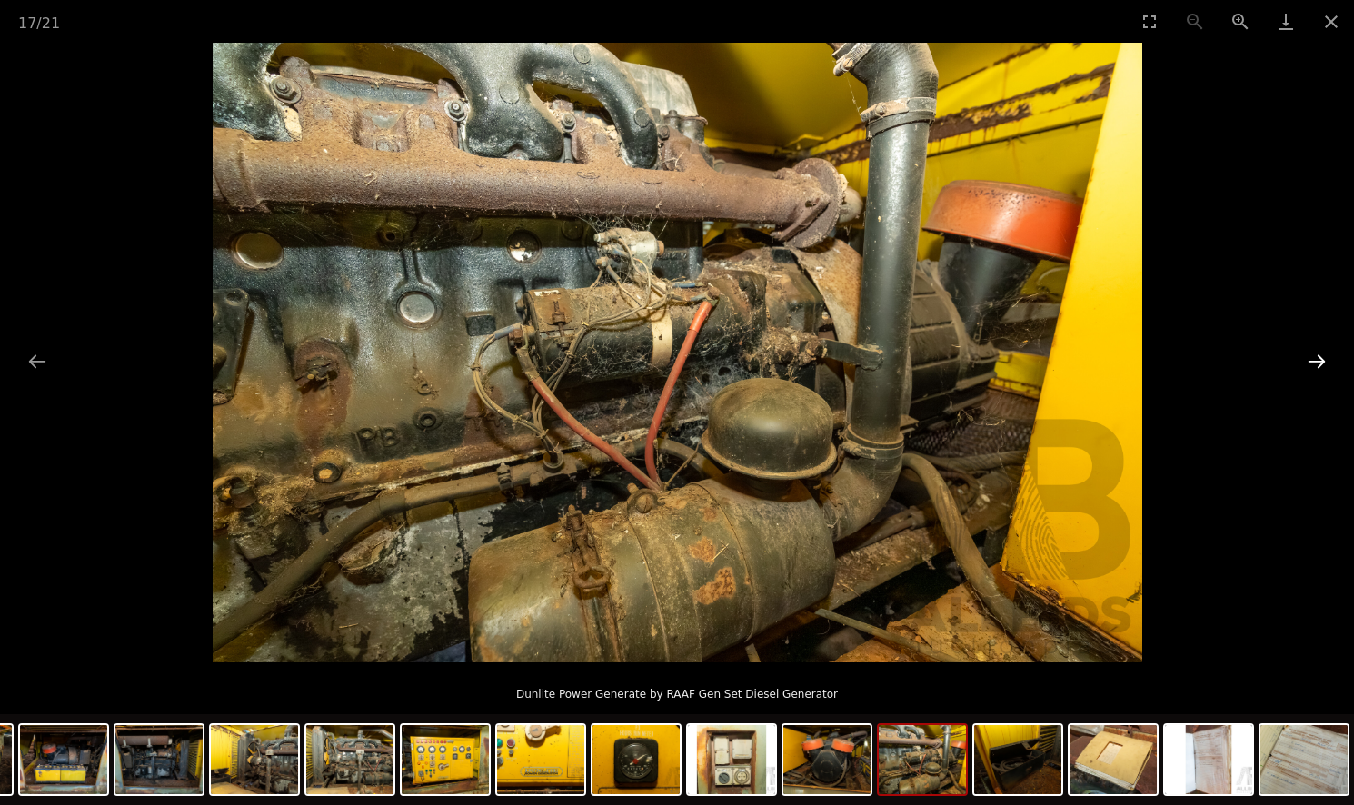
click at [1312, 362] on button "Next slide" at bounding box center [1317, 361] width 38 height 35
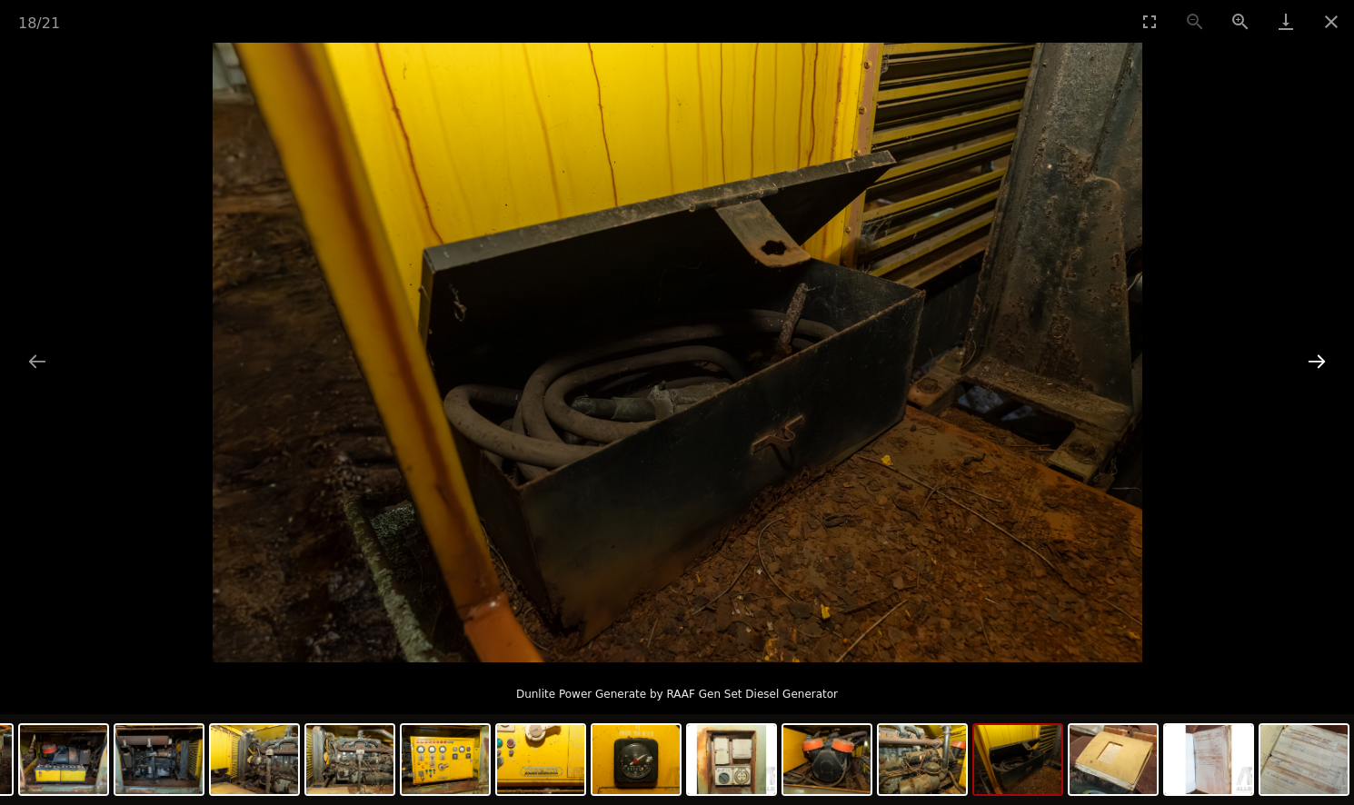
click at [1312, 362] on button "Next slide" at bounding box center [1317, 361] width 38 height 35
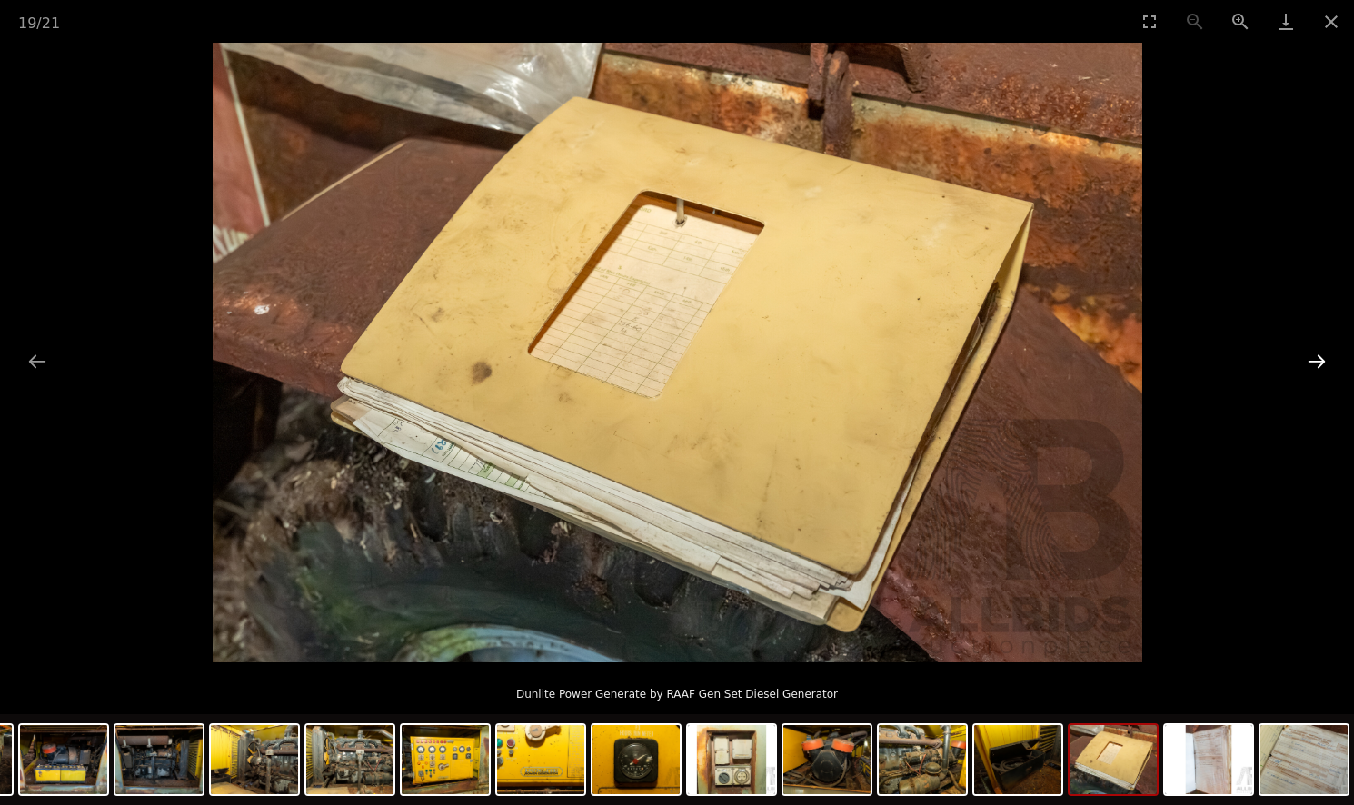
click at [1312, 362] on button "Next slide" at bounding box center [1317, 361] width 38 height 35
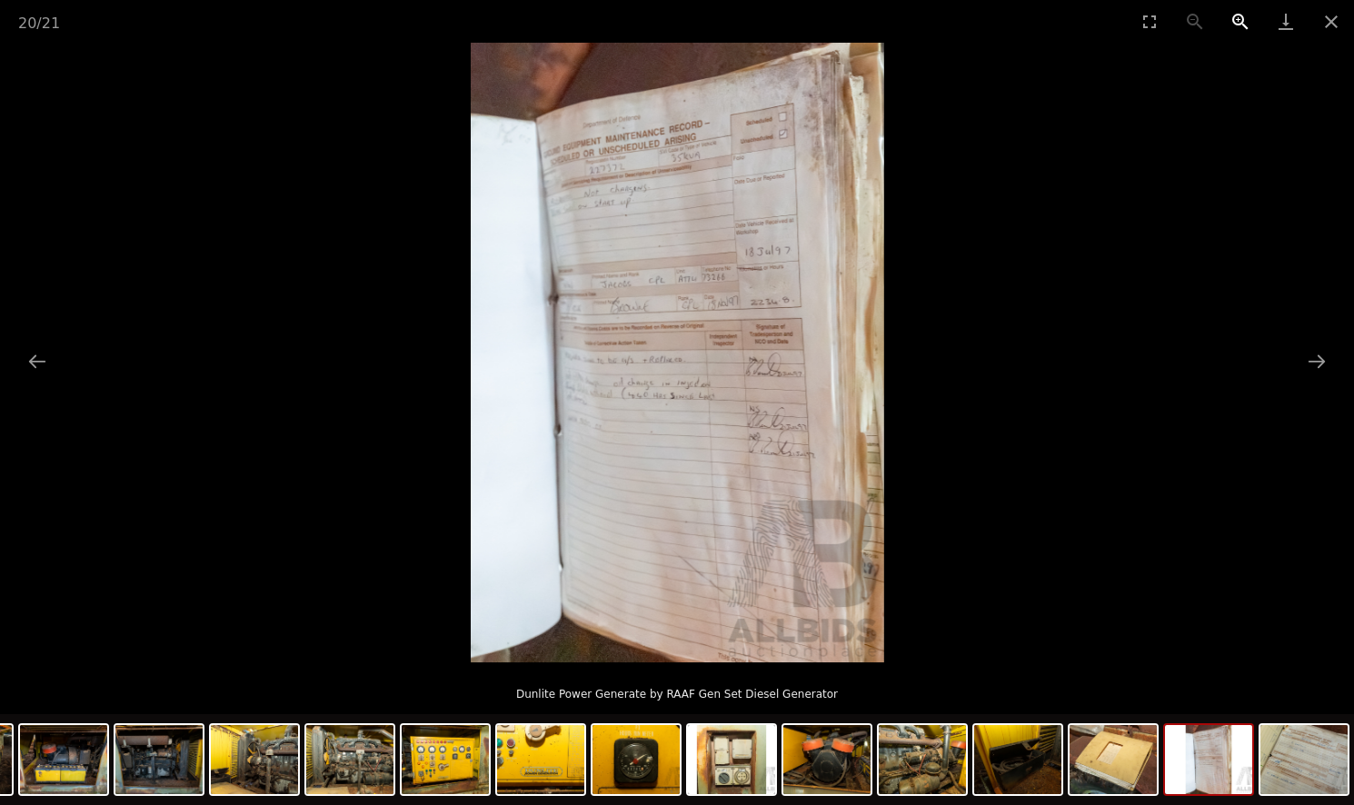
click at [1243, 16] on button "Zoom in" at bounding box center [1240, 21] width 45 height 43
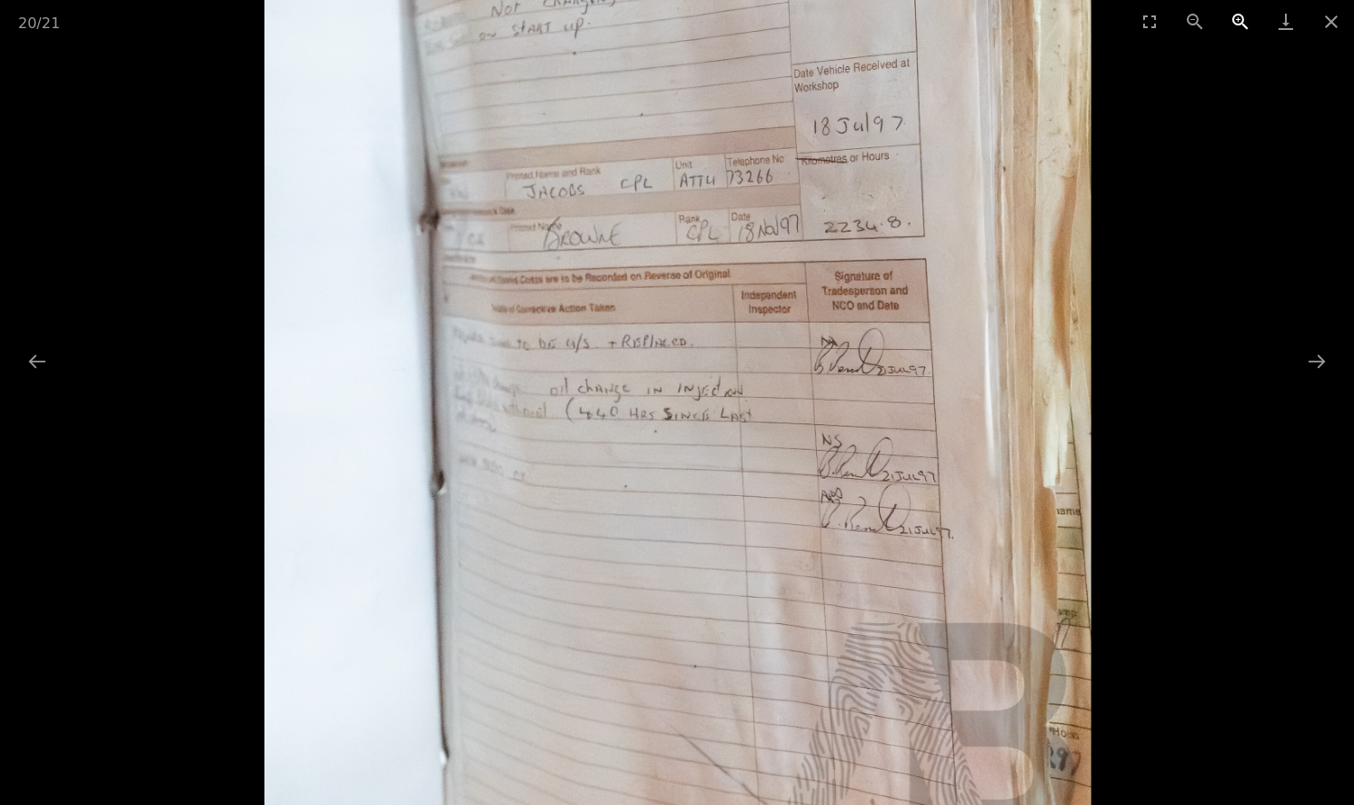
click at [1243, 16] on button "Zoom in" at bounding box center [1240, 21] width 45 height 43
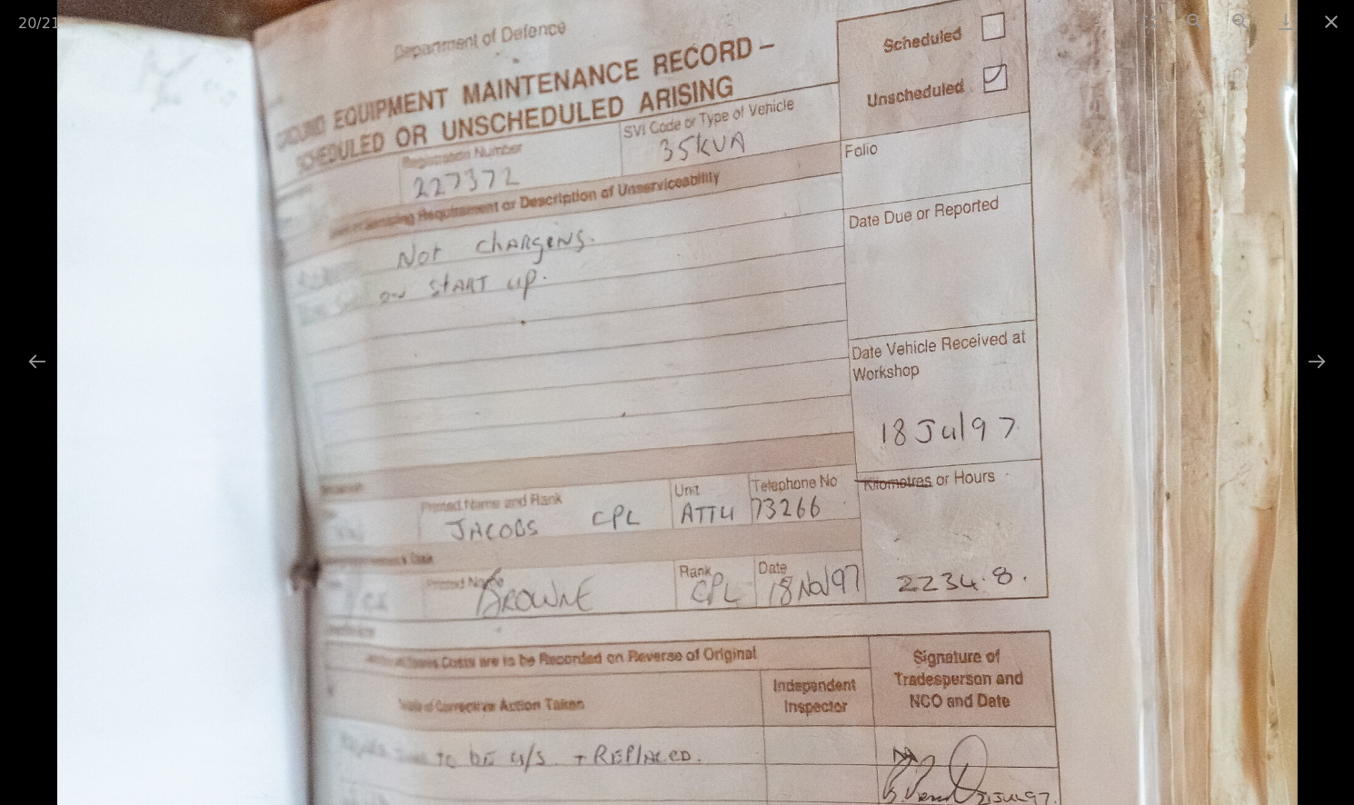
drag, startPoint x: 816, startPoint y: 232, endPoint x: 744, endPoint y: 664, distance: 437.8
click at [744, 664] on img at bounding box center [677, 735] width 1240 height 1860
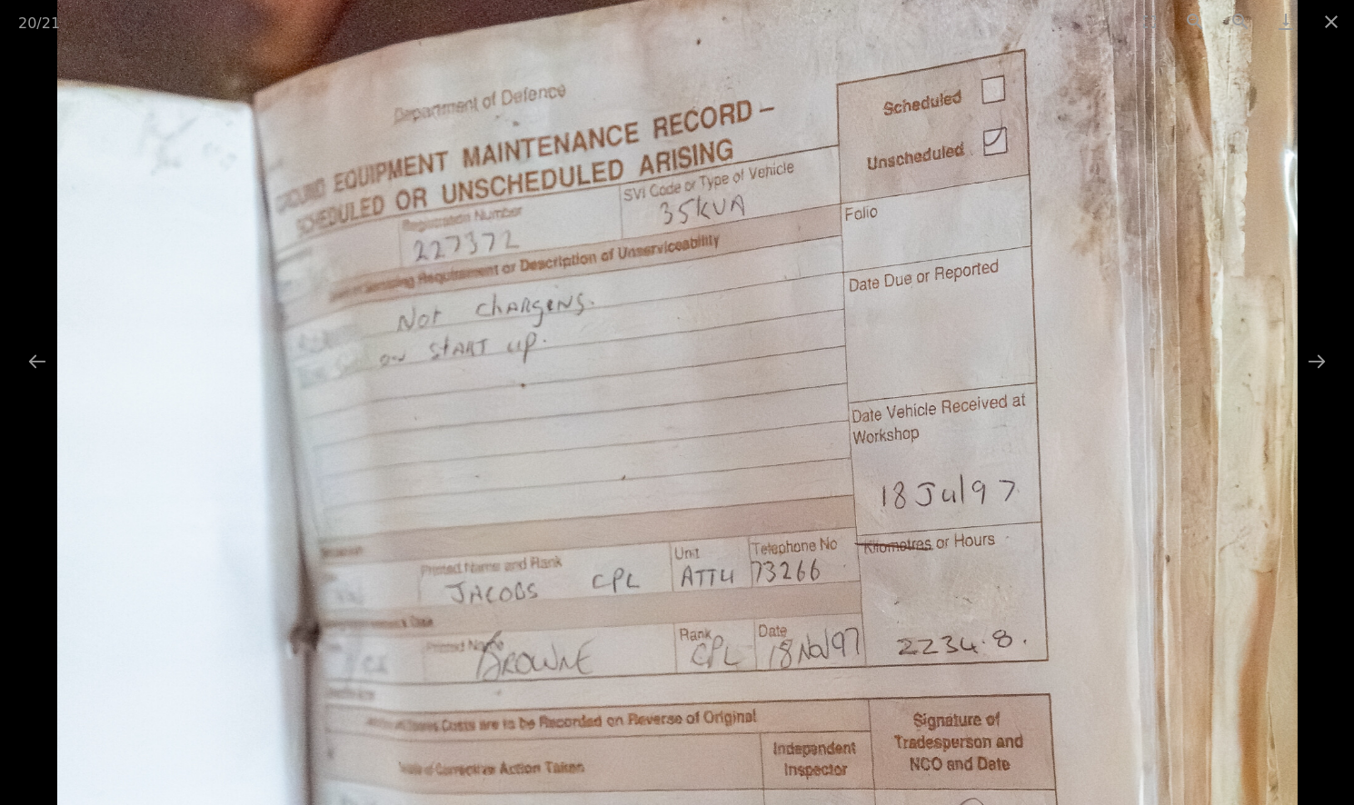
drag, startPoint x: 689, startPoint y: 542, endPoint x: 704, endPoint y: 421, distance: 121.8
click at [703, 423] on img at bounding box center [677, 797] width 1240 height 1860
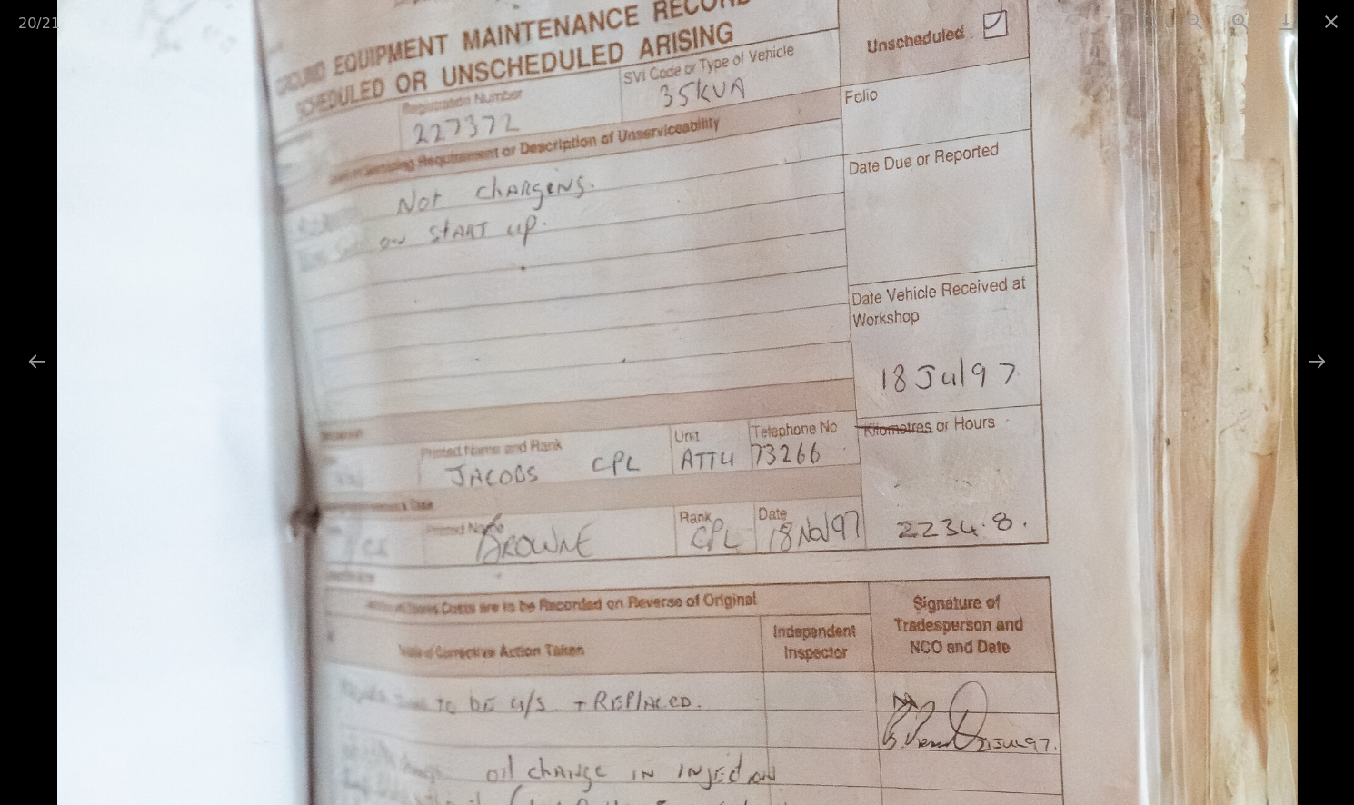
drag, startPoint x: 689, startPoint y: 562, endPoint x: 694, endPoint y: 467, distance: 94.7
click at [694, 467] on img at bounding box center [677, 681] width 1240 height 1860
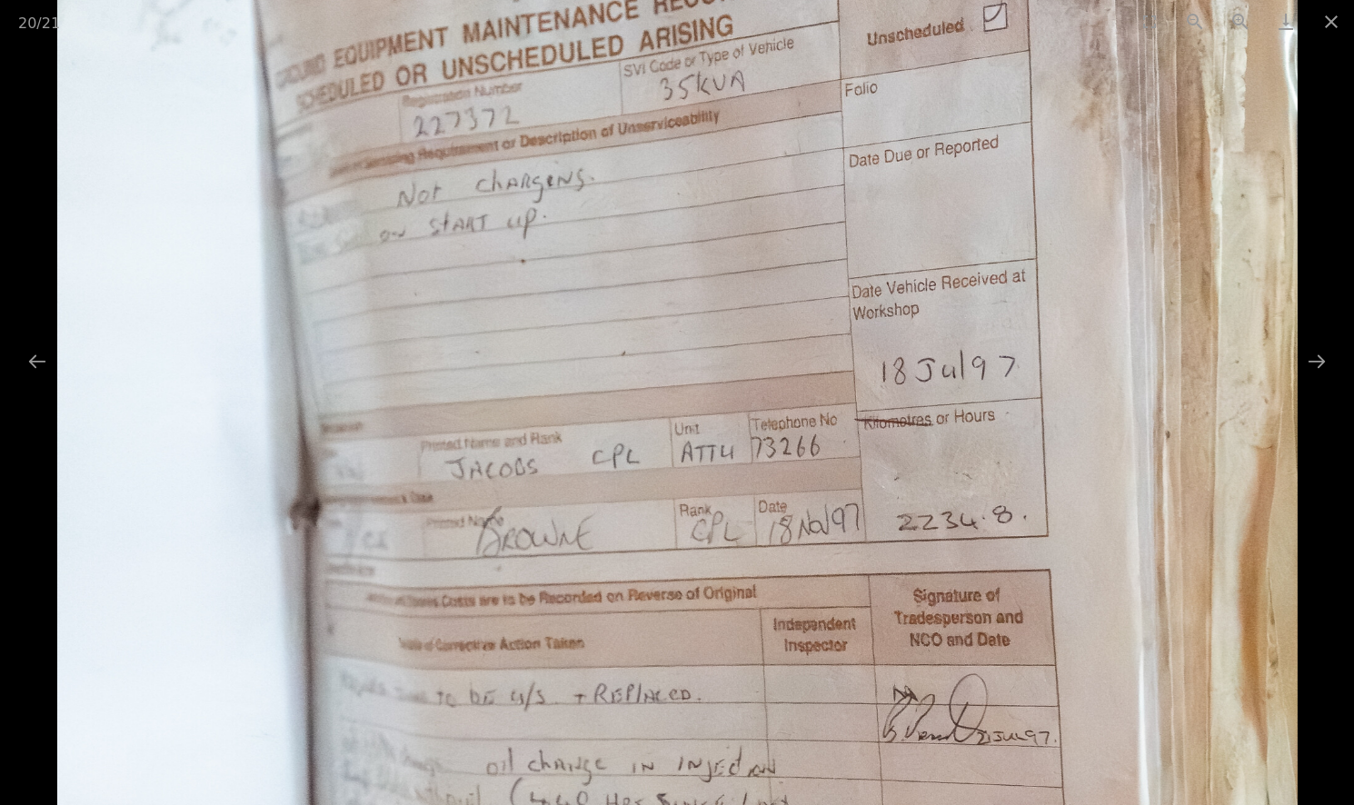
drag, startPoint x: 700, startPoint y: 542, endPoint x: 685, endPoint y: 443, distance: 100.1
click at [685, 451] on img at bounding box center [677, 674] width 1240 height 1860
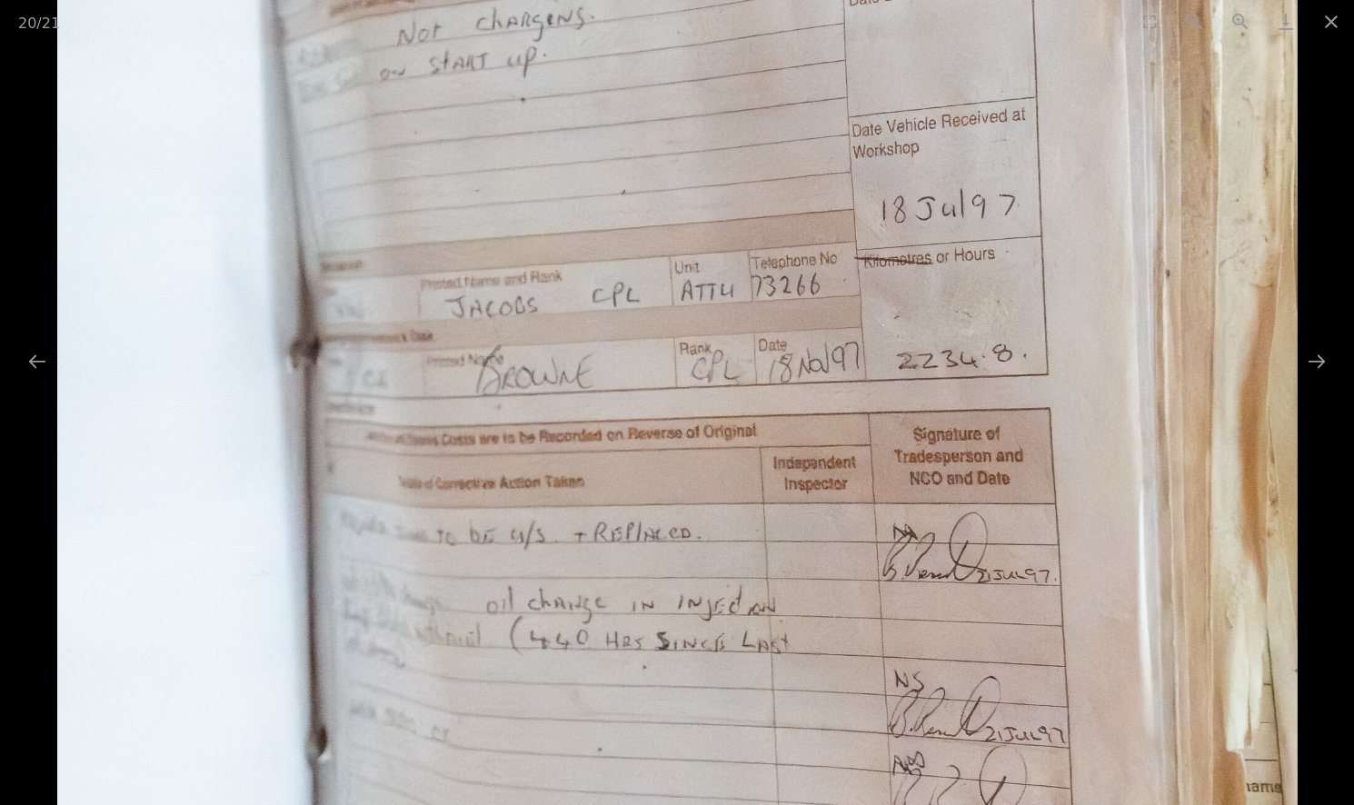
drag, startPoint x: 681, startPoint y: 497, endPoint x: 680, endPoint y: 454, distance: 43.6
click at [680, 454] on img at bounding box center [677, 512] width 1240 height 1860
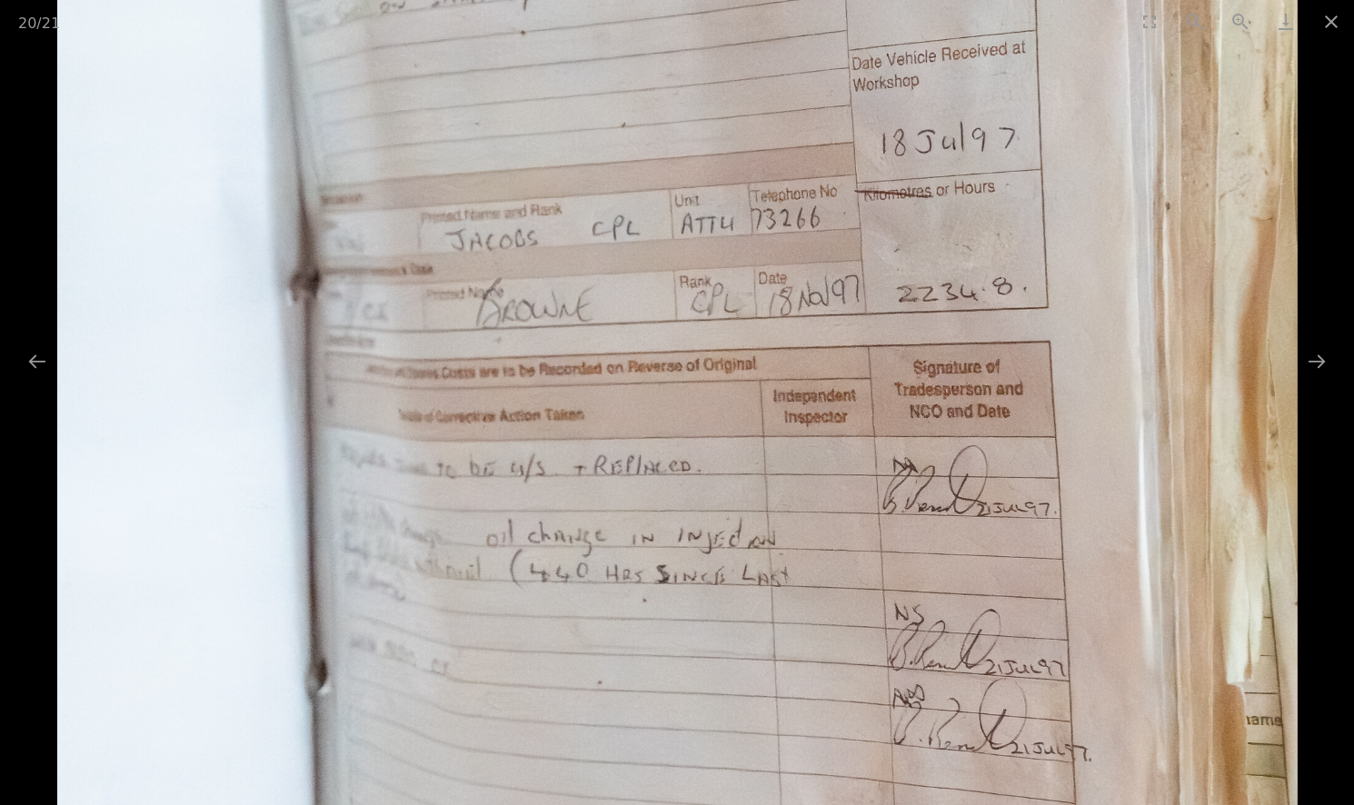
drag, startPoint x: 685, startPoint y: 504, endPoint x: 684, endPoint y: 486, distance: 17.3
click at [684, 486] on img at bounding box center [677, 445] width 1240 height 1860
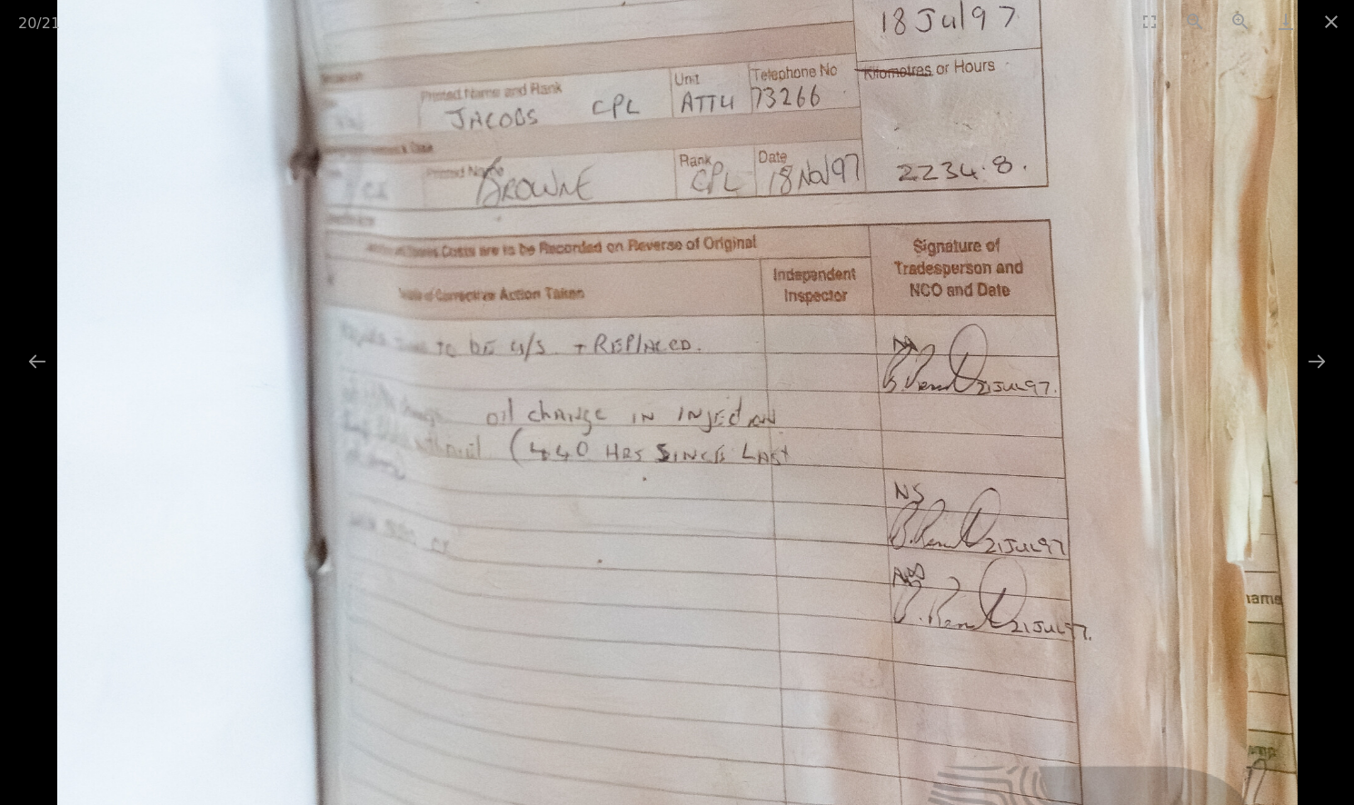
drag, startPoint x: 676, startPoint y: 519, endPoint x: 682, endPoint y: 402, distance: 117.4
click at [682, 404] on img at bounding box center [677, 324] width 1240 height 1860
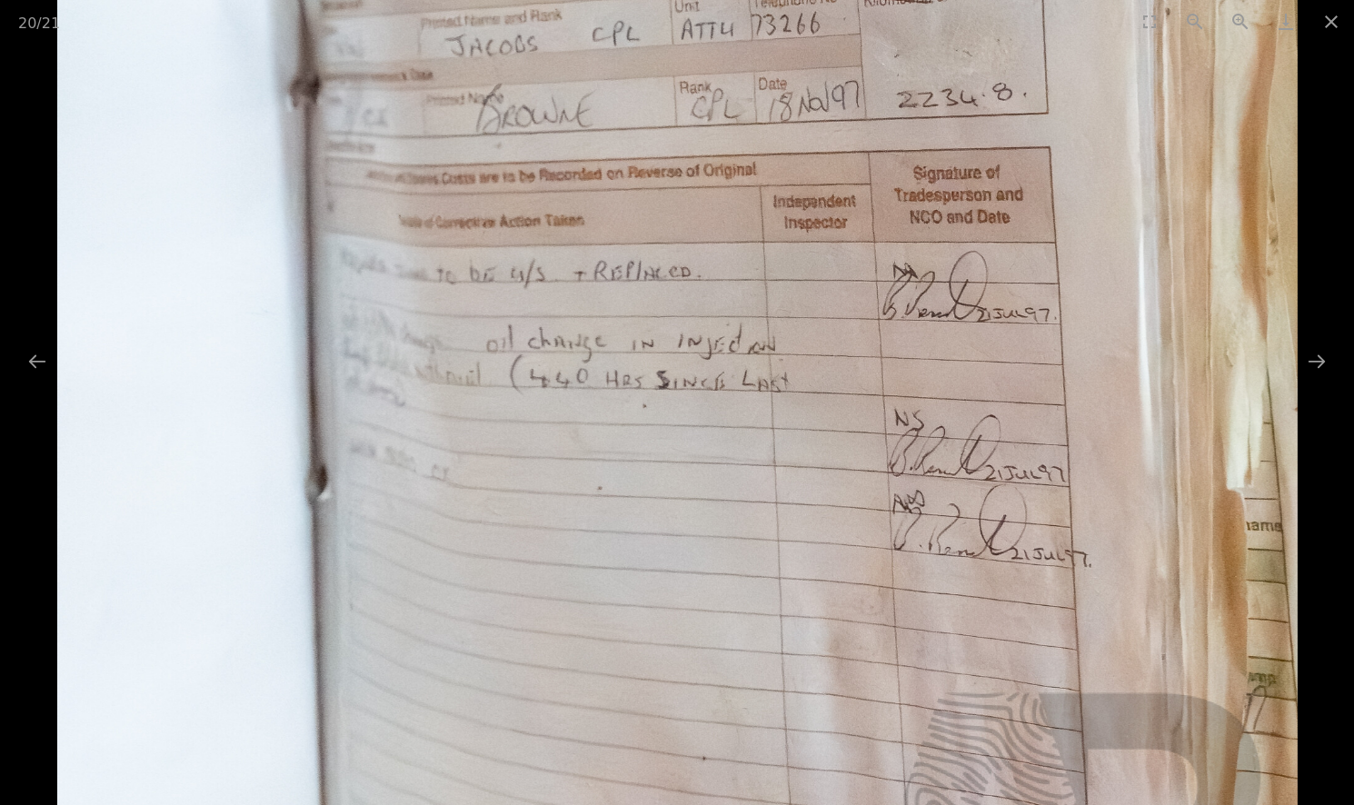
drag, startPoint x: 693, startPoint y: 526, endPoint x: 677, endPoint y: 463, distance: 65.5
click at [679, 466] on img at bounding box center [677, 250] width 1240 height 1860
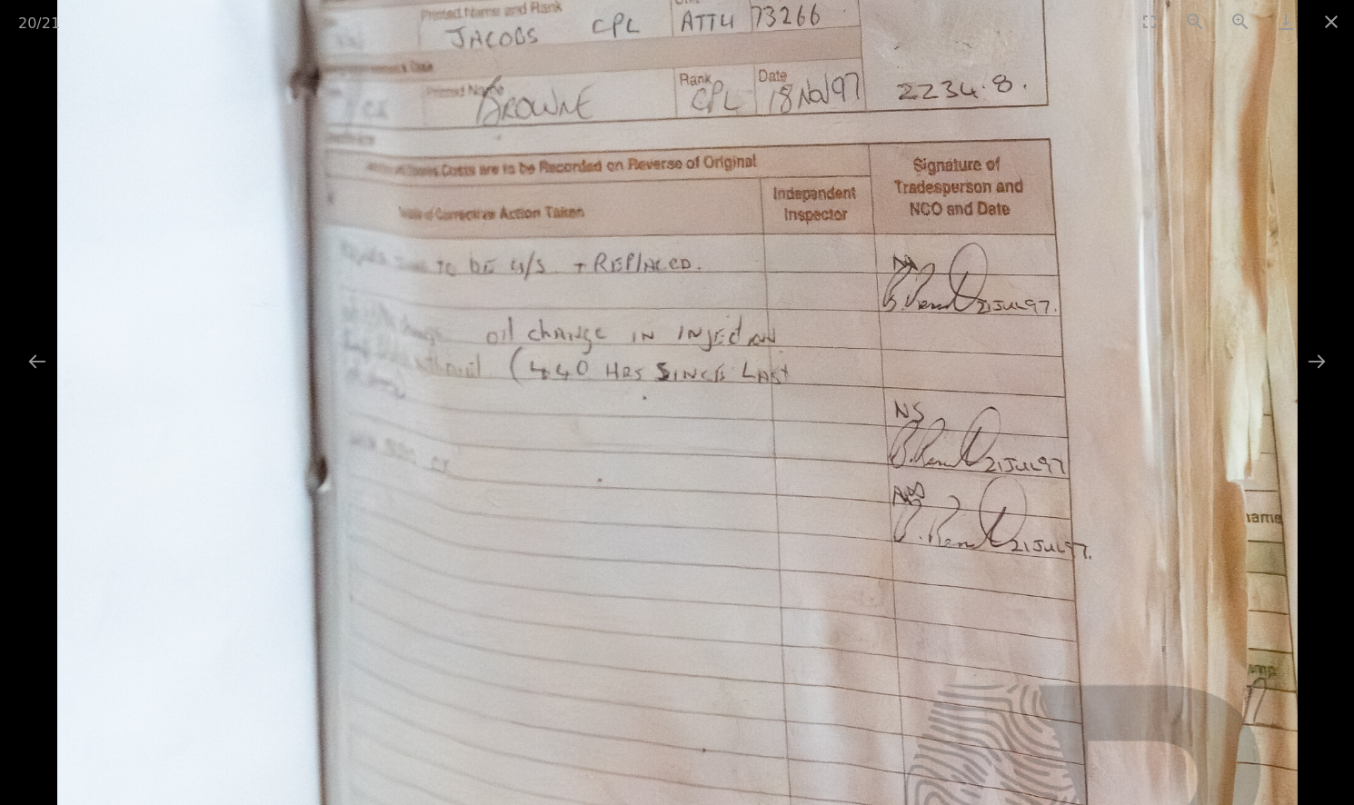
drag, startPoint x: 671, startPoint y: 527, endPoint x: 665, endPoint y: 496, distance: 31.4
click at [665, 496] on img at bounding box center [677, 242] width 1240 height 1860
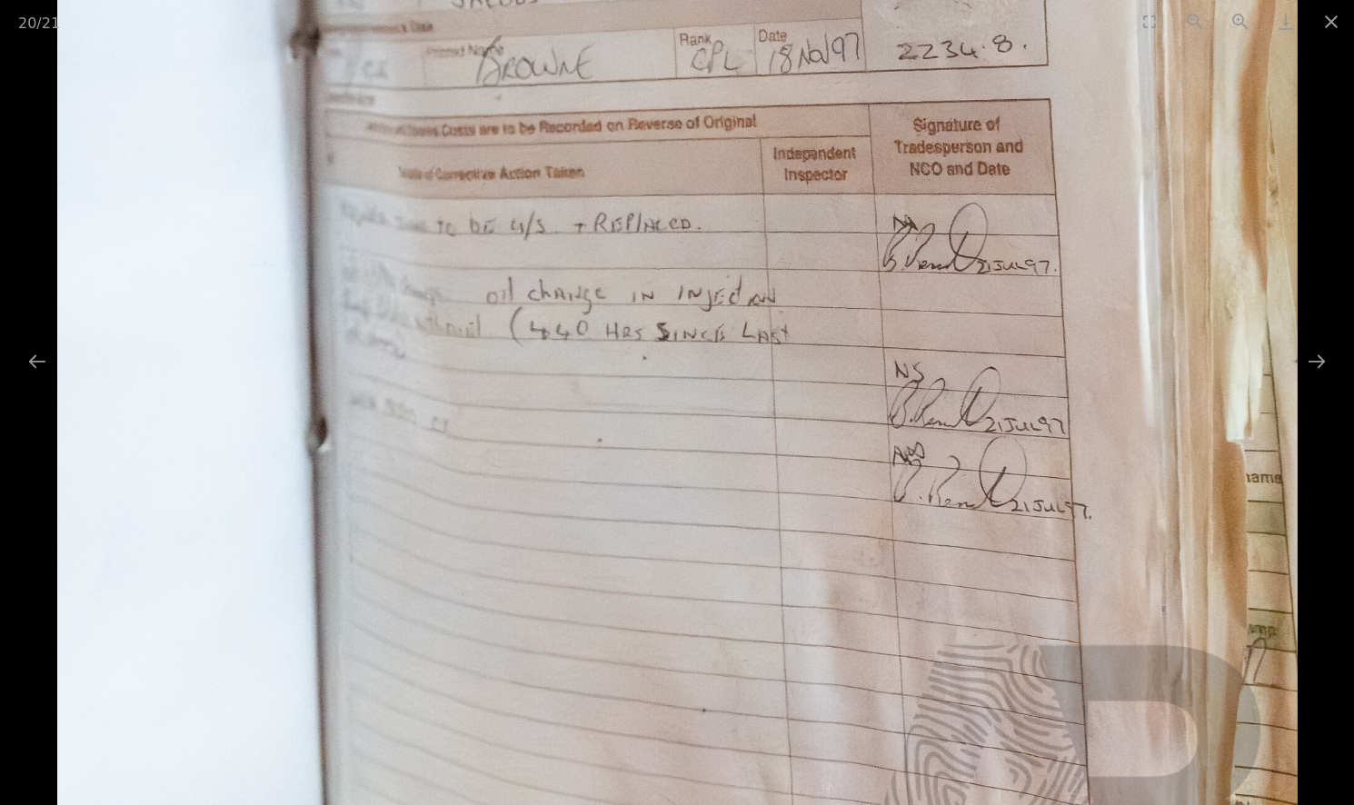
drag, startPoint x: 663, startPoint y: 622, endPoint x: 650, endPoint y: 584, distance: 40.2
click at [650, 584] on img at bounding box center [677, 202] width 1240 height 1860
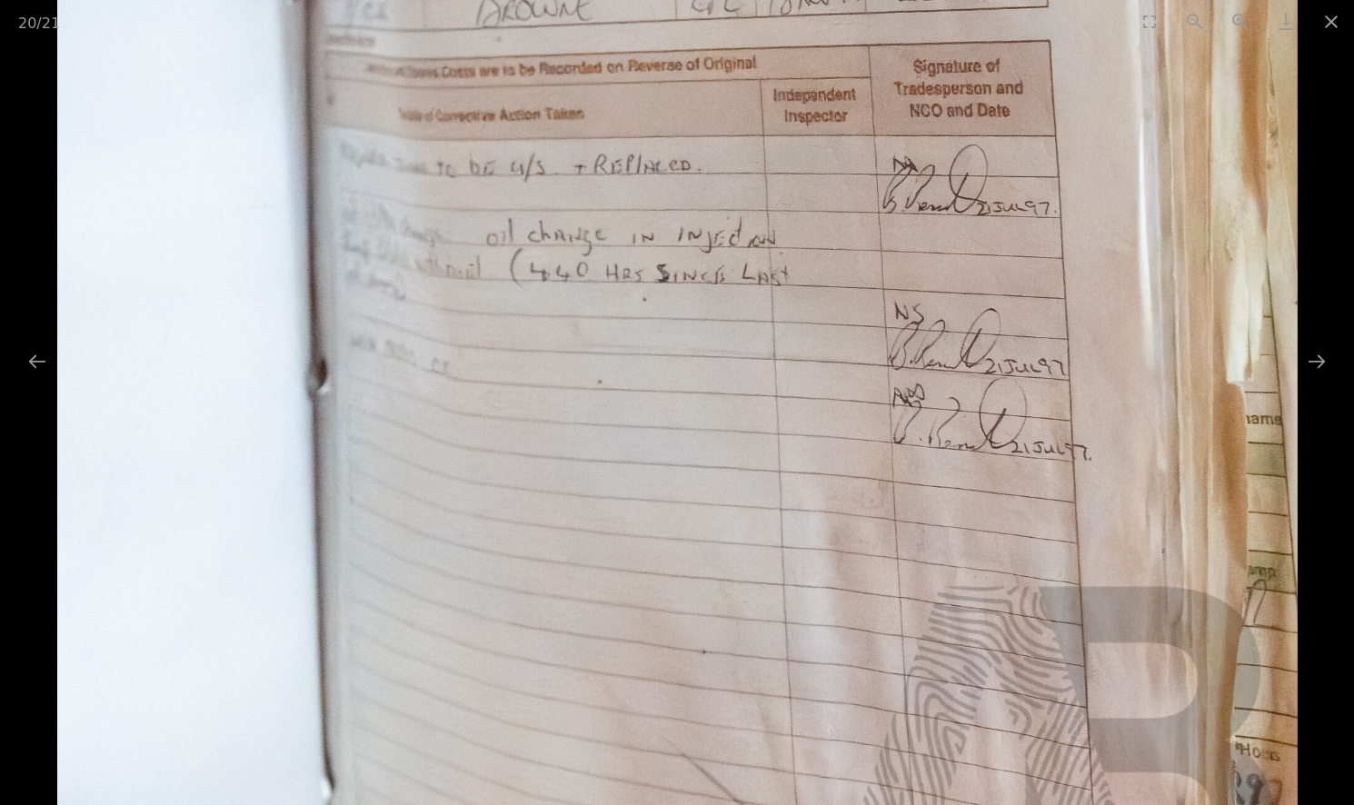
drag, startPoint x: 624, startPoint y: 627, endPoint x: 605, endPoint y: 580, distance: 51.0
click at [605, 580] on img at bounding box center [677, 144] width 1240 height 1860
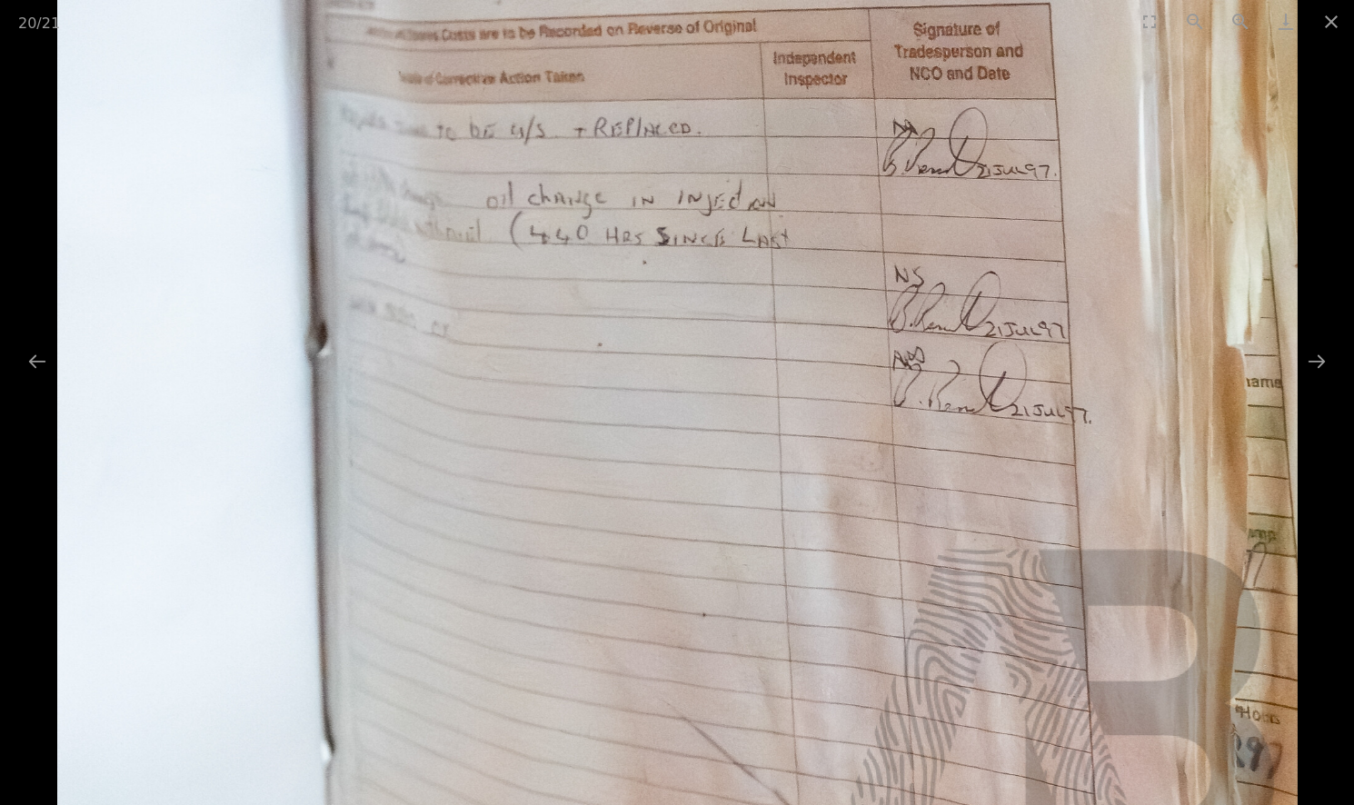
drag, startPoint x: 603, startPoint y: 610, endPoint x: 594, endPoint y: 585, distance: 25.9
click at [594, 585] on img at bounding box center [677, 106] width 1240 height 1860
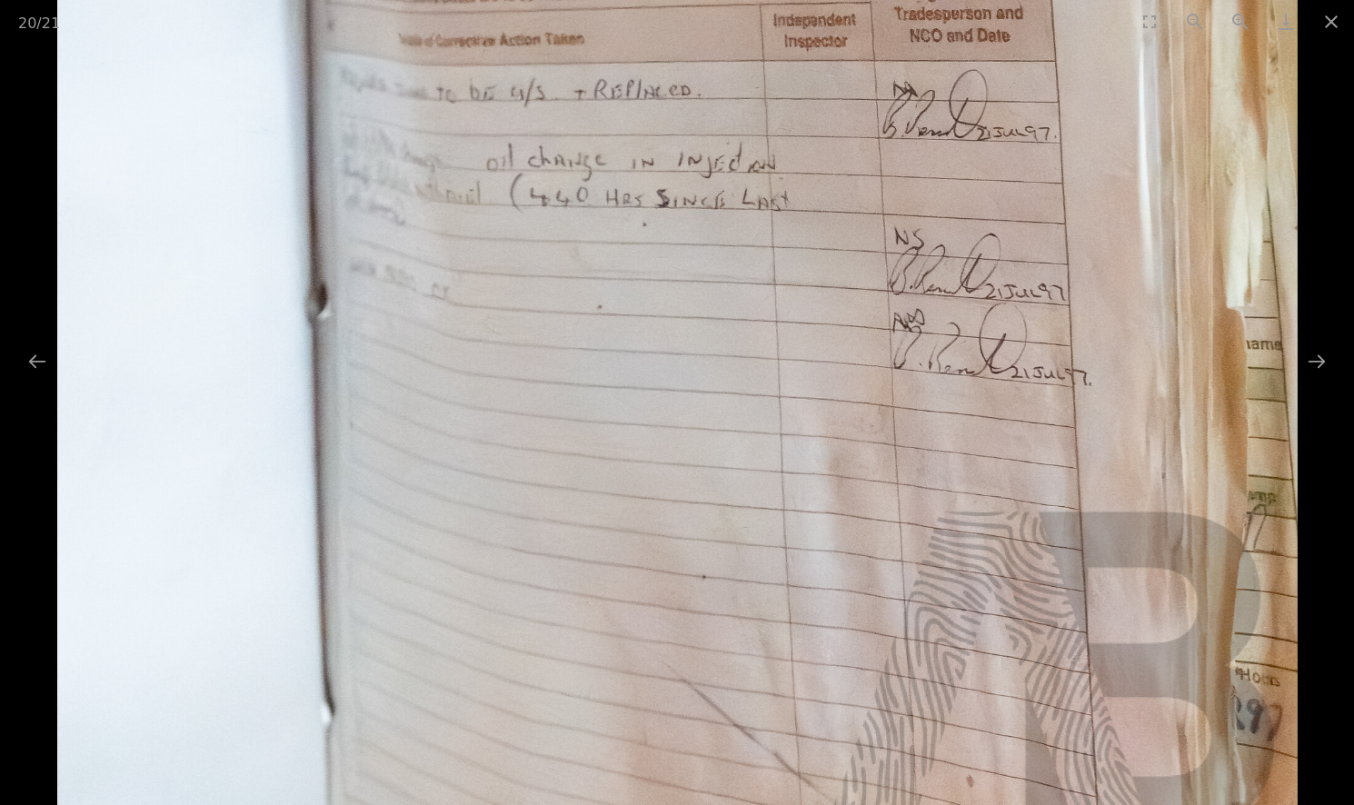
drag, startPoint x: 547, startPoint y: 597, endPoint x: 571, endPoint y: 558, distance: 45.7
click at [571, 558] on img at bounding box center [677, 69] width 1240 height 1860
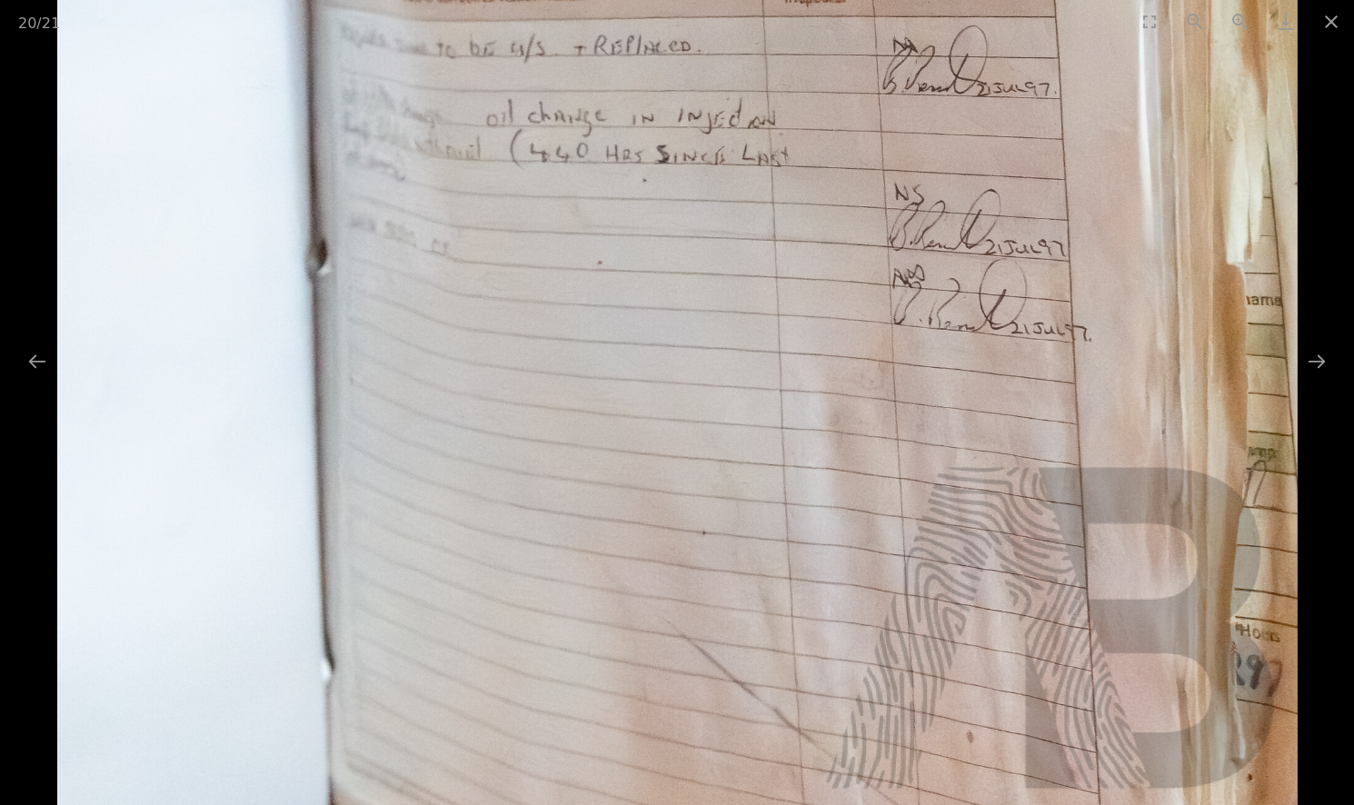
drag, startPoint x: 560, startPoint y: 614, endPoint x: 570, endPoint y: 539, distance: 76.1
click at [570, 539] on img at bounding box center [677, 25] width 1240 height 1860
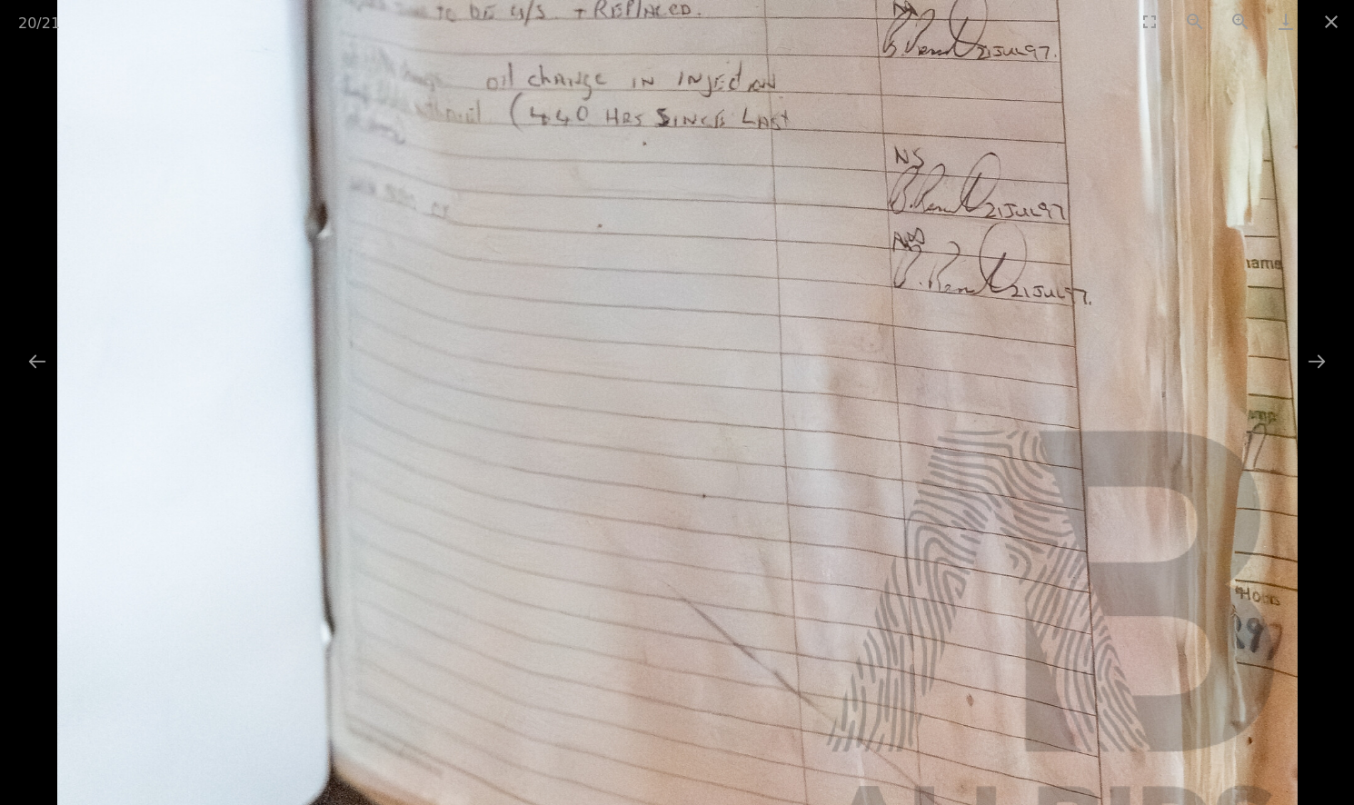
drag, startPoint x: 590, startPoint y: 637, endPoint x: 590, endPoint y: 426, distance: 210.9
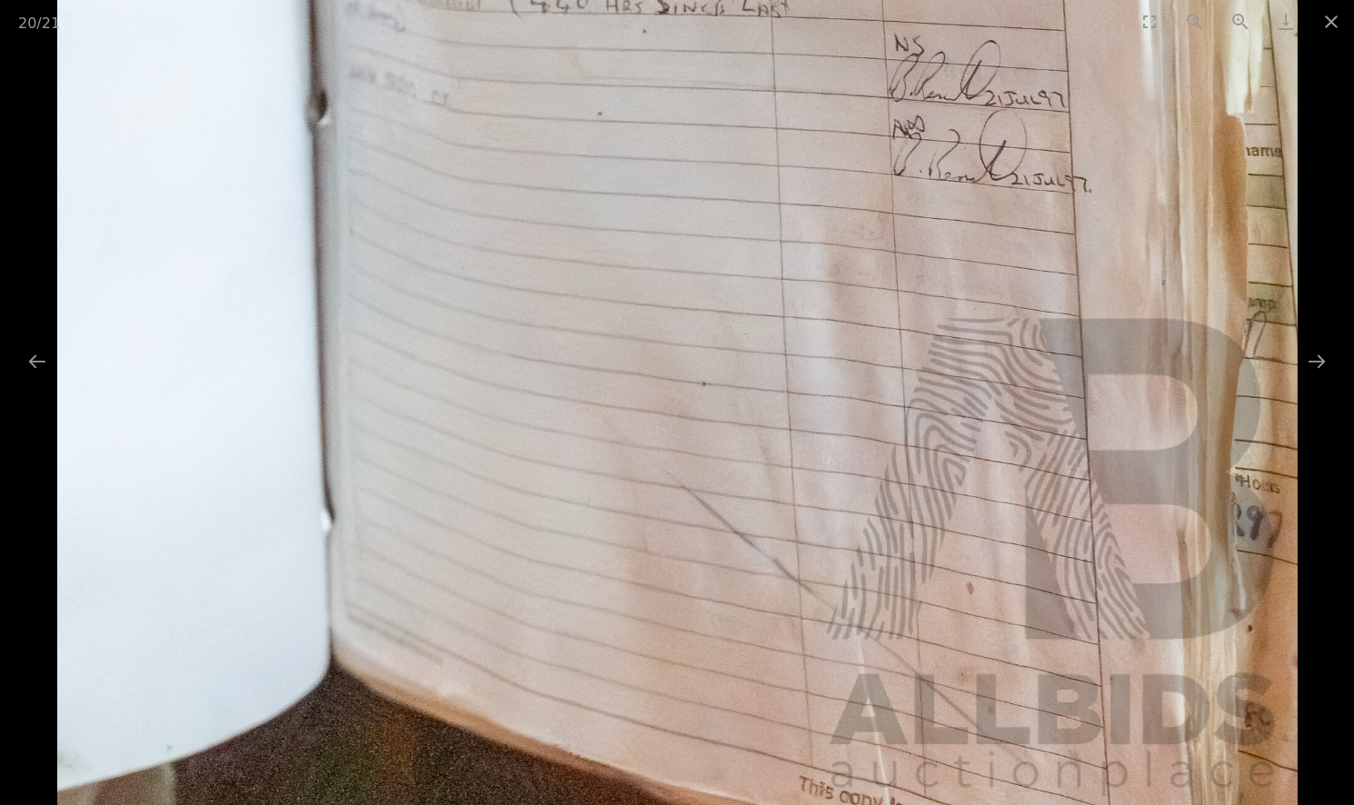
drag, startPoint x: 640, startPoint y: 534, endPoint x: 669, endPoint y: 327, distance: 208.4
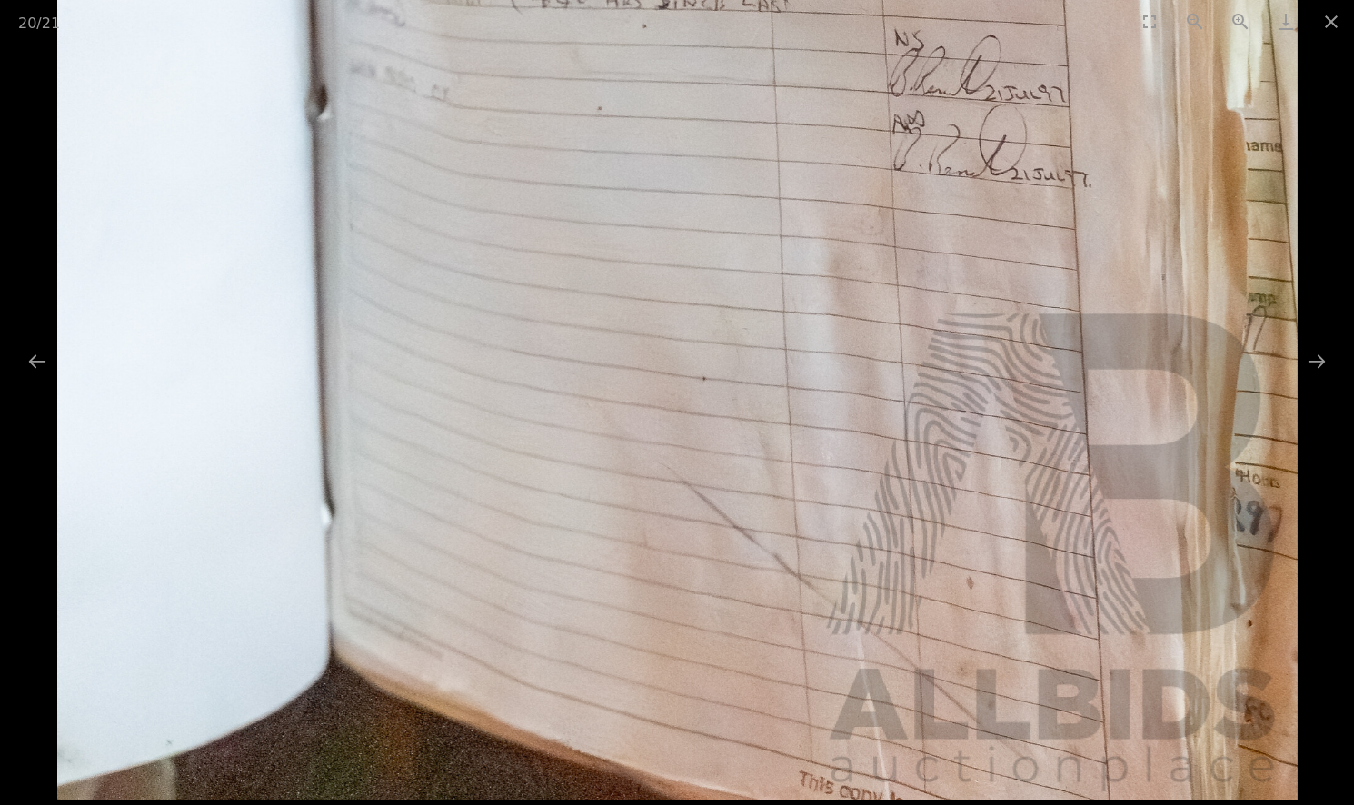
drag, startPoint x: 724, startPoint y: 505, endPoint x: 752, endPoint y: 386, distance: 122.2
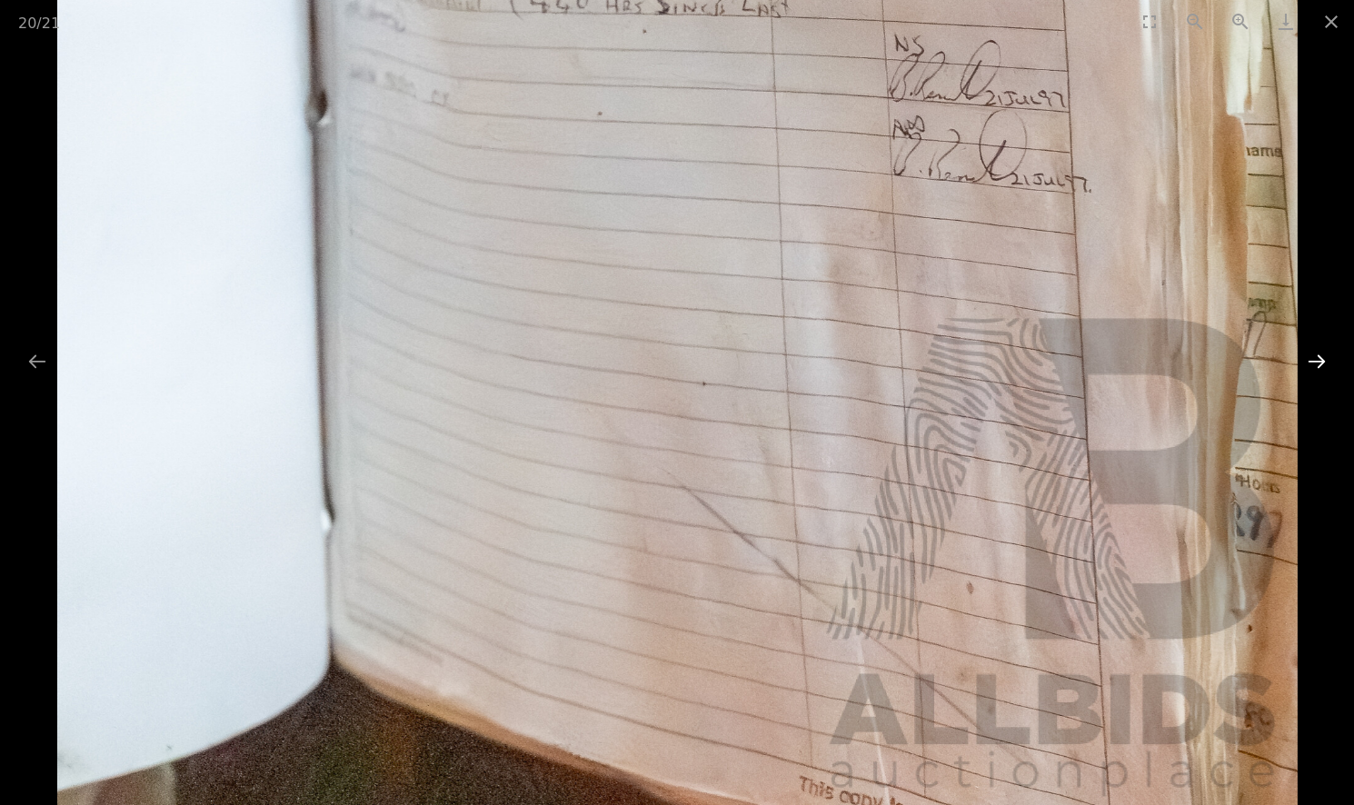
click at [1317, 365] on button "Next slide" at bounding box center [1317, 361] width 38 height 35
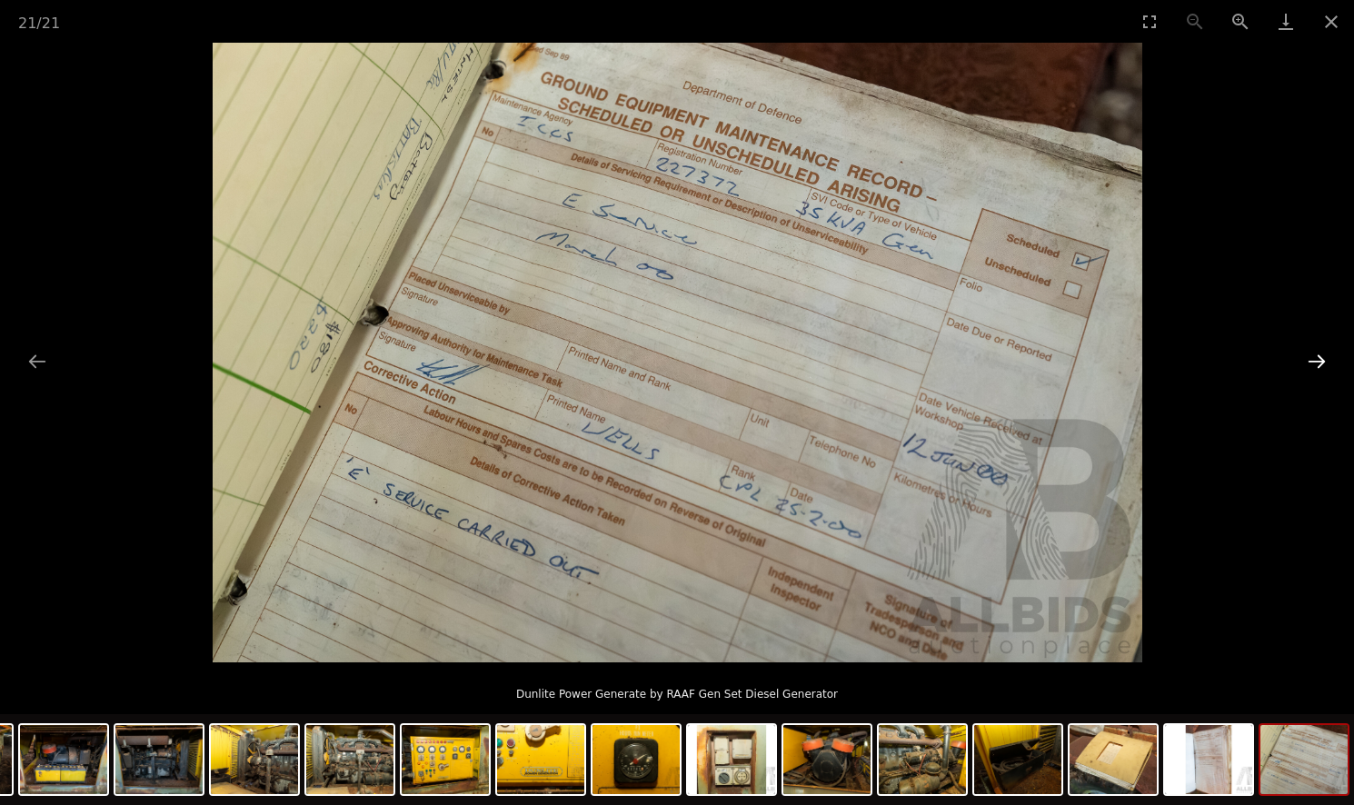
click at [1313, 355] on button "Next slide" at bounding box center [1317, 361] width 38 height 35
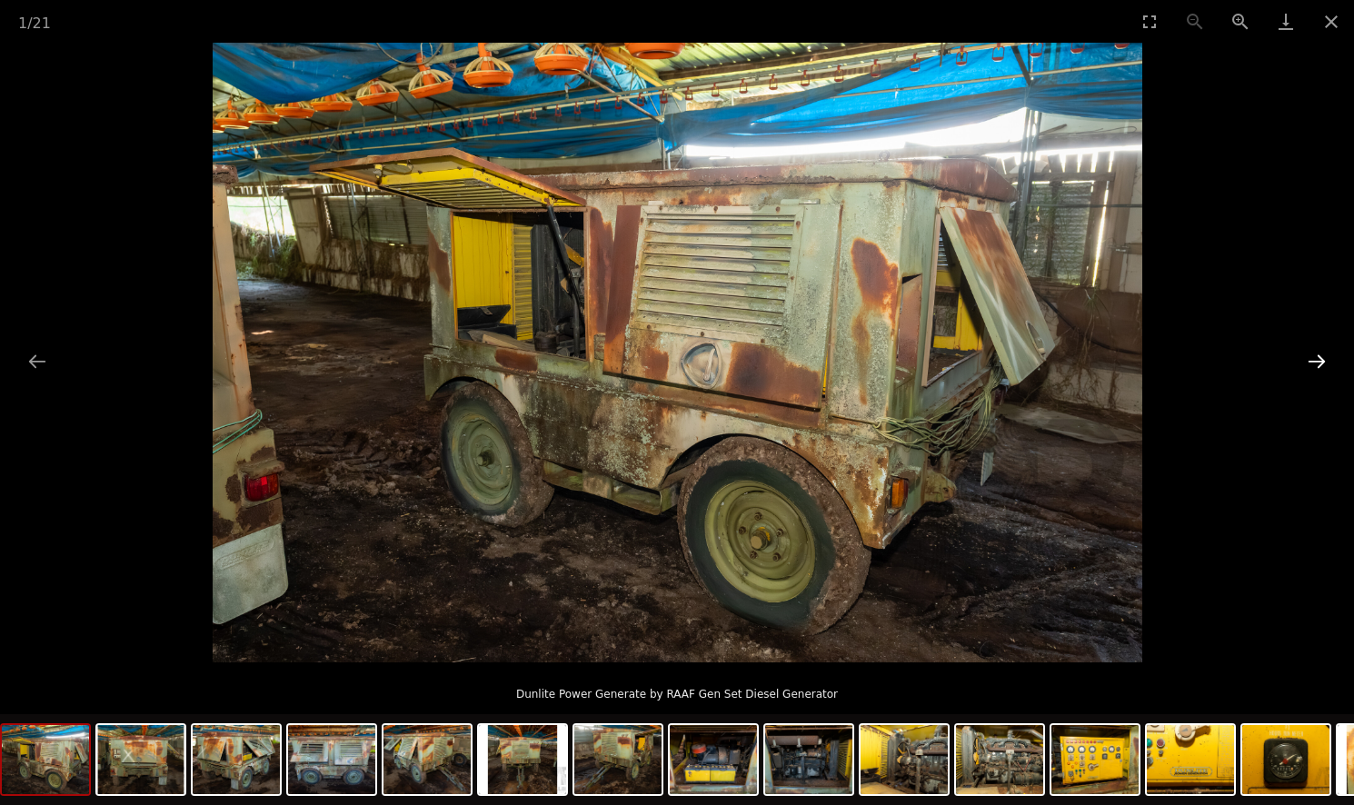
click at [1313, 356] on button "Next slide" at bounding box center [1317, 361] width 38 height 35
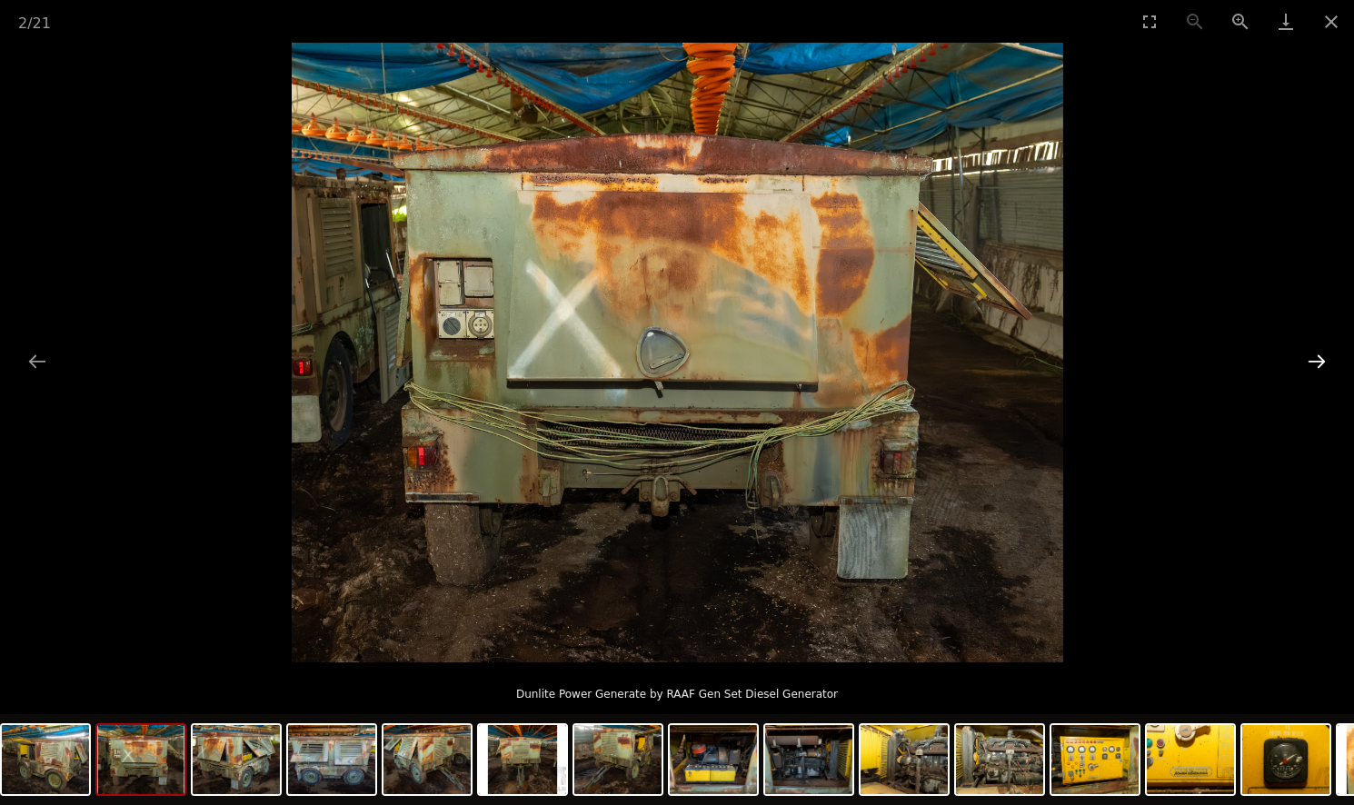
click at [1313, 356] on button "Next slide" at bounding box center [1317, 361] width 38 height 35
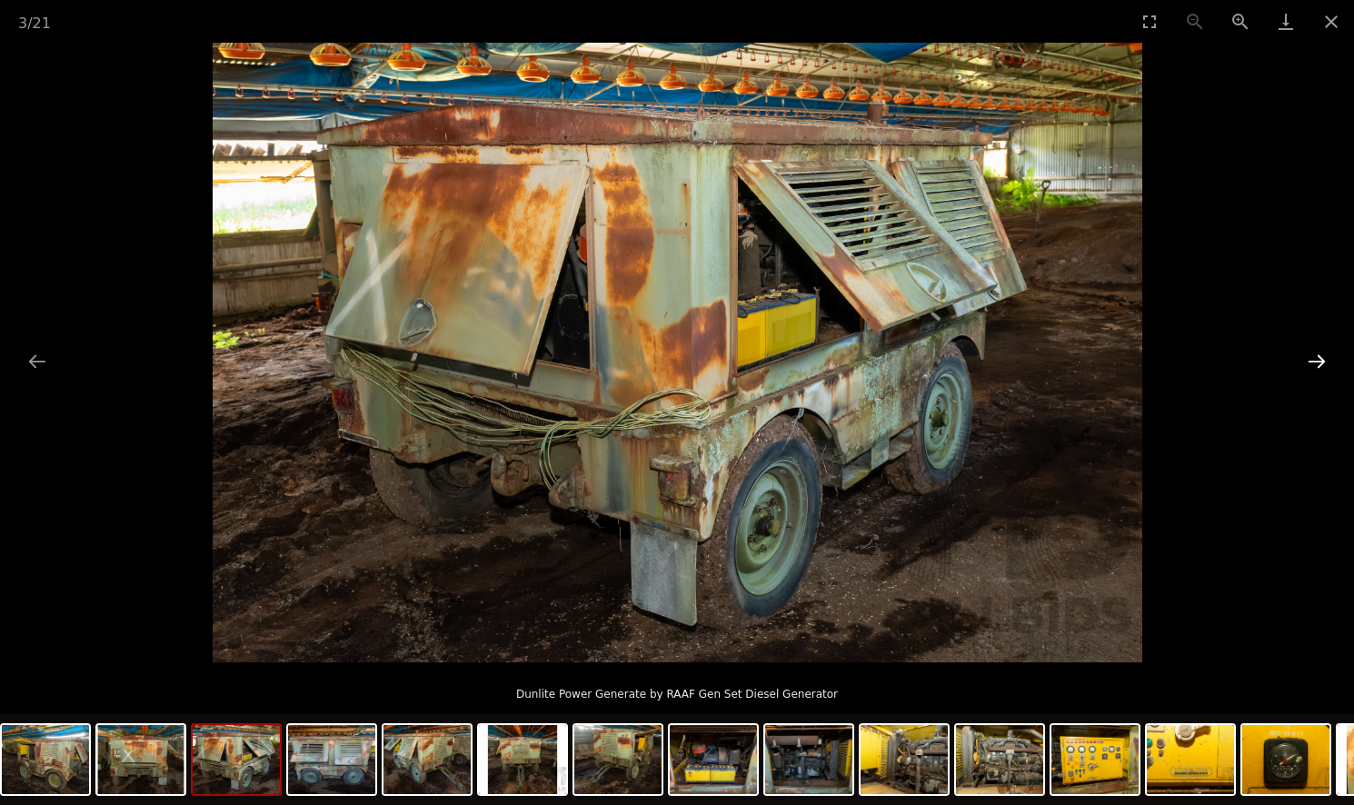
click at [1313, 356] on button "Next slide" at bounding box center [1317, 361] width 38 height 35
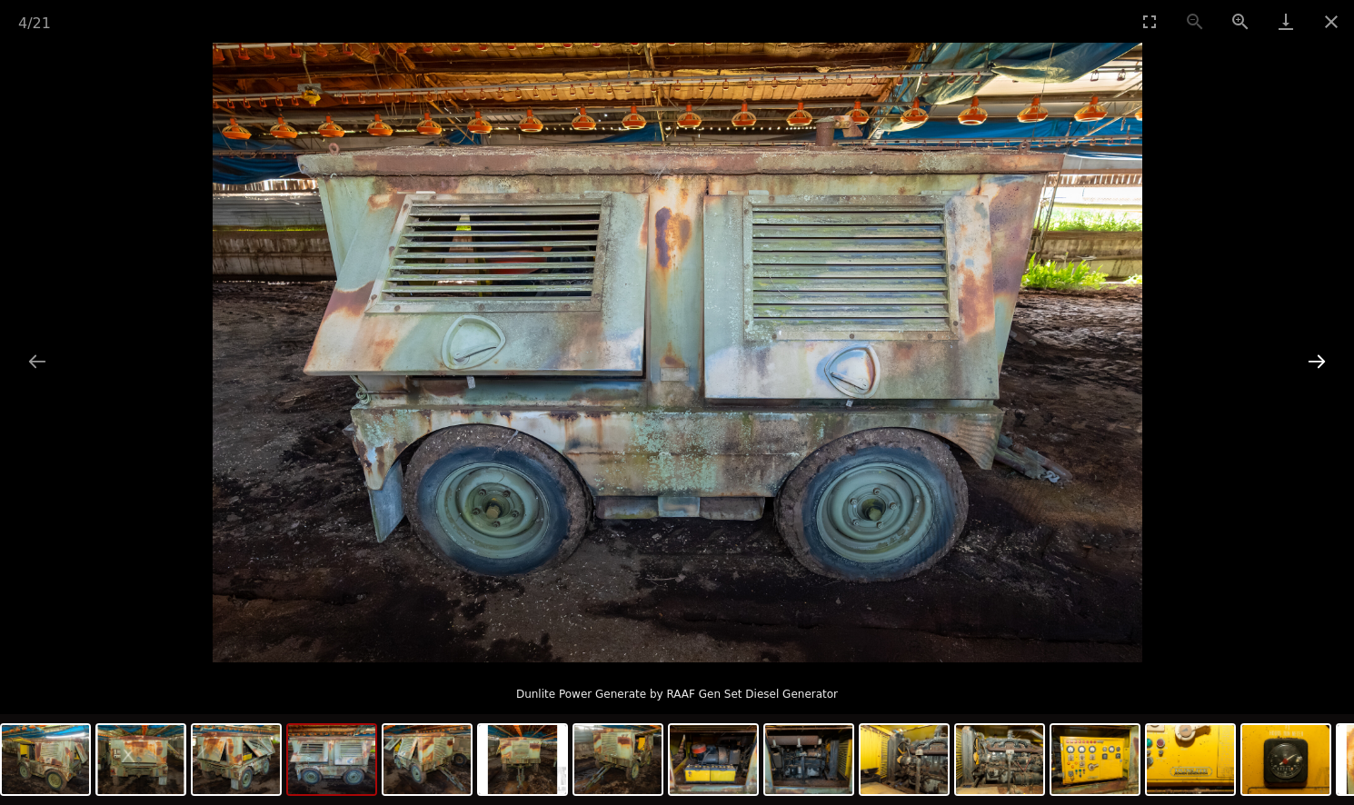
click at [1313, 356] on button "Next slide" at bounding box center [1317, 361] width 38 height 35
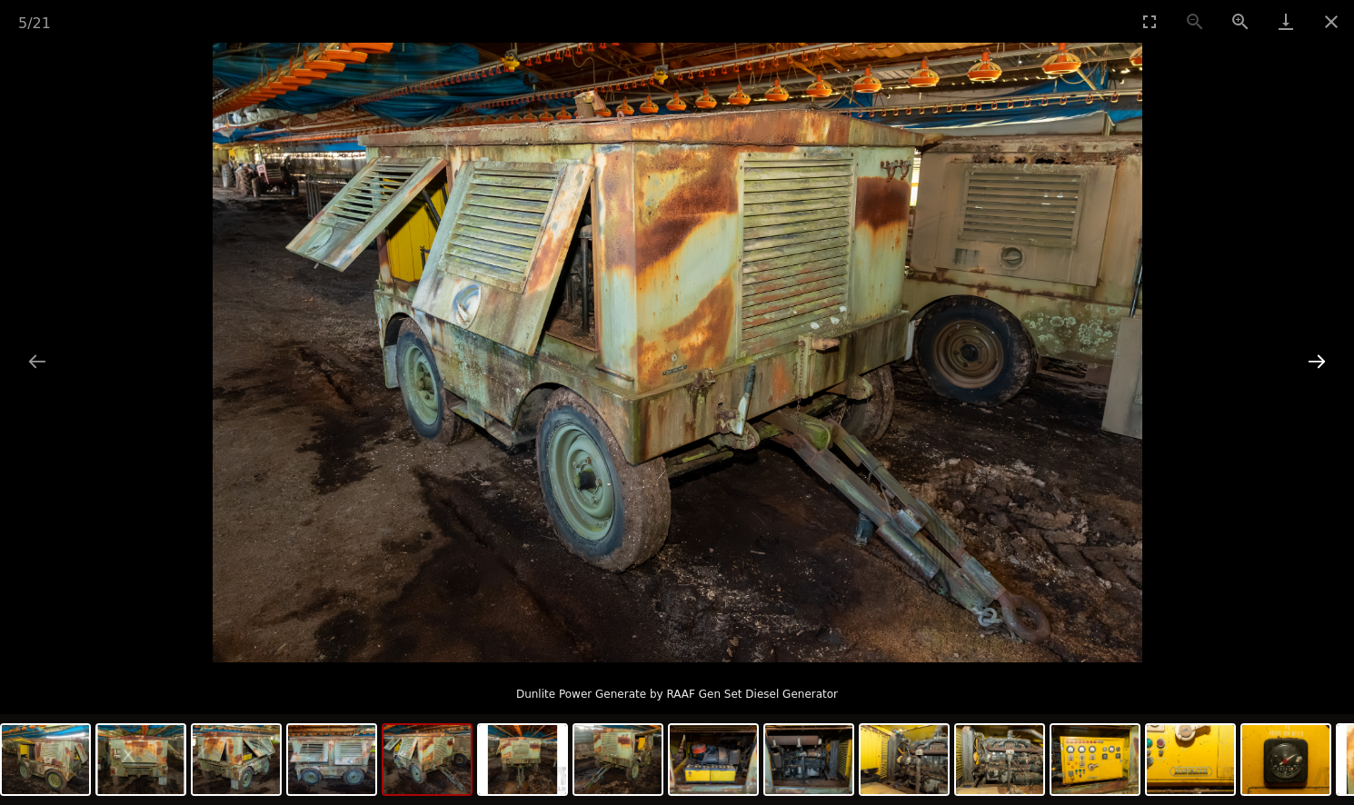
click at [1313, 357] on button "Next slide" at bounding box center [1317, 361] width 38 height 35
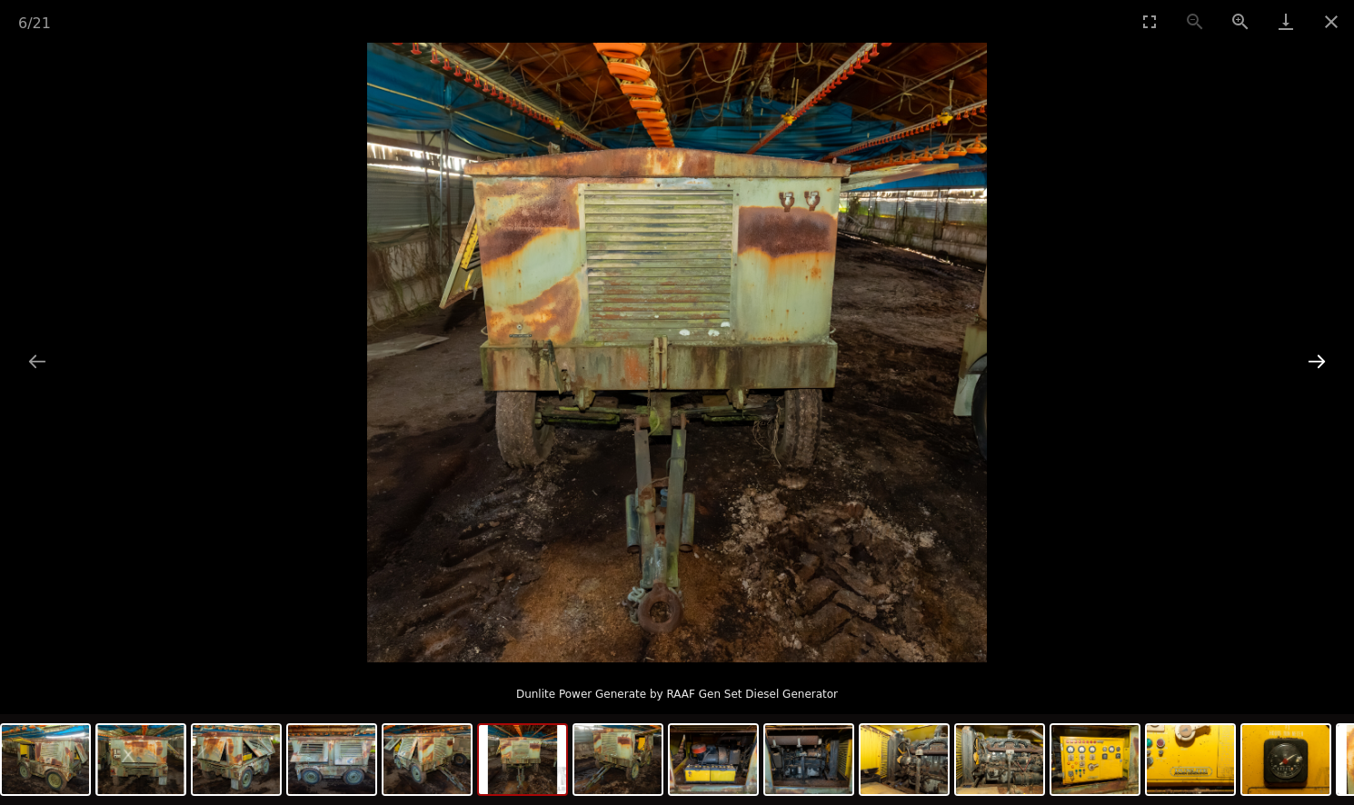
click at [1312, 359] on button "Next slide" at bounding box center [1317, 361] width 38 height 35
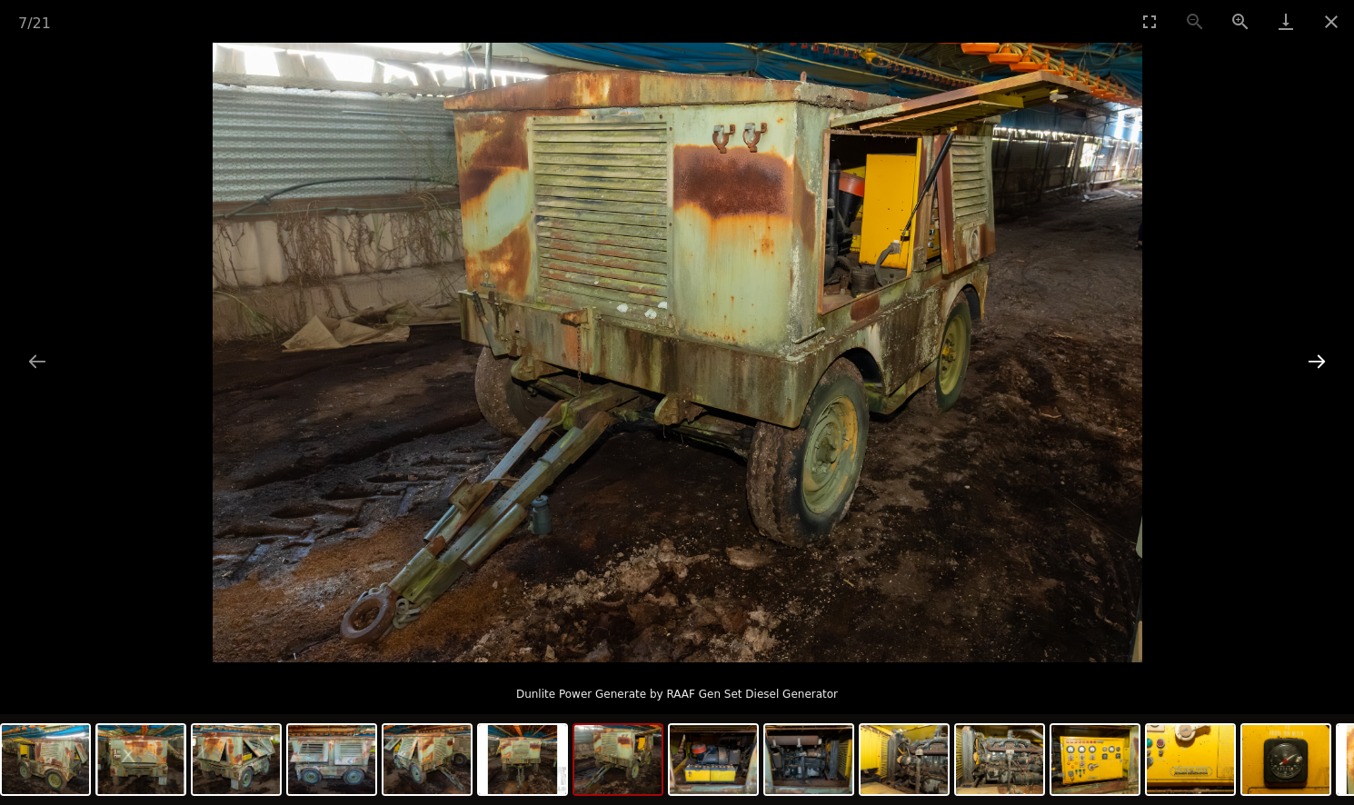
click at [1311, 359] on button "Next slide" at bounding box center [1317, 361] width 38 height 35
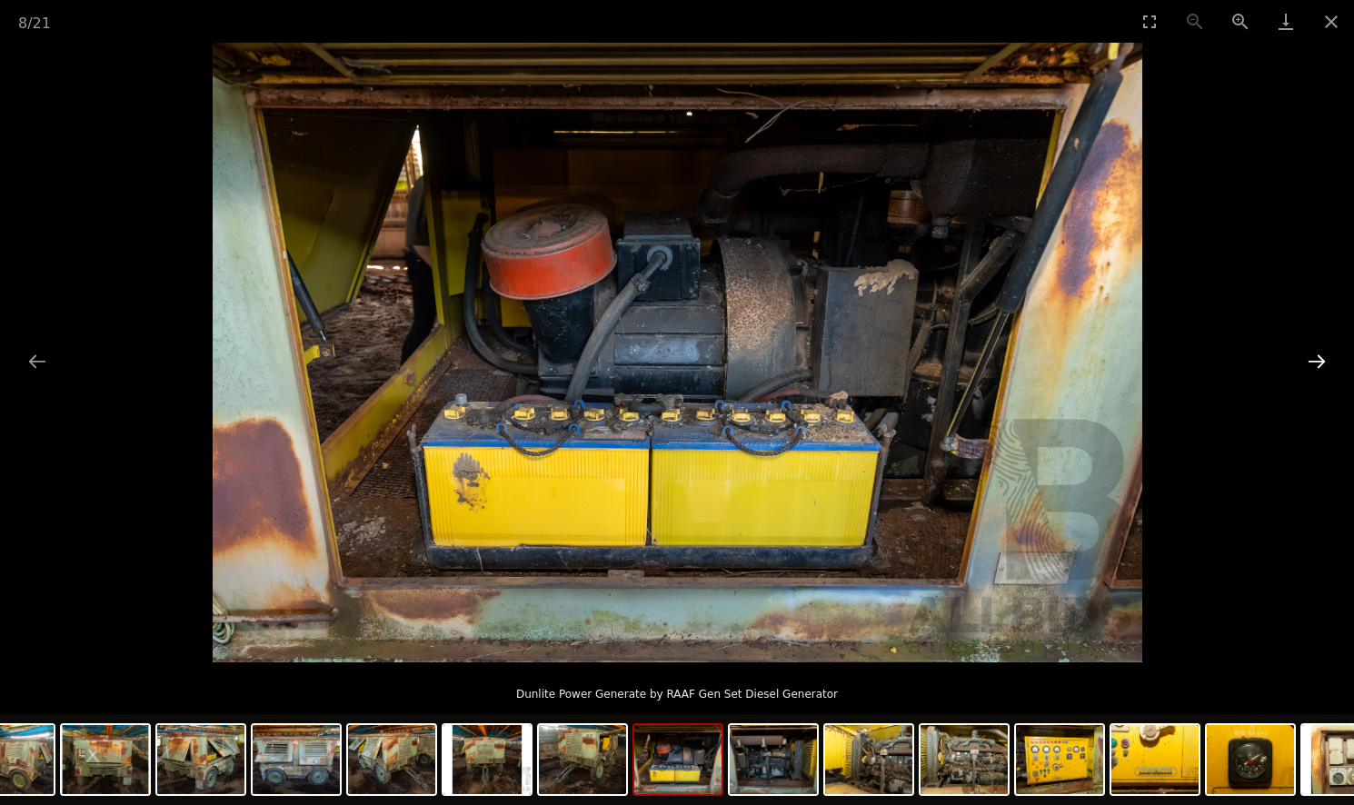
click at [1311, 359] on button "Next slide" at bounding box center [1317, 361] width 38 height 35
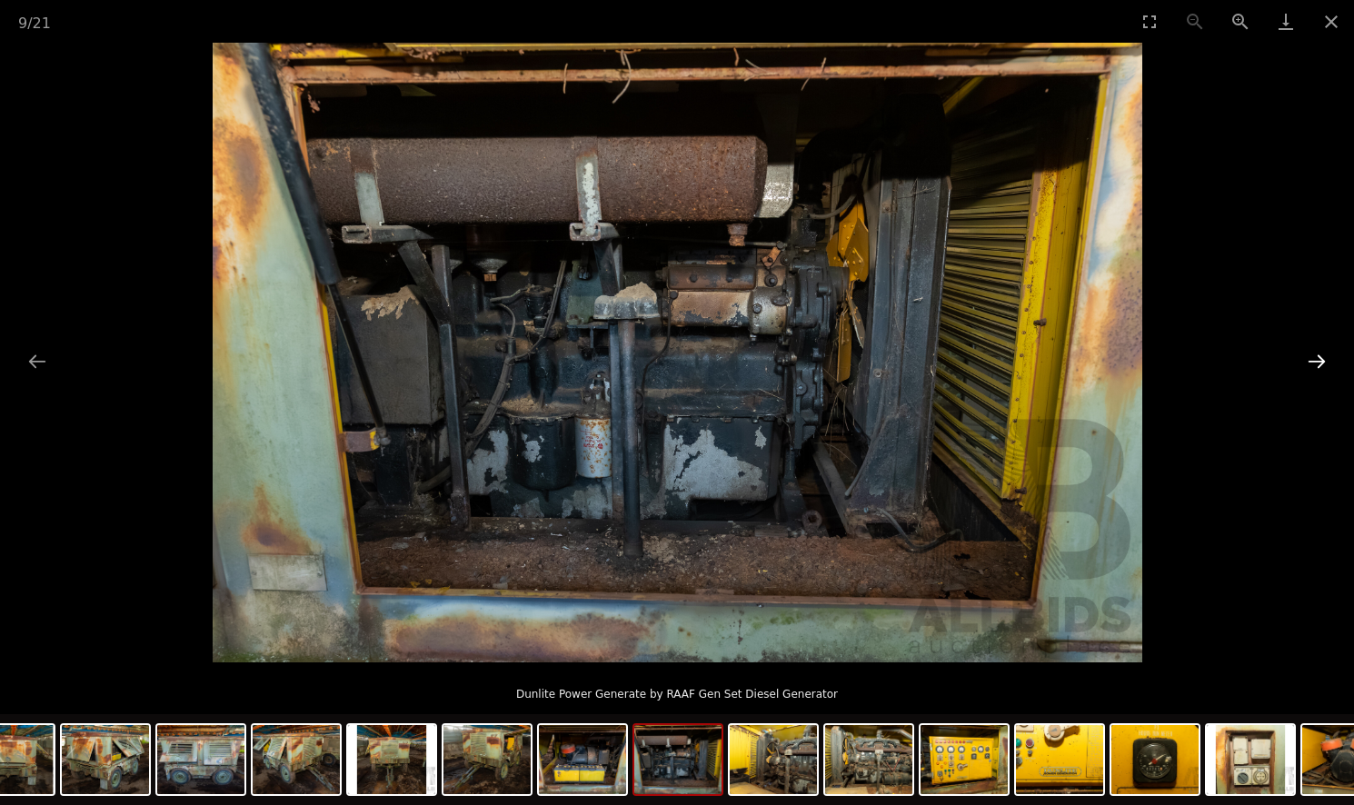
click at [1311, 359] on button "Next slide" at bounding box center [1317, 361] width 38 height 35
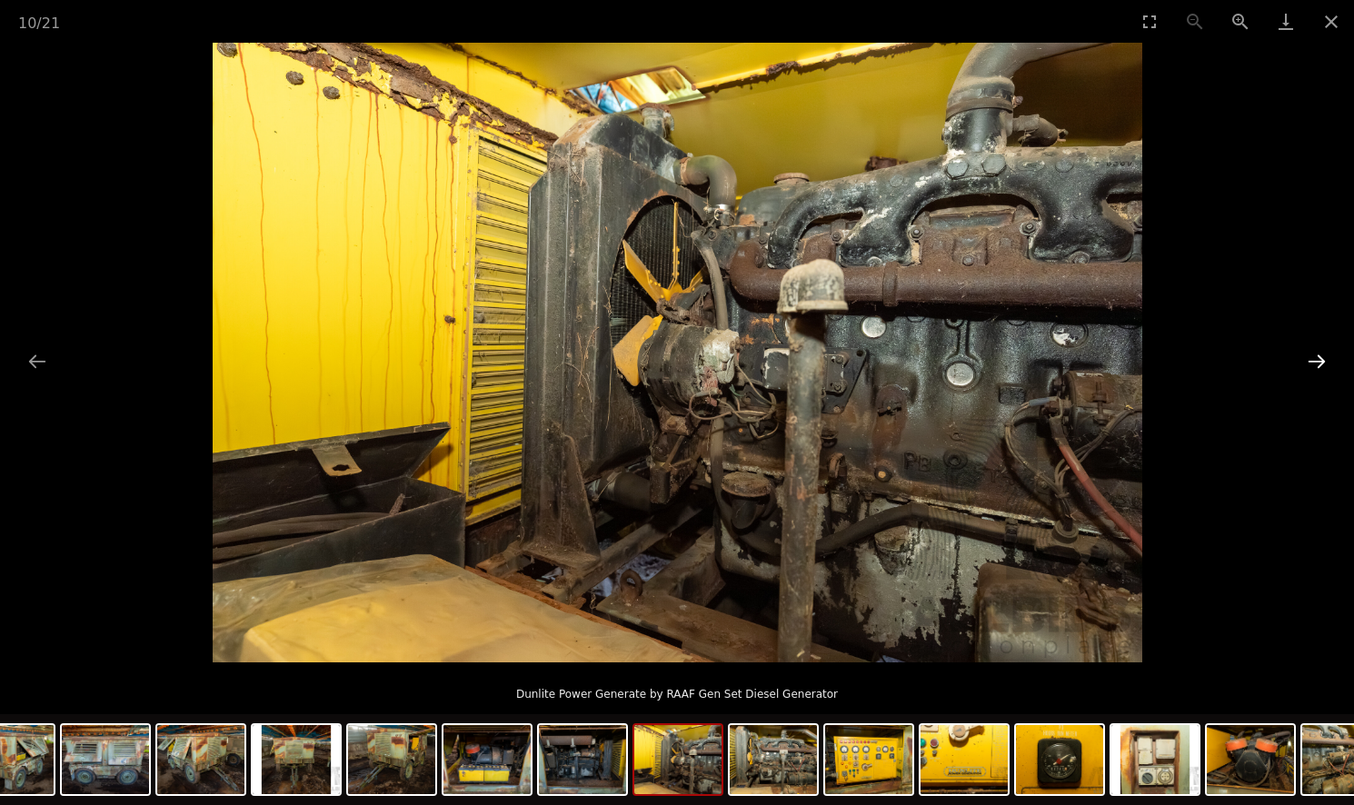
click at [1311, 359] on button "Next slide" at bounding box center [1317, 361] width 38 height 35
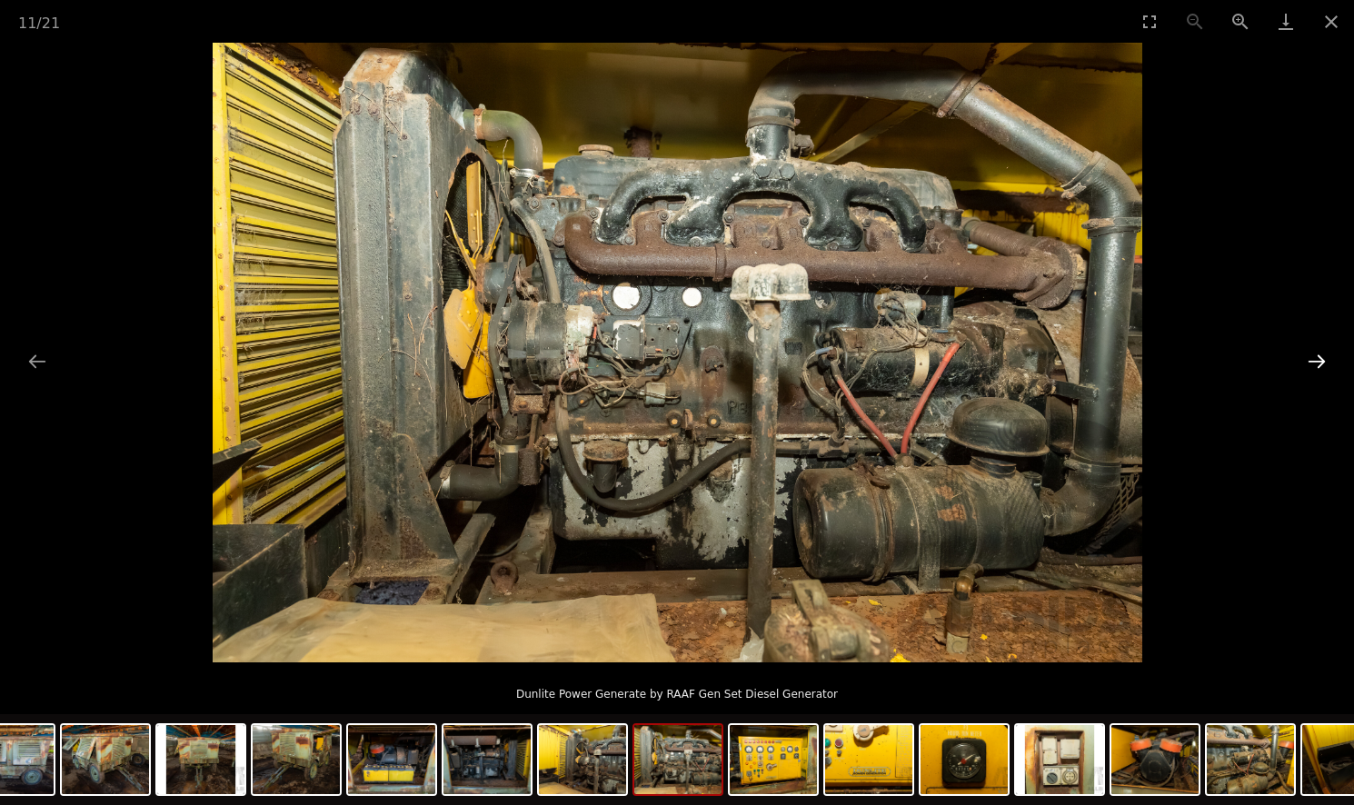
click at [1311, 359] on button "Next slide" at bounding box center [1317, 361] width 38 height 35
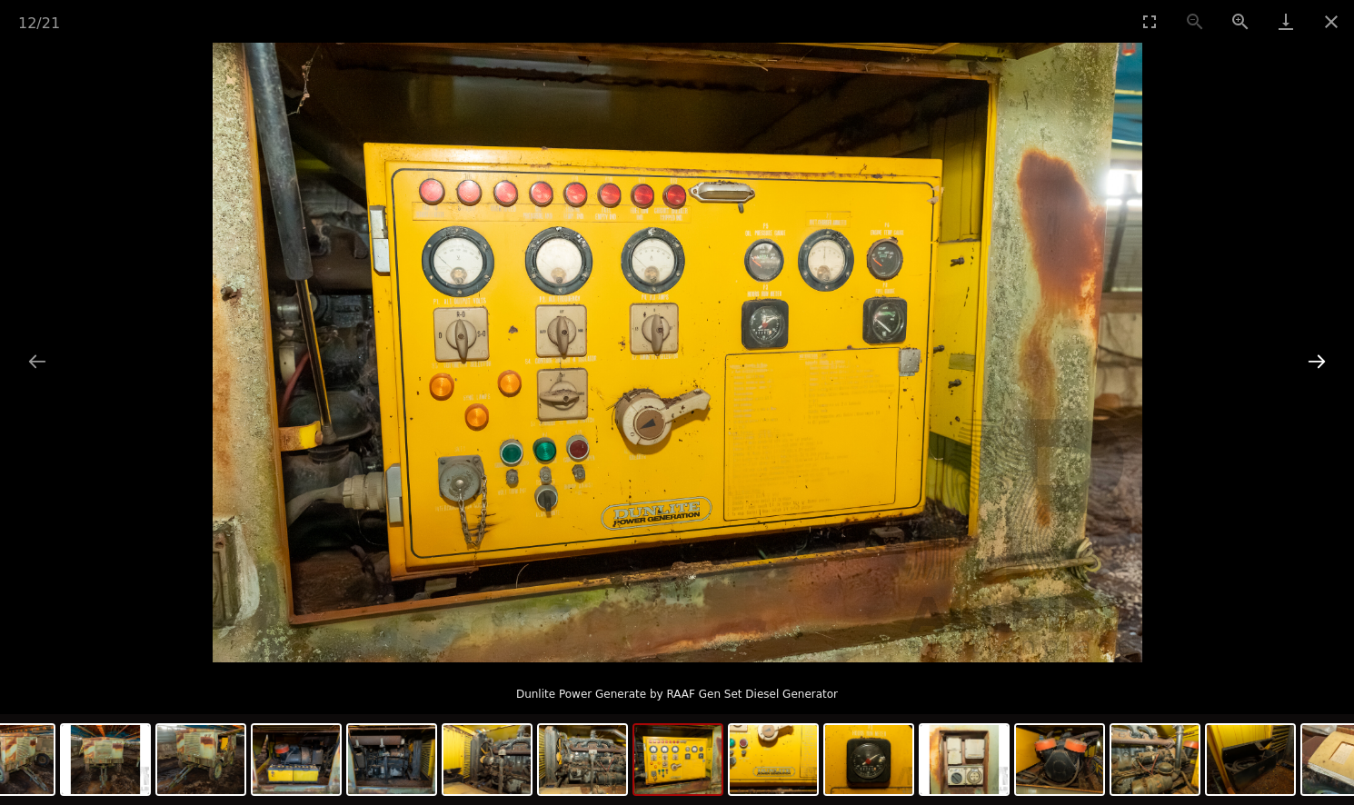
click at [1311, 359] on button "Next slide" at bounding box center [1317, 361] width 38 height 35
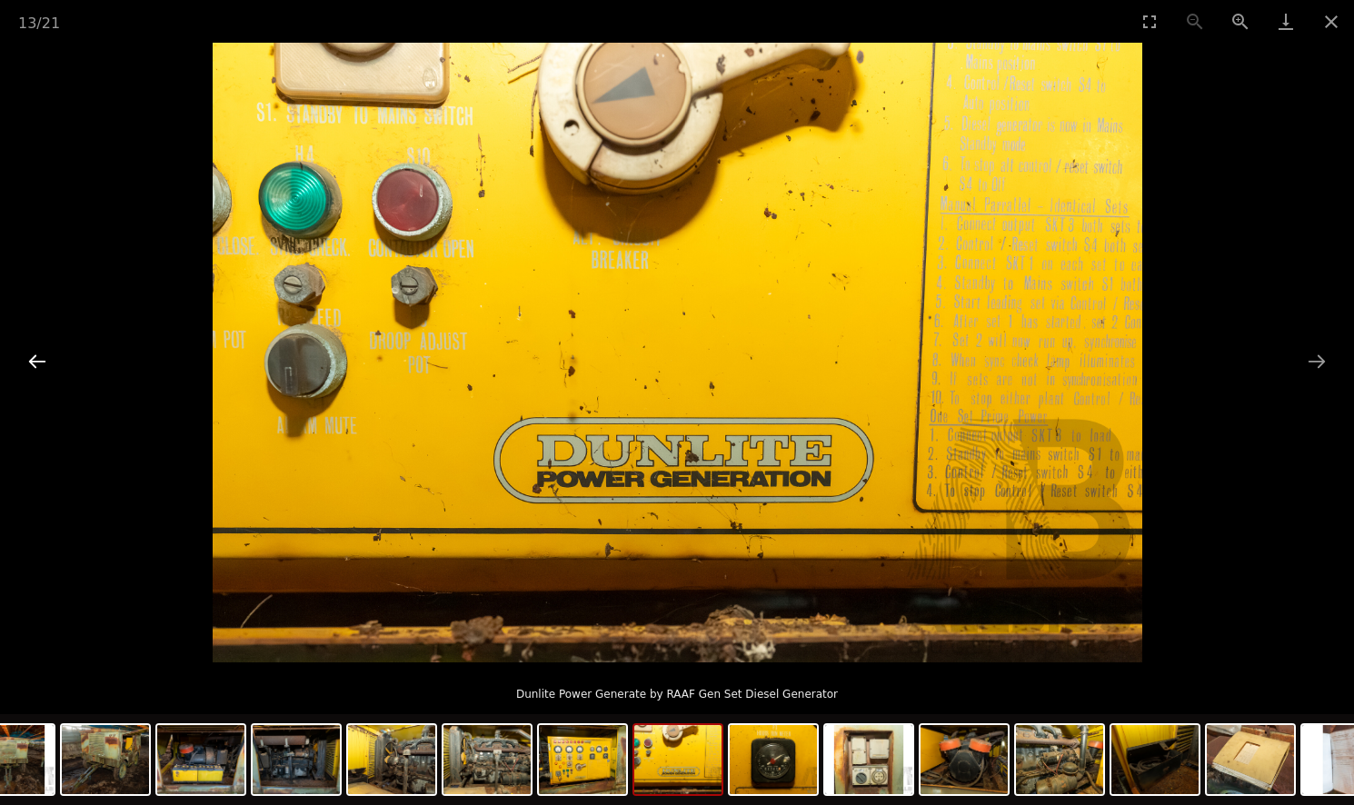
click at [40, 369] on button "Previous slide" at bounding box center [37, 361] width 38 height 35
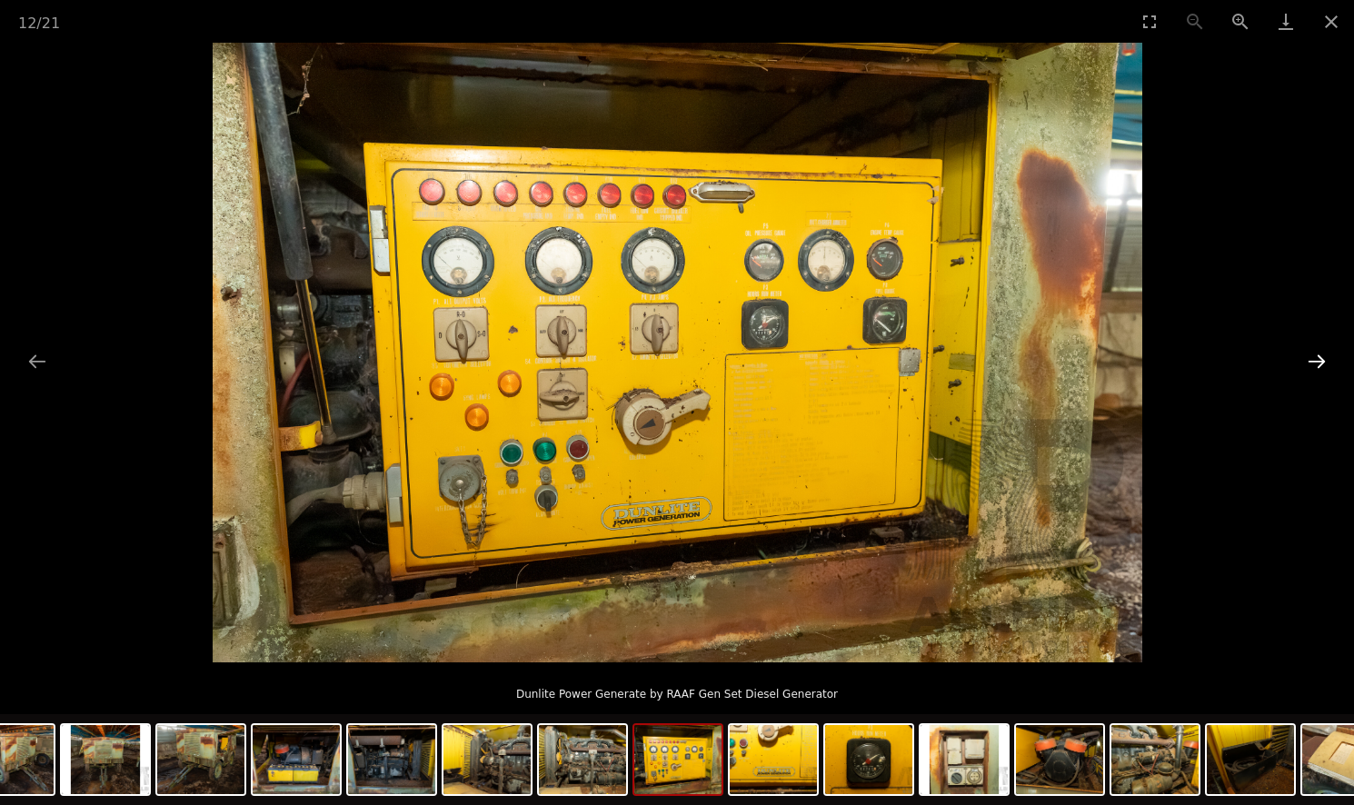
click at [1304, 361] on button "Next slide" at bounding box center [1317, 361] width 38 height 35
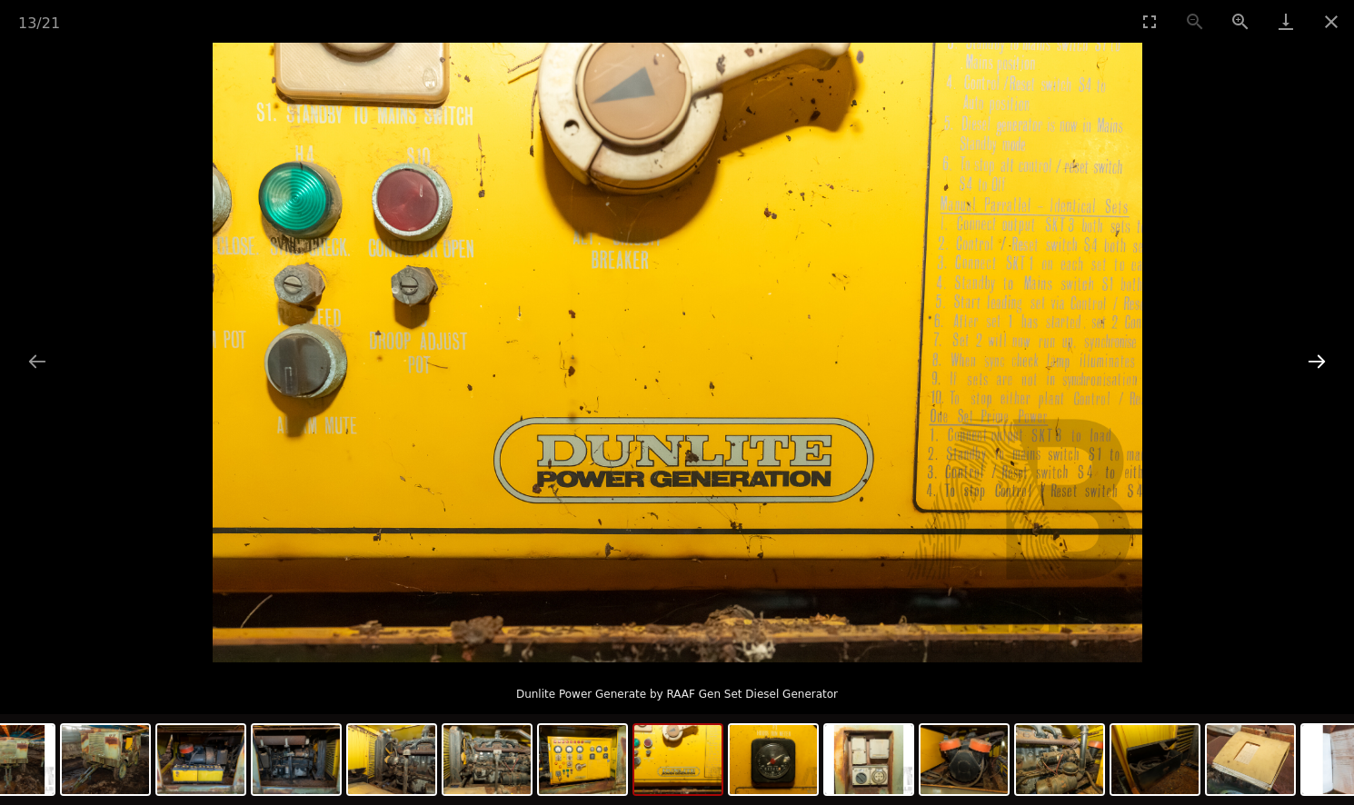
click at [1304, 361] on button "Next slide" at bounding box center [1317, 361] width 38 height 35
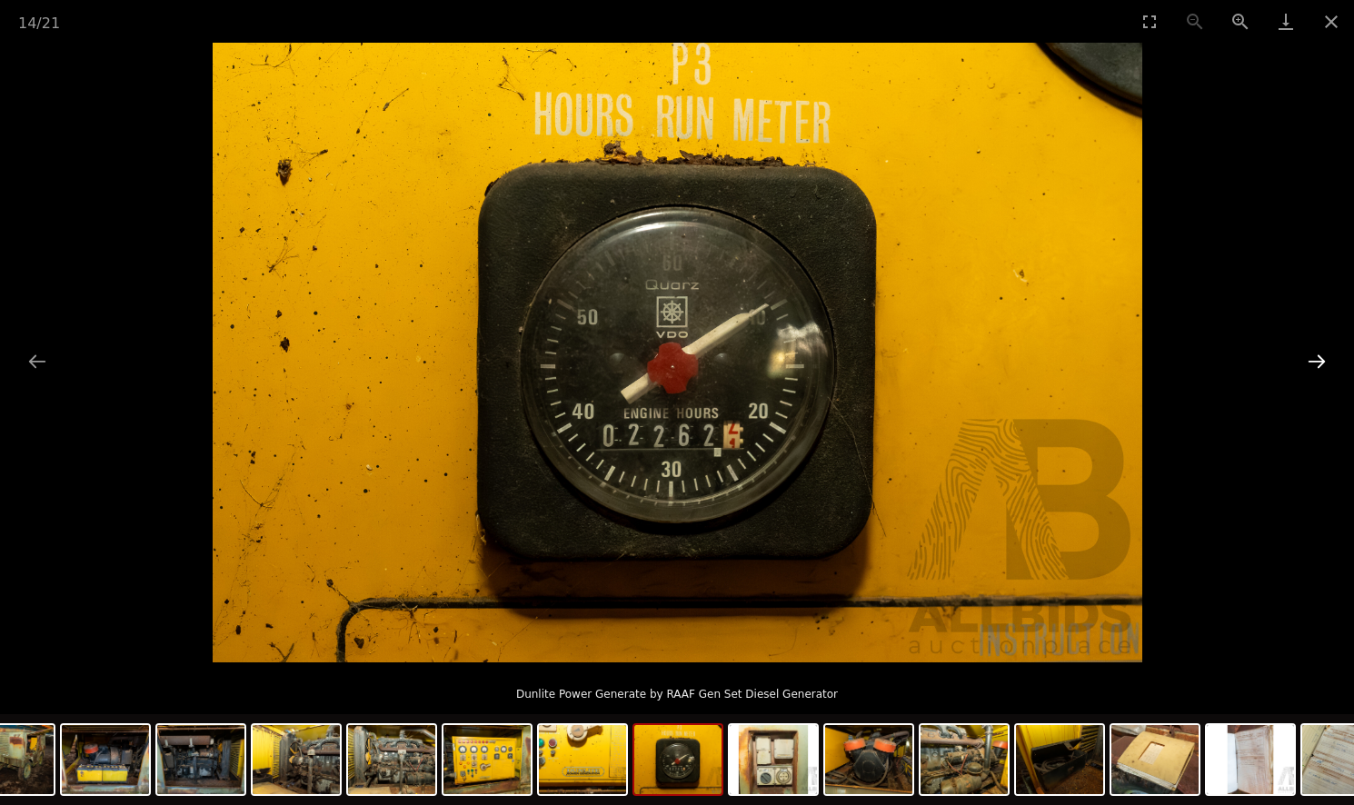
click at [1304, 361] on button "Next slide" at bounding box center [1317, 361] width 38 height 35
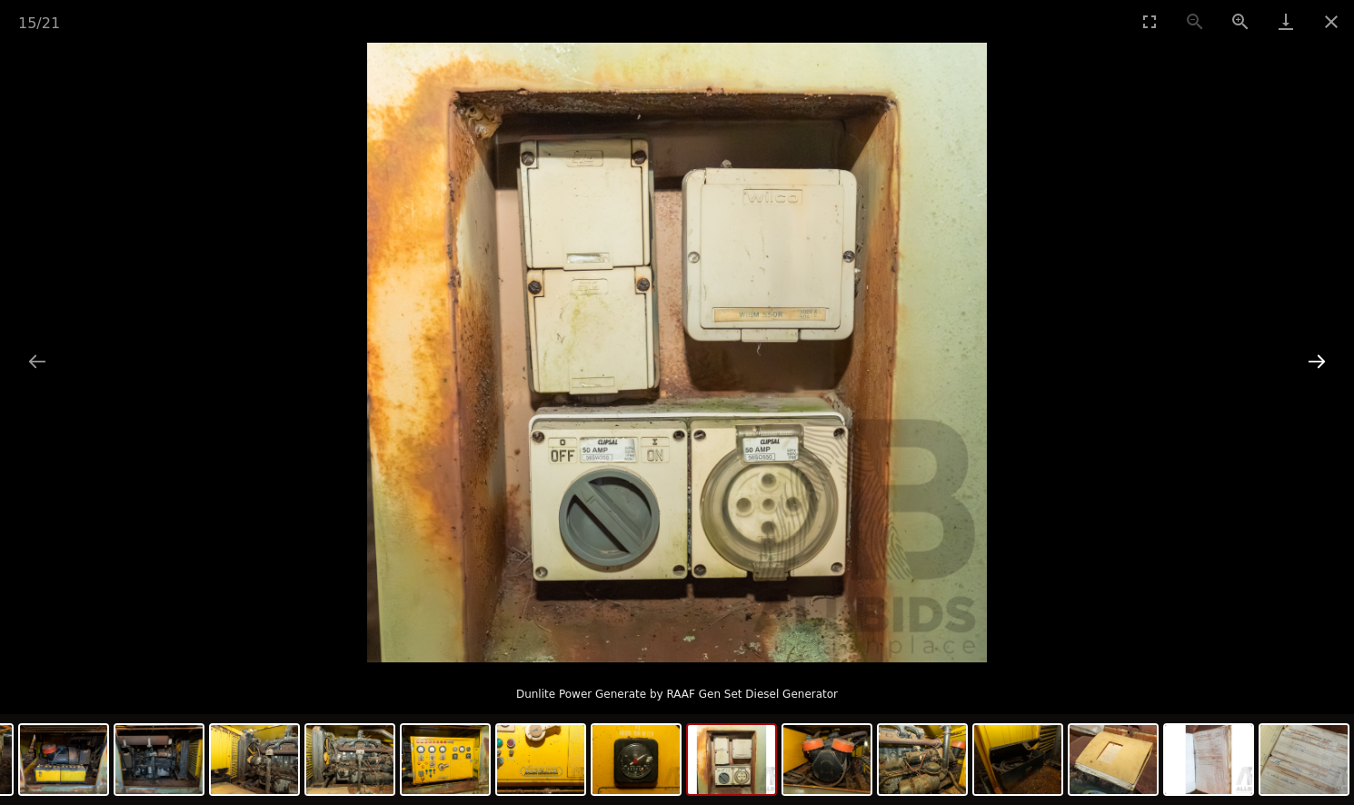
click at [1304, 361] on button "Next slide" at bounding box center [1317, 361] width 38 height 35
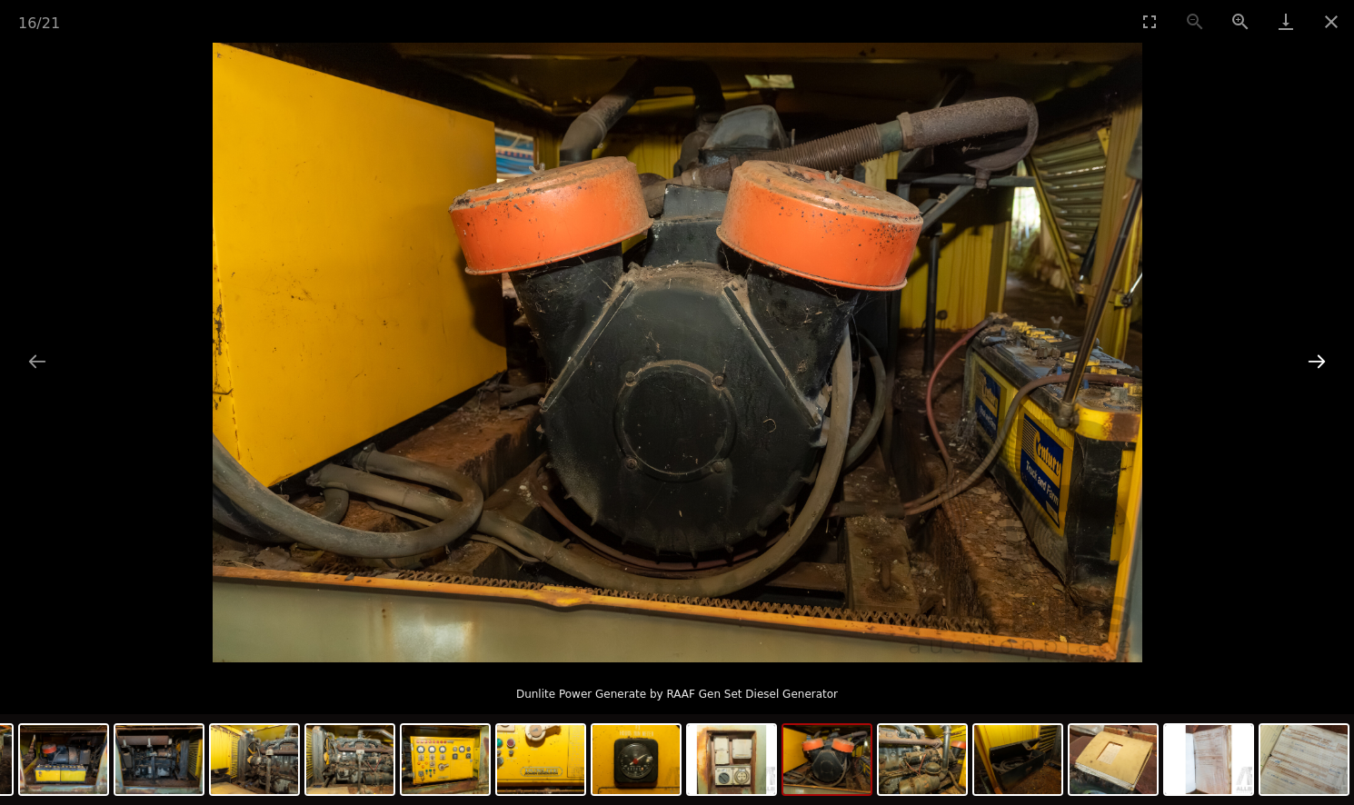
click at [1317, 378] on button "Next slide" at bounding box center [1317, 361] width 38 height 35
